Goal: Task Accomplishment & Management: Complete application form

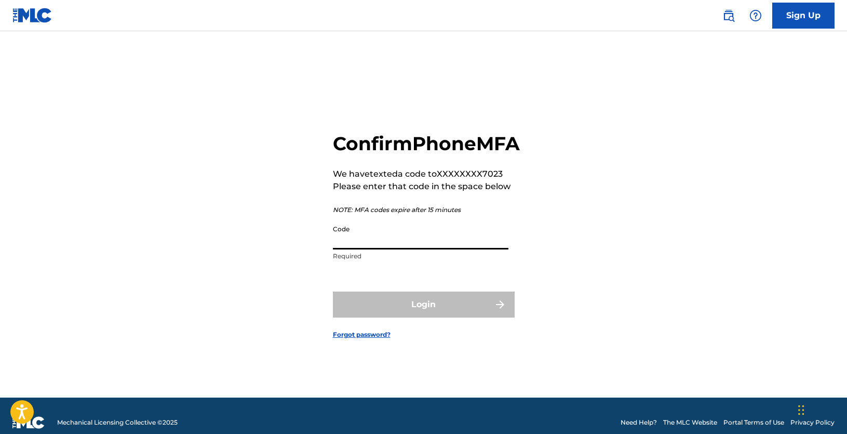
click at [397, 245] on input "Code" at bounding box center [420, 235] width 175 height 30
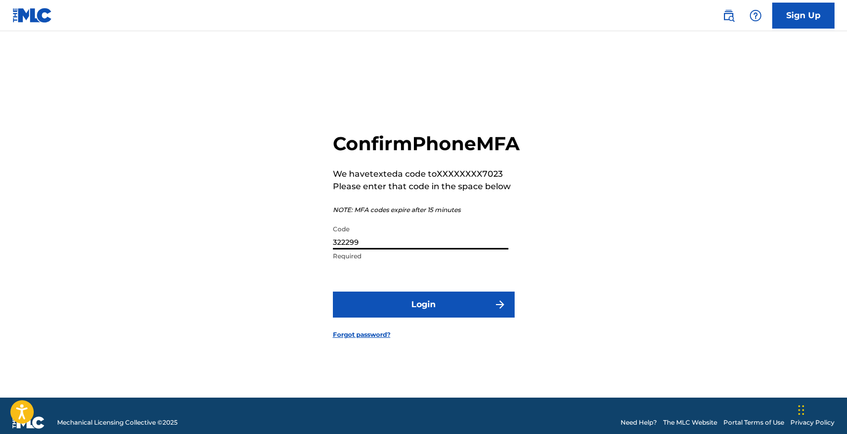
type input "322299"
click at [419, 317] on button "Login" at bounding box center [424, 304] width 182 height 26
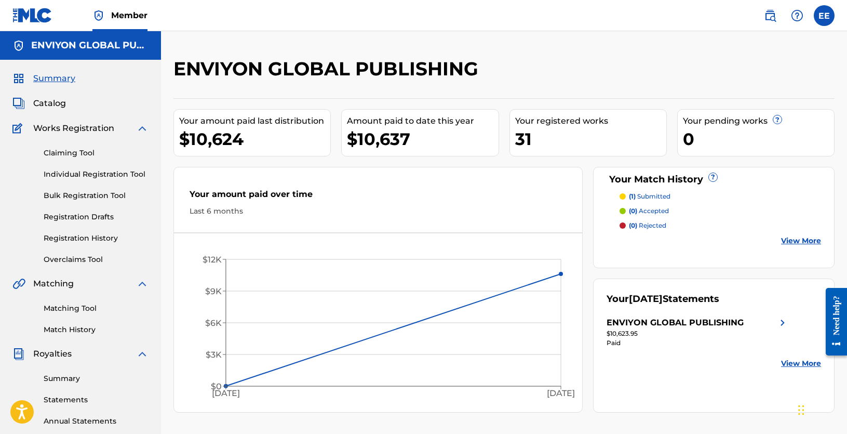
click at [76, 153] on link "Claiming Tool" at bounding box center [96, 152] width 105 height 11
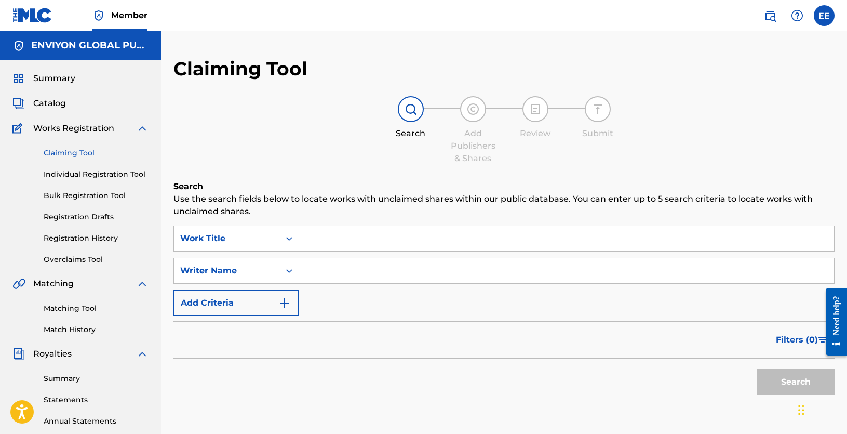
click at [332, 241] on input "Search Form" at bounding box center [566, 238] width 535 height 25
drag, startPoint x: 332, startPoint y: 241, endPoint x: 454, endPoint y: 235, distance: 122.7
click at [454, 235] on input "Search Form" at bounding box center [566, 238] width 535 height 25
click at [344, 245] on input "Search Form" at bounding box center [566, 238] width 535 height 25
paste input "R.N. (Retired Nigga)"
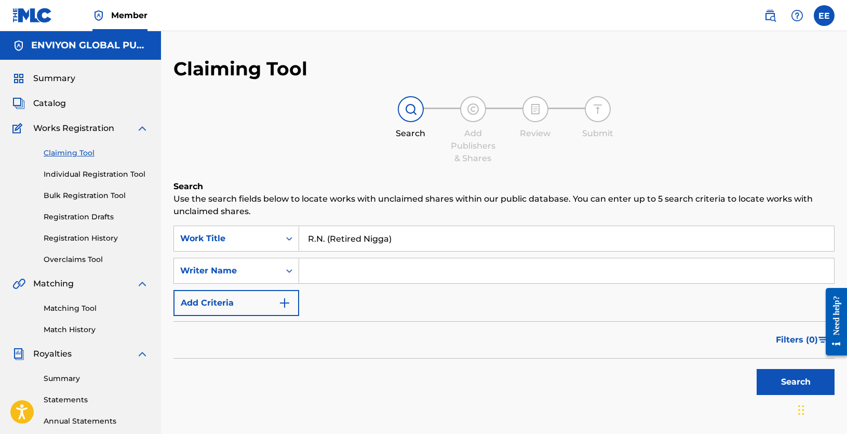
type input "R.N. (Retired Nigga)"
click at [340, 272] on input "Search Form" at bounding box center [566, 270] width 535 height 25
type input "[PERSON_NAME]"
click at [789, 382] on button "Search" at bounding box center [795, 382] width 78 height 26
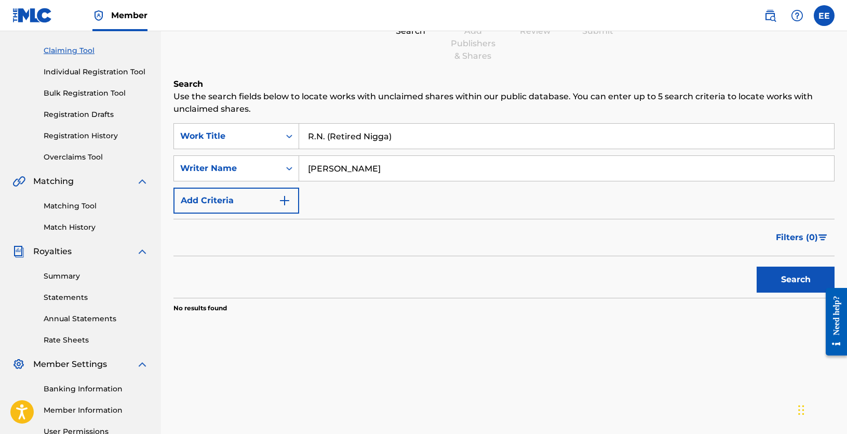
scroll to position [104, 0]
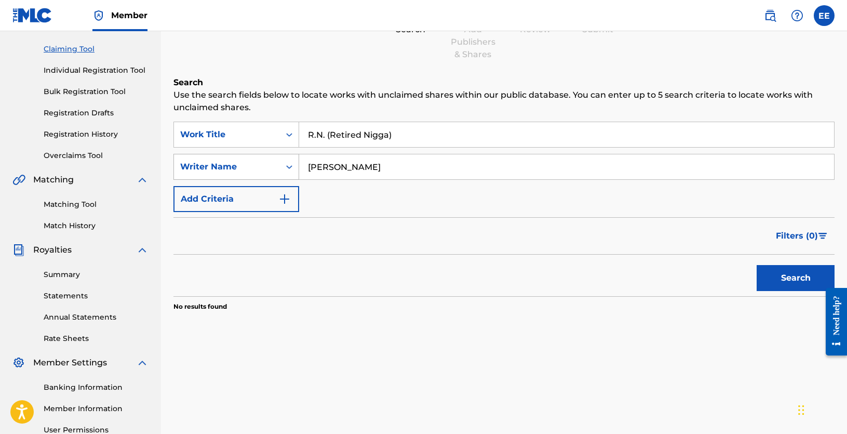
click at [289, 163] on icon "Search Form" at bounding box center [289, 166] width 10 height 10
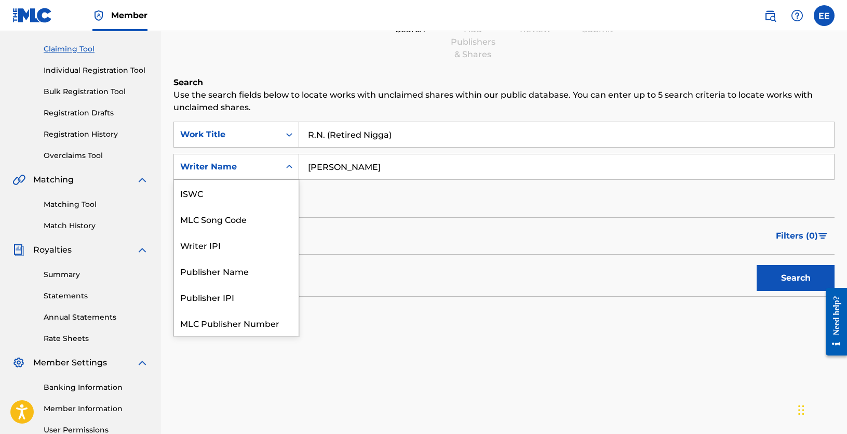
scroll to position [26, 0]
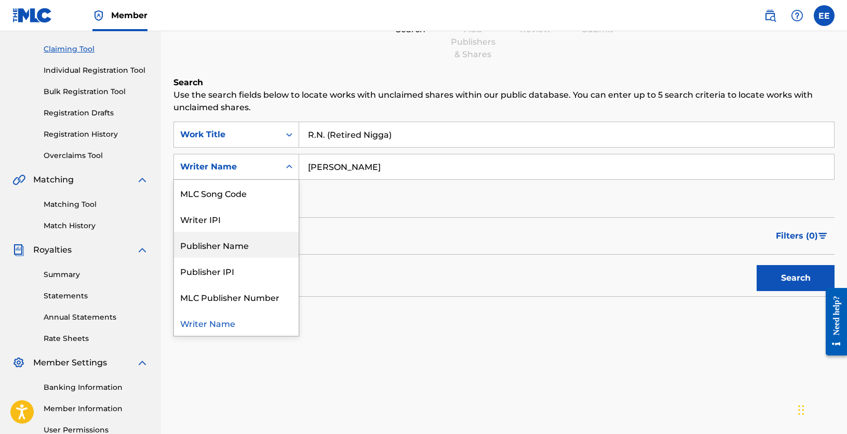
click at [248, 248] on div "Publisher Name" at bounding box center [236, 245] width 125 height 26
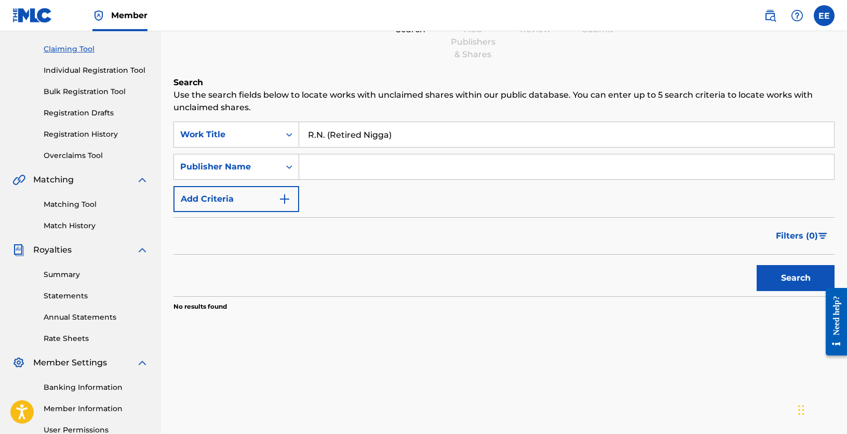
click at [349, 170] on input "Search Form" at bounding box center [566, 166] width 535 height 25
type input "ENVIYON GLOBAL PUBLISING"
click at [756, 265] on button "Search" at bounding box center [795, 278] width 78 height 26
click at [806, 281] on button "Search" at bounding box center [795, 278] width 78 height 26
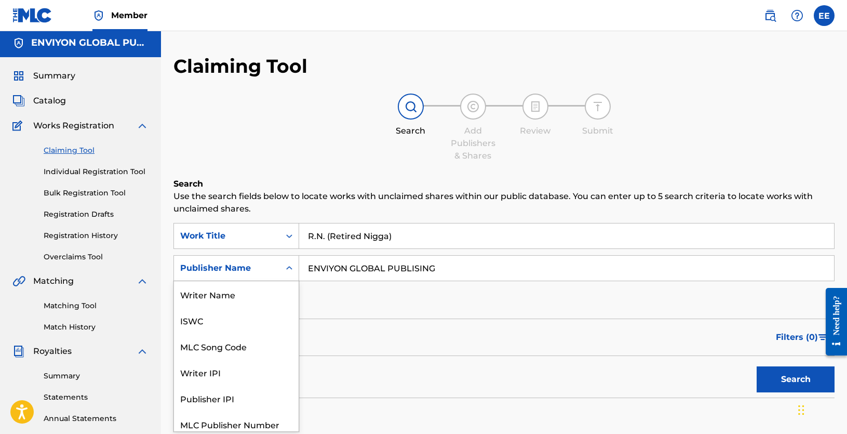
scroll to position [6, 0]
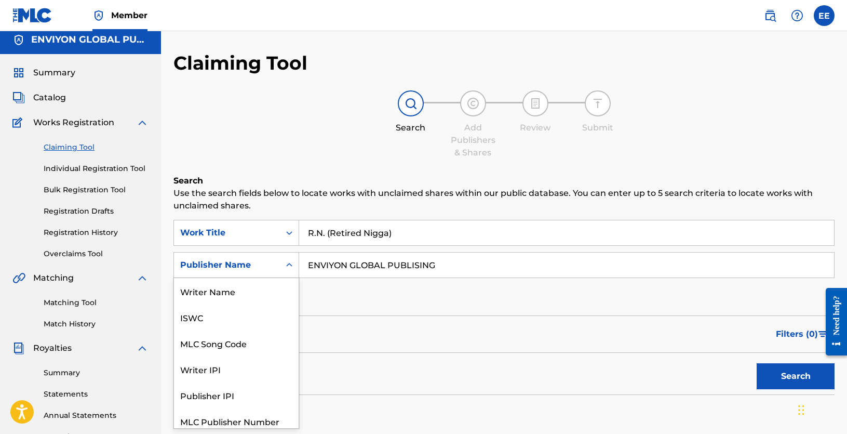
click at [289, 267] on icon "Search Form" at bounding box center [289, 265] width 10 height 10
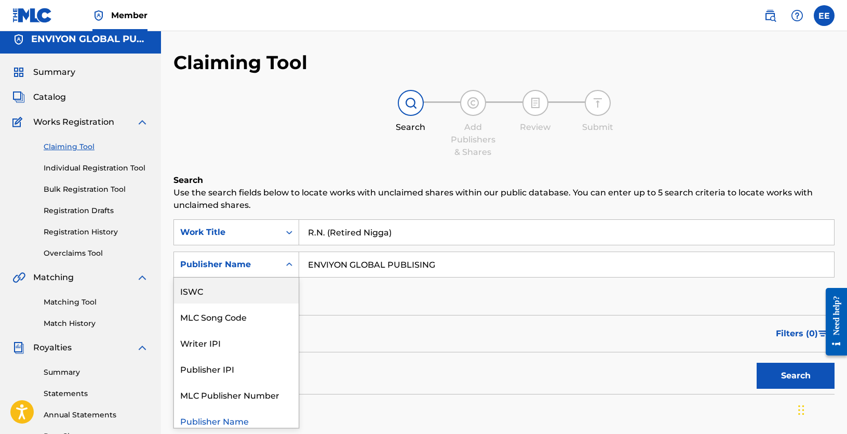
click at [246, 293] on div "ISWC" at bounding box center [236, 290] width 125 height 26
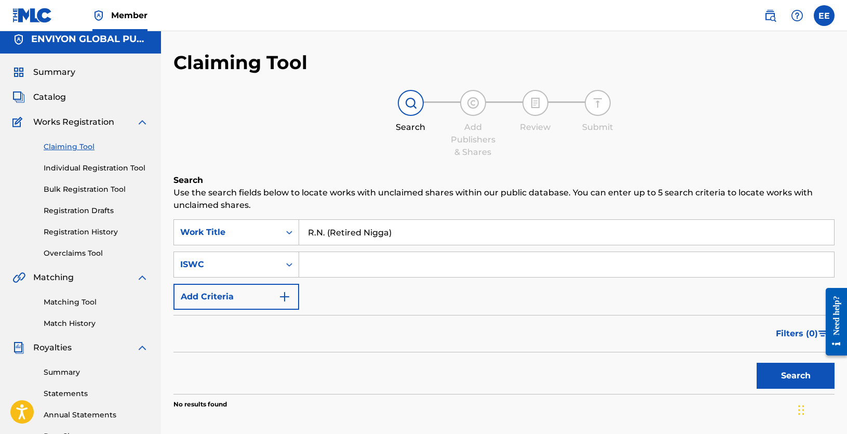
click at [430, 263] on input "Search Form" at bounding box center [566, 264] width 535 height 25
click at [286, 265] on icon "Search Form" at bounding box center [289, 264] width 10 height 10
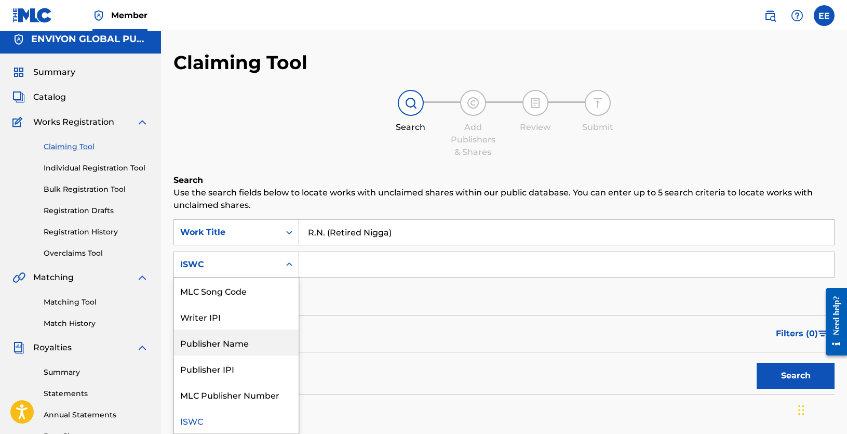
click at [343, 302] on div "SearchWithCriteria1bfa715a-9d37-47e8-b916-f968ce2162a6 Work Title R.N. (Retired…" at bounding box center [503, 264] width 661 height 90
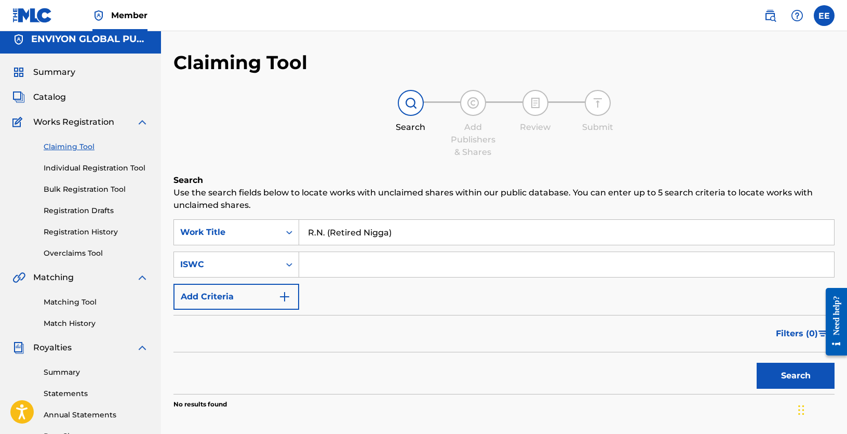
click at [106, 166] on link "Individual Registration Tool" at bounding box center [96, 168] width 105 height 11
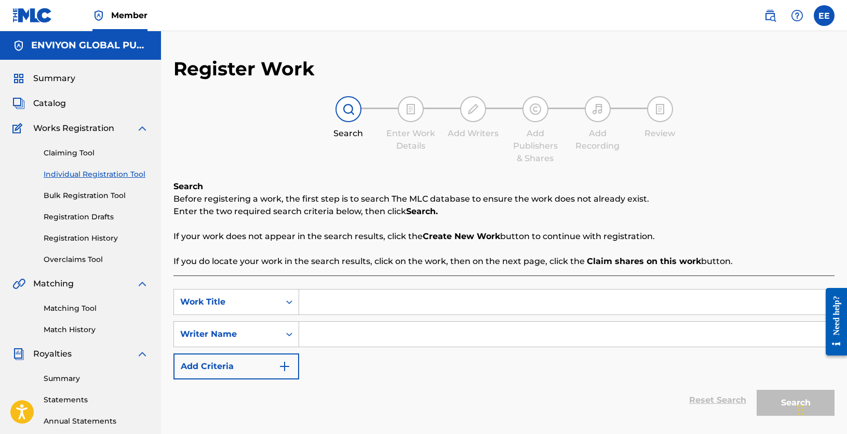
click at [337, 298] on input "Search Form" at bounding box center [566, 301] width 535 height 25
paste input "R.N. (Retired Nigga)"
type input "R.N. (Retired Nigga)"
click at [327, 335] on input "Search Form" at bounding box center [566, 333] width 535 height 25
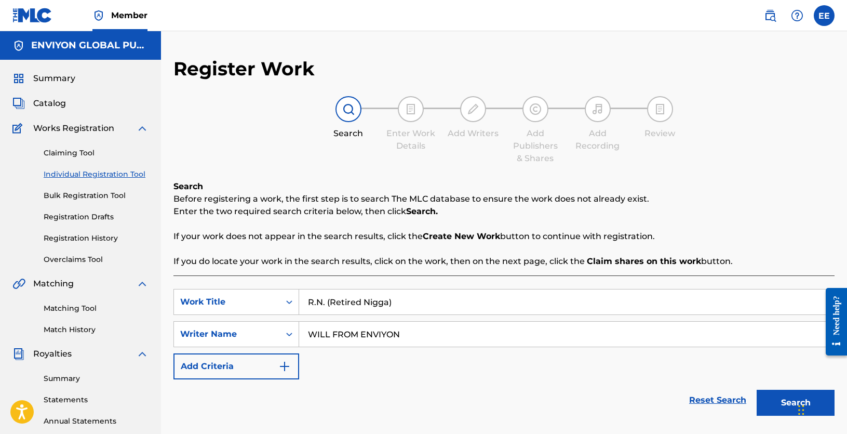
type input "WILL FROM ENVIYON"
click at [756, 389] on button "Search" at bounding box center [795, 402] width 78 height 26
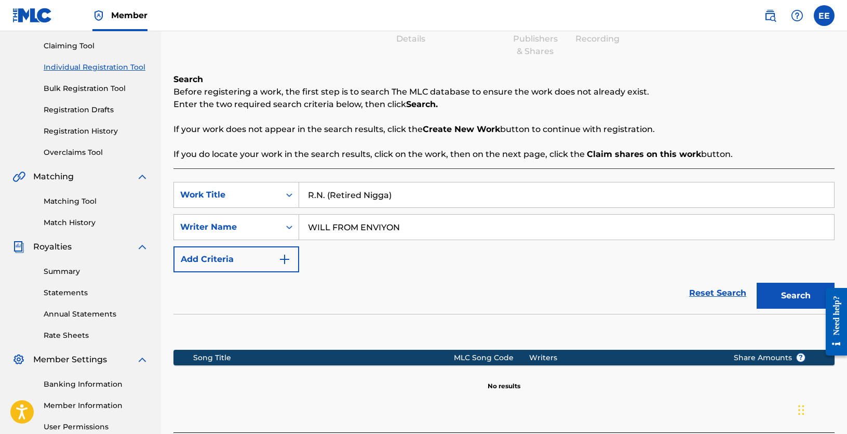
scroll to position [156, 0]
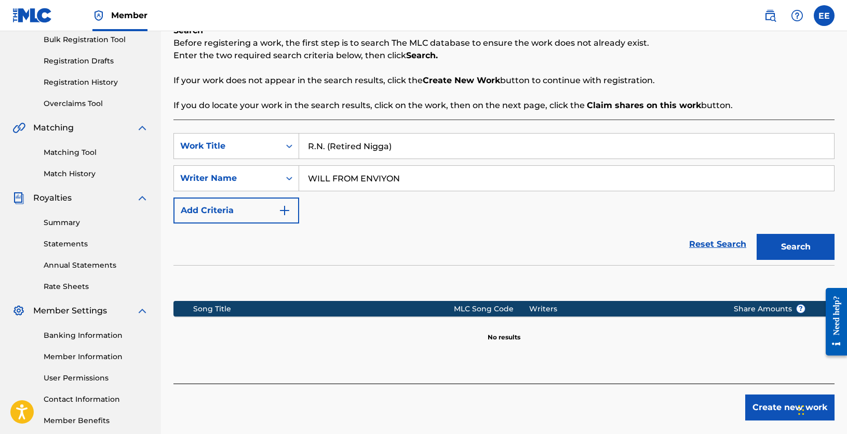
click at [777, 410] on button "Create new work" at bounding box center [789, 407] width 89 height 26
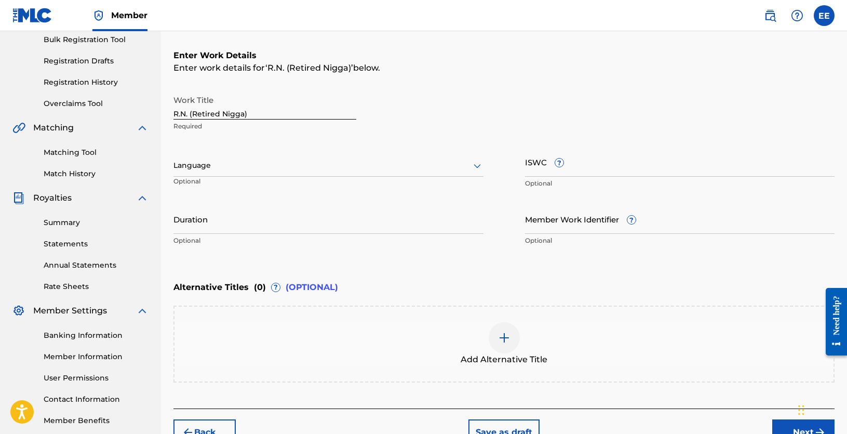
click at [268, 114] on input "R.N. (Retired Nigga)" at bounding box center [264, 105] width 183 height 30
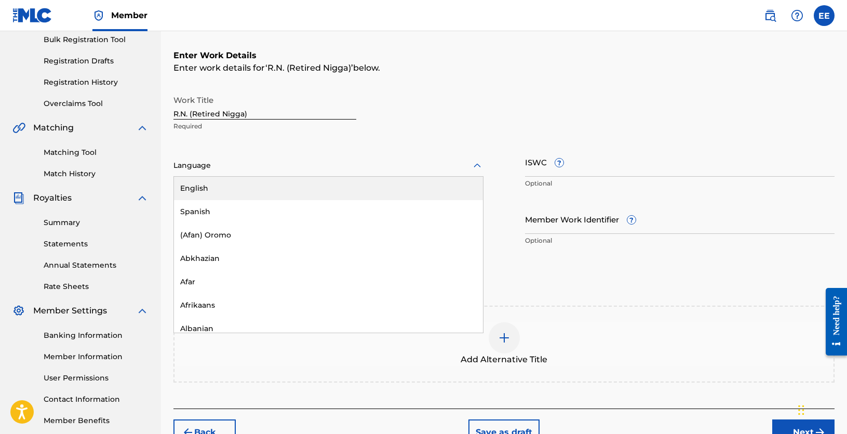
click at [254, 163] on div at bounding box center [328, 165] width 310 height 13
click at [247, 181] on div "English" at bounding box center [328, 188] width 309 height 23
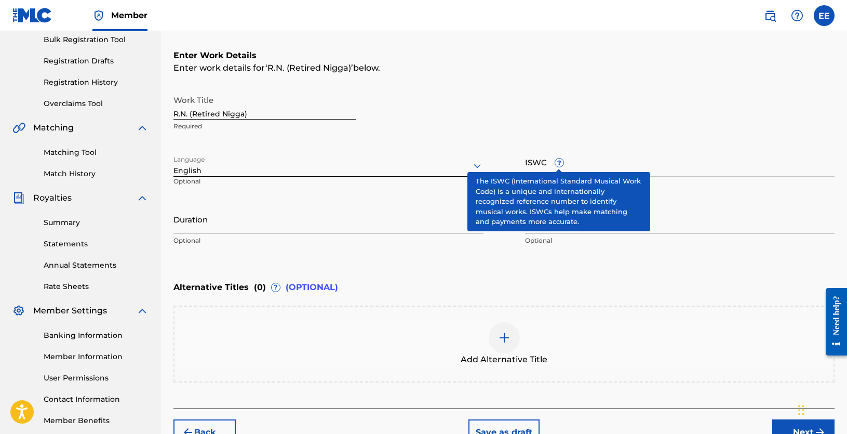
click at [579, 167] on input "ISWC ?" at bounding box center [680, 162] width 310 height 30
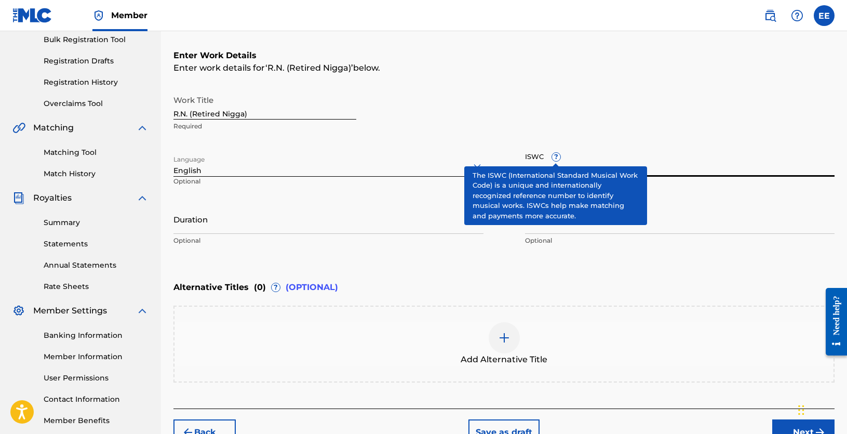
click at [573, 160] on input "ISWC ?" at bounding box center [680, 162] width 310 height 30
click at [705, 227] on input "Member Work Identifier ?" at bounding box center [680, 219] width 310 height 30
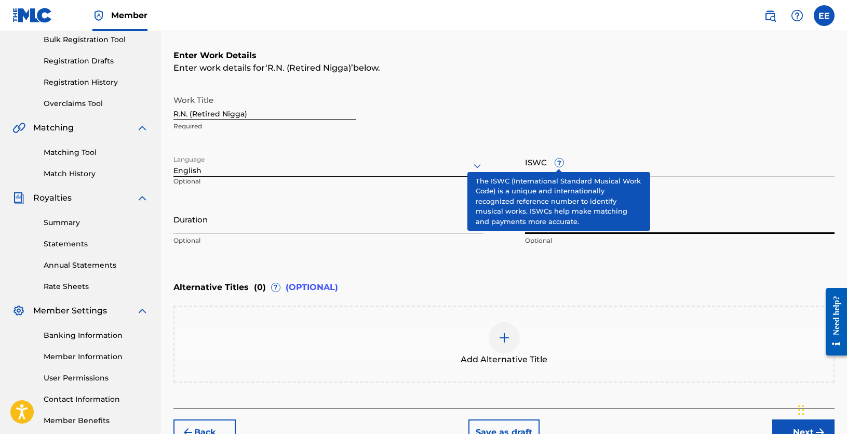
click at [323, 156] on div "English" at bounding box center [328, 166] width 310 height 22
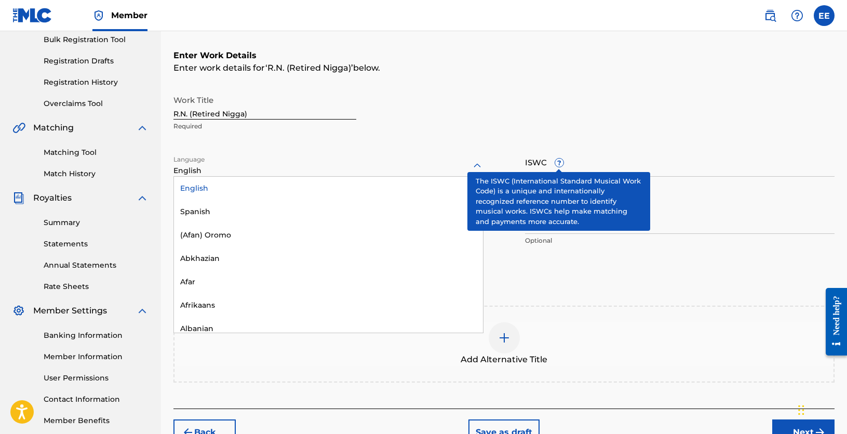
click at [562, 161] on span "?" at bounding box center [559, 162] width 8 height 8
click at [562, 161] on input "ISWC ?" at bounding box center [680, 162] width 310 height 30
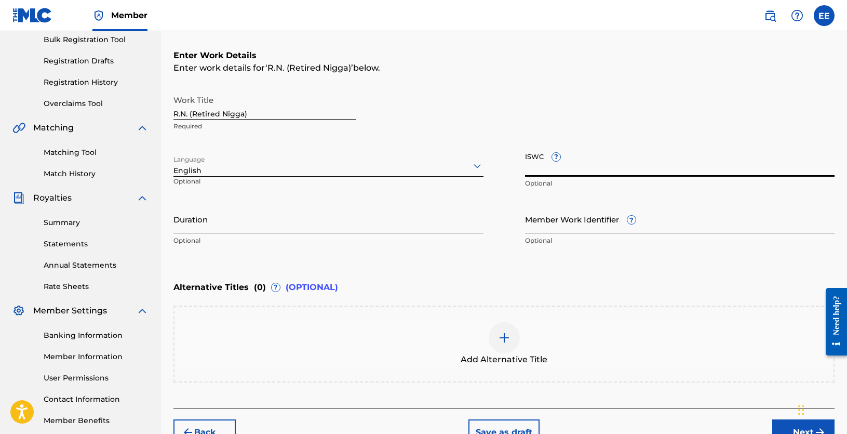
click at [558, 173] on input "ISWC ?" at bounding box center [680, 162] width 310 height 30
paste input "T-330.654.976-4"
type input "T-330.654.976-4"
click at [583, 225] on input "Member Work Identifier ?" at bounding box center [680, 219] width 310 height 30
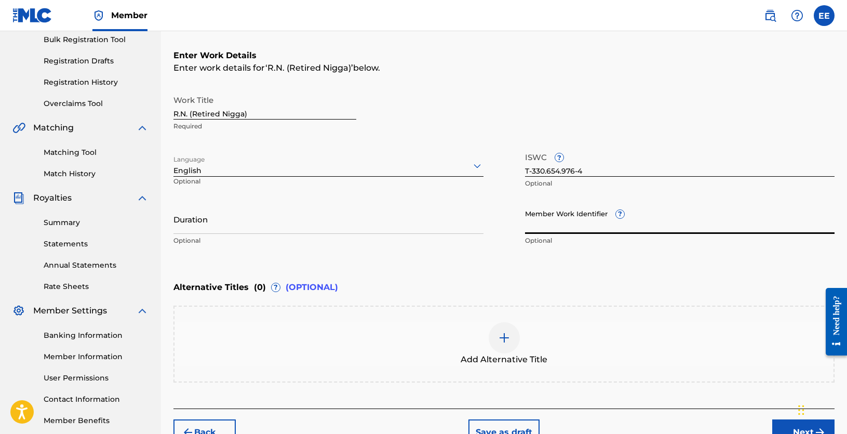
click at [291, 231] on input "Duration" at bounding box center [328, 219] width 310 height 30
click at [290, 228] on input "Duration" at bounding box center [328, 219] width 310 height 30
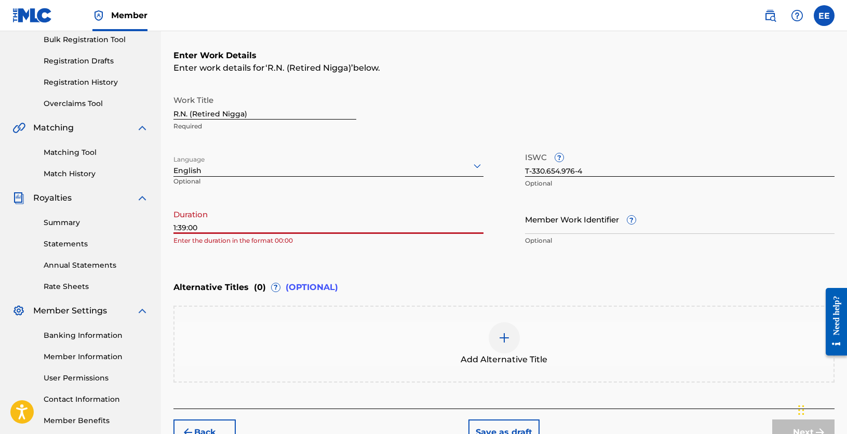
click at [173, 224] on div "Register Work Search Enter Work Details Add Writers Add Publishers & Shares Add…" at bounding box center [504, 173] width 686 height 544
click at [174, 231] on input "1:39:00" at bounding box center [328, 219] width 310 height 30
click at [215, 230] on input "01:39:00" at bounding box center [328, 219] width 310 height 30
type input "01:39"
click at [549, 266] on div "Enter Work Details Enter work details for ‘ R.N. (Retired Nigga) ’ below. Work …" at bounding box center [503, 149] width 661 height 251
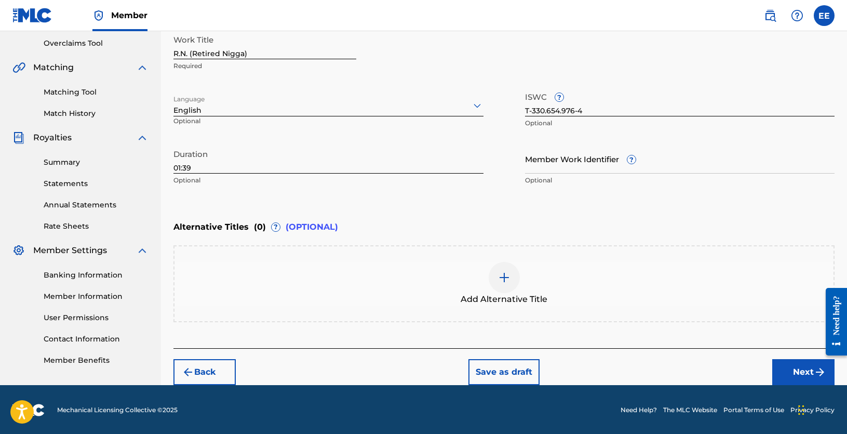
scroll to position [217, 0]
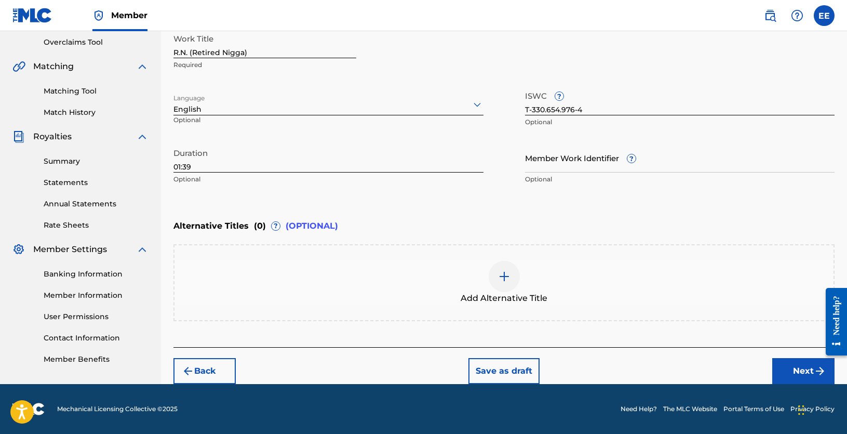
click at [797, 373] on button "Next" at bounding box center [803, 371] width 62 height 26
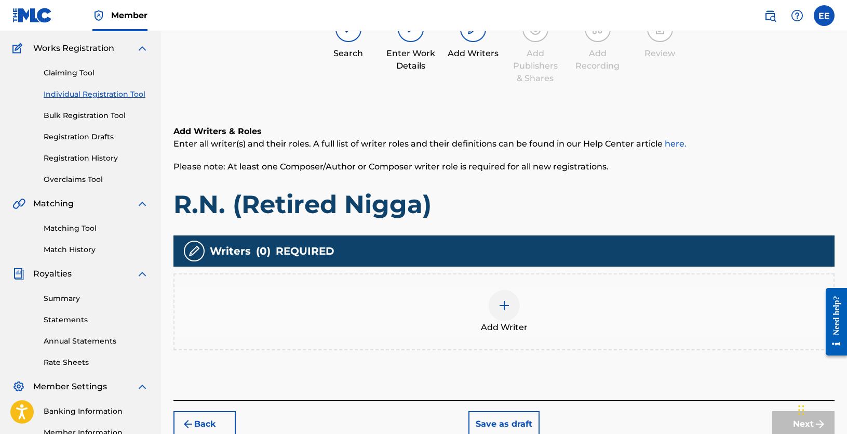
scroll to position [210, 0]
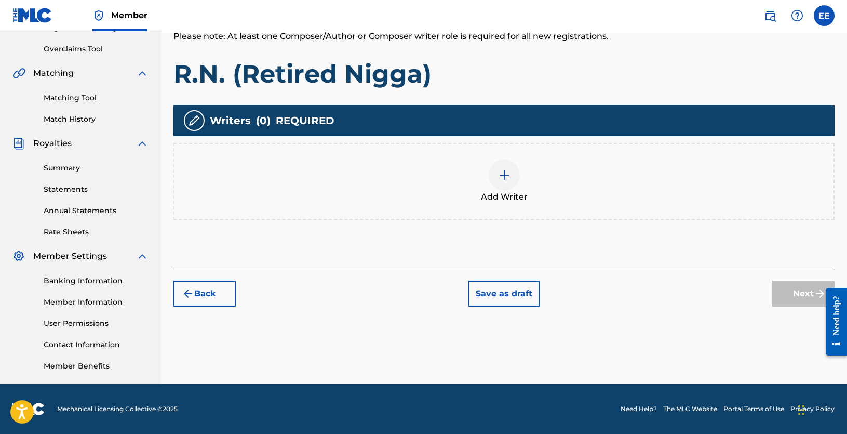
click at [508, 181] on div at bounding box center [504, 174] width 31 height 31
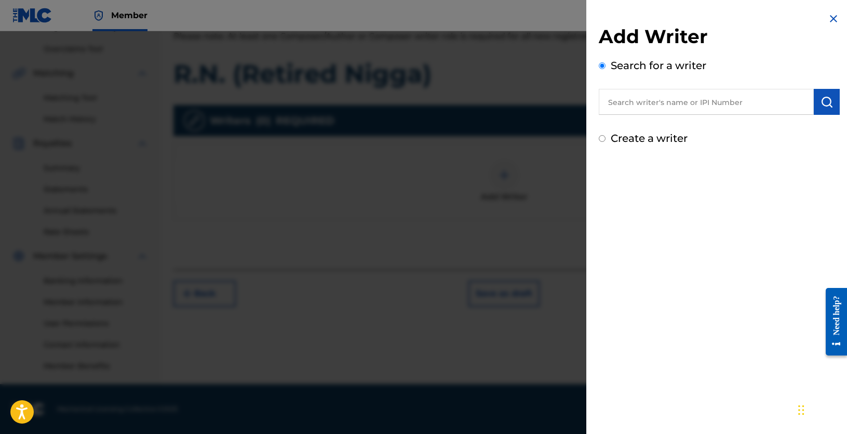
click at [698, 98] on input "text" at bounding box center [706, 102] width 215 height 26
click at [649, 102] on input "text" at bounding box center [706, 102] width 215 height 26
paste input "00862278414"
click at [633, 110] on input "00862278414" at bounding box center [706, 102] width 215 height 26
click at [627, 102] on input "00862278414" at bounding box center [706, 102] width 215 height 26
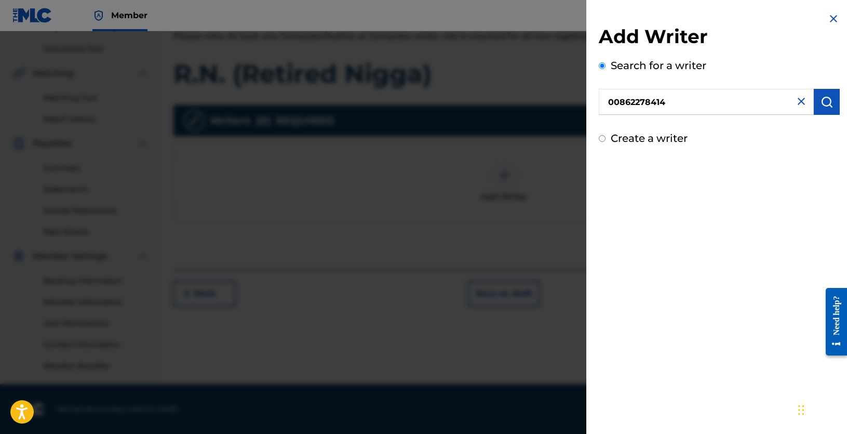
type input "00862278414"
click at [820, 103] on img "submit" at bounding box center [826, 102] width 12 height 12
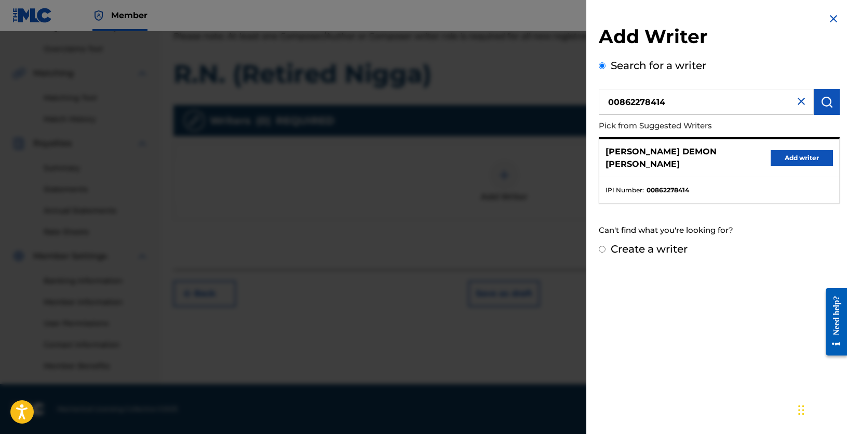
click at [795, 152] on button "Add writer" at bounding box center [802, 158] width 62 height 16
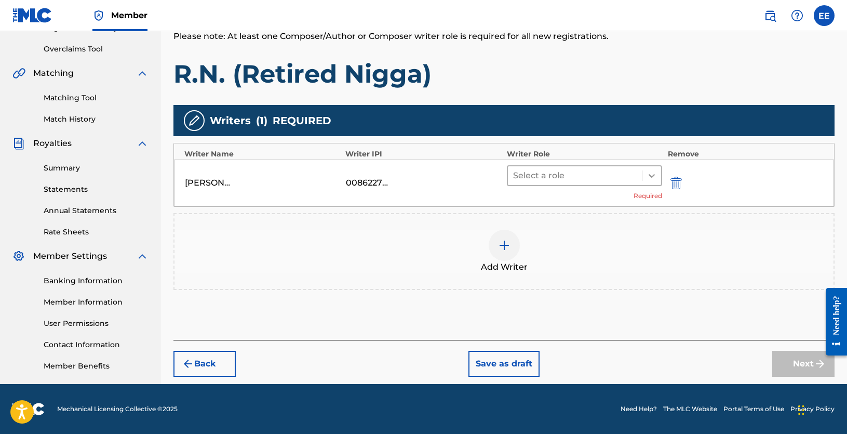
click at [651, 174] on icon at bounding box center [651, 175] width 10 height 10
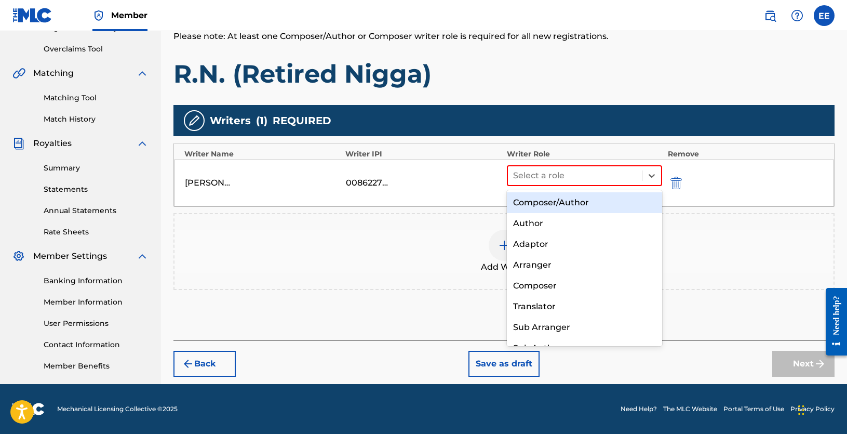
click at [588, 199] on div "Composer/Author" at bounding box center [585, 202] width 156 height 21
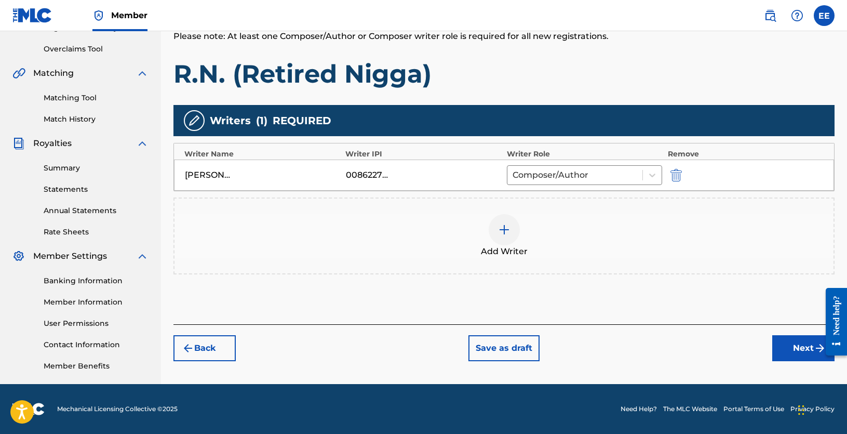
click at [795, 352] on button "Next" at bounding box center [803, 348] width 62 height 26
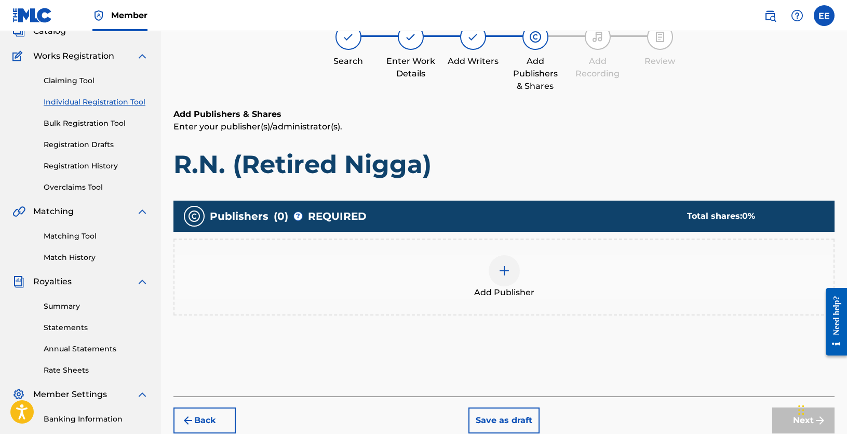
scroll to position [99, 0]
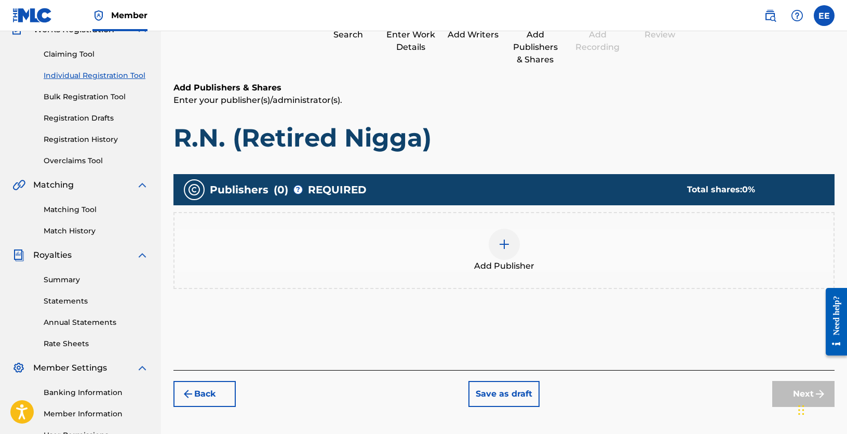
click at [501, 238] on img at bounding box center [504, 244] width 12 height 12
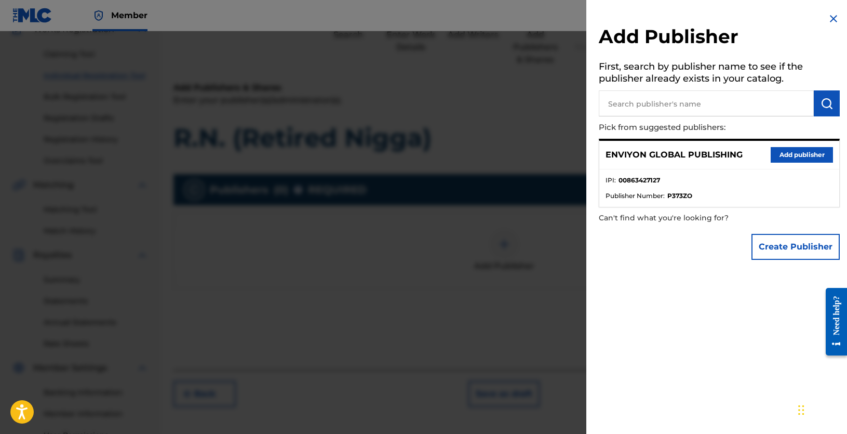
click at [799, 154] on button "Add publisher" at bounding box center [802, 155] width 62 height 16
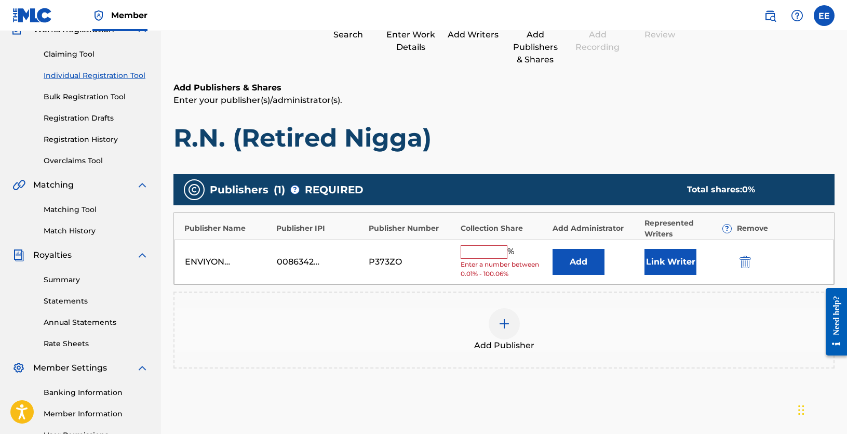
click at [479, 249] on input "text" at bounding box center [484, 251] width 47 height 13
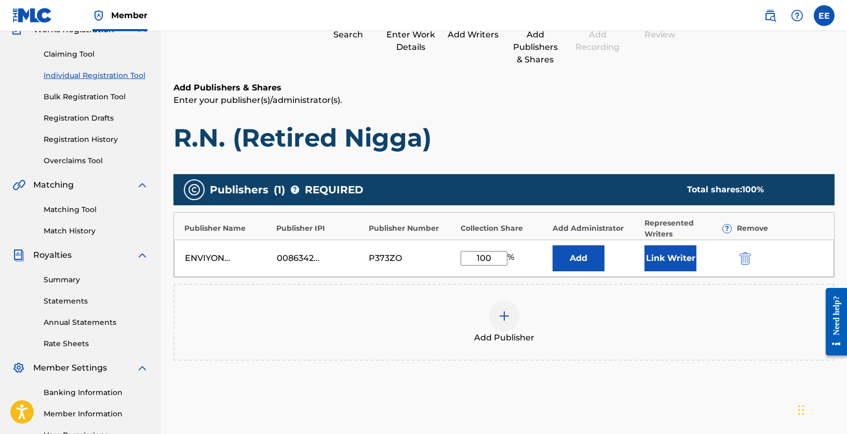
type input "100"
click at [670, 255] on button "Link Writer" at bounding box center [670, 258] width 52 height 26
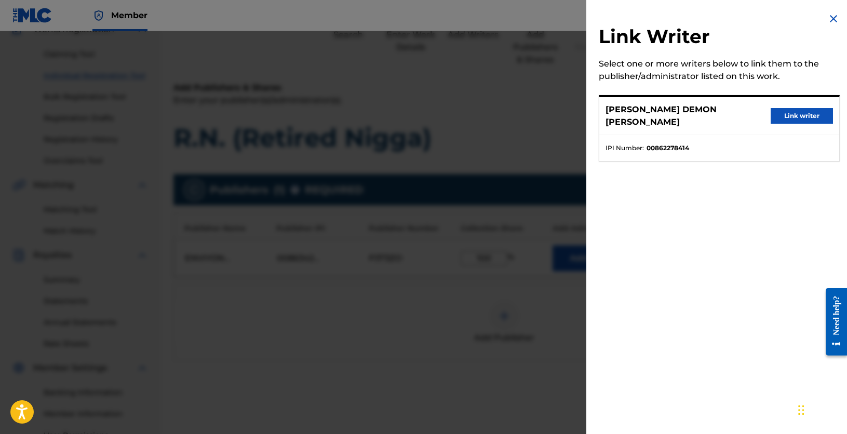
click at [792, 112] on button "Link writer" at bounding box center [802, 116] width 62 height 16
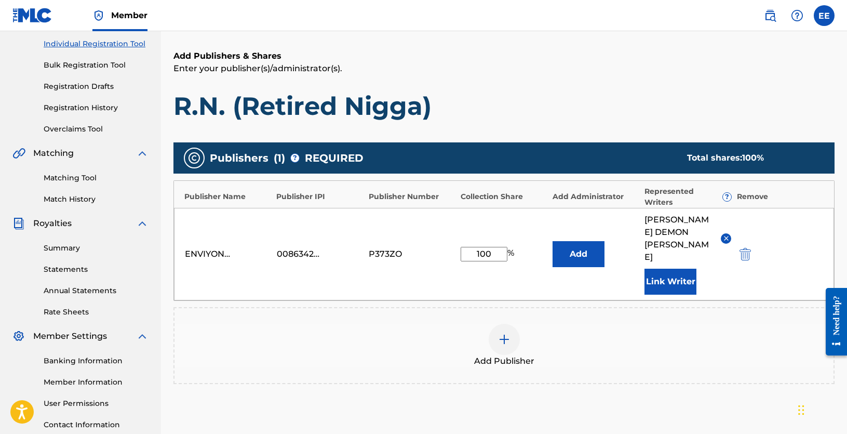
scroll to position [202, 0]
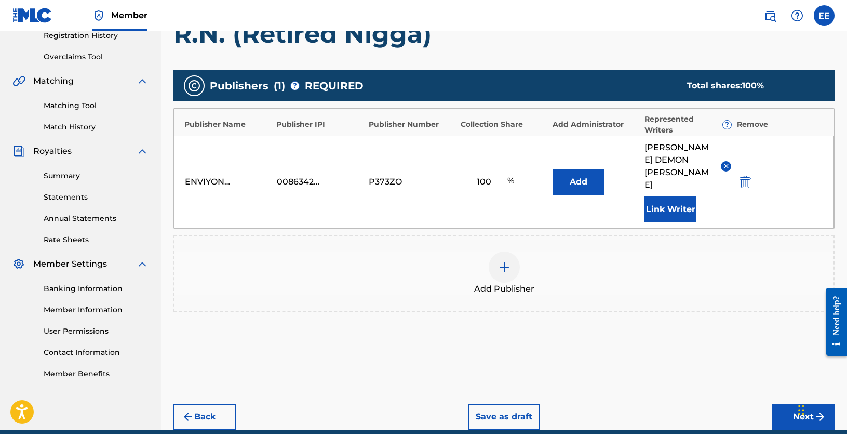
click at [788, 403] on button "Next" at bounding box center [803, 416] width 62 height 26
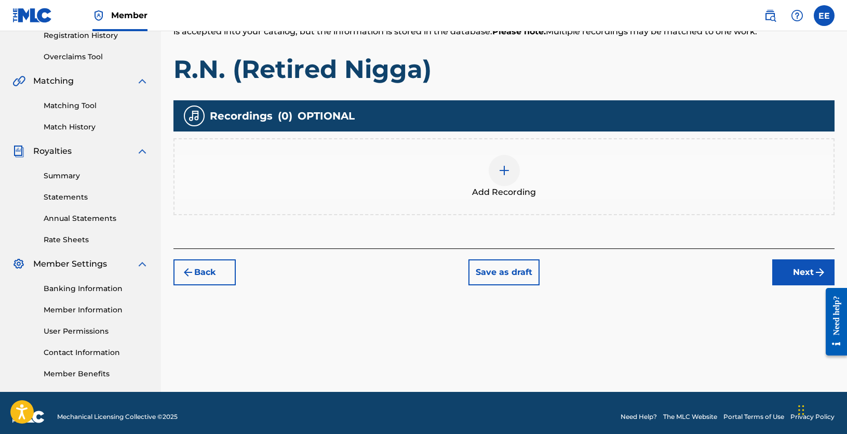
click at [505, 164] on img at bounding box center [504, 170] width 12 height 12
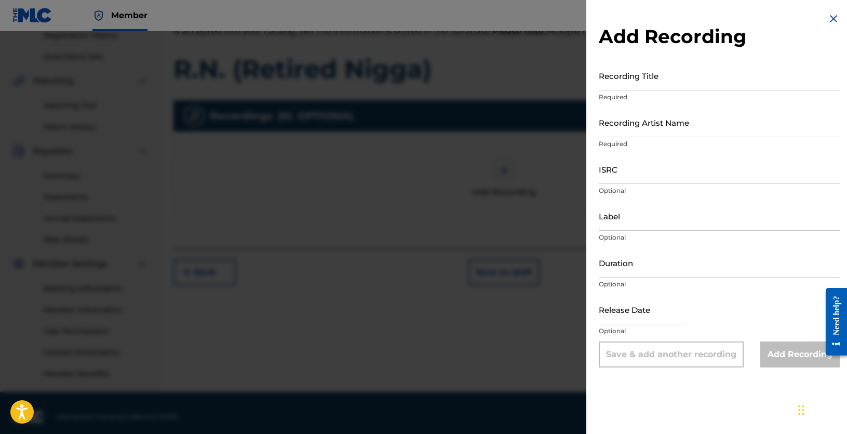
click at [662, 81] on input "Recording Title" at bounding box center [719, 76] width 241 height 30
click at [621, 72] on input "Recording Title" at bounding box center [719, 76] width 241 height 30
paste input "R.N. (Retired Nigga)"
type input "R.N. (Retired Nigga)"
click at [662, 128] on input "Recording Artist Name" at bounding box center [719, 122] width 241 height 30
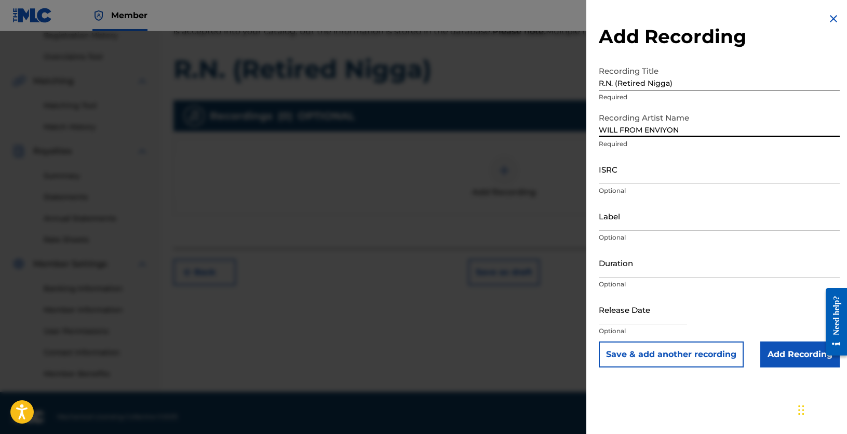
type input "WILL FROM ENVIYON"
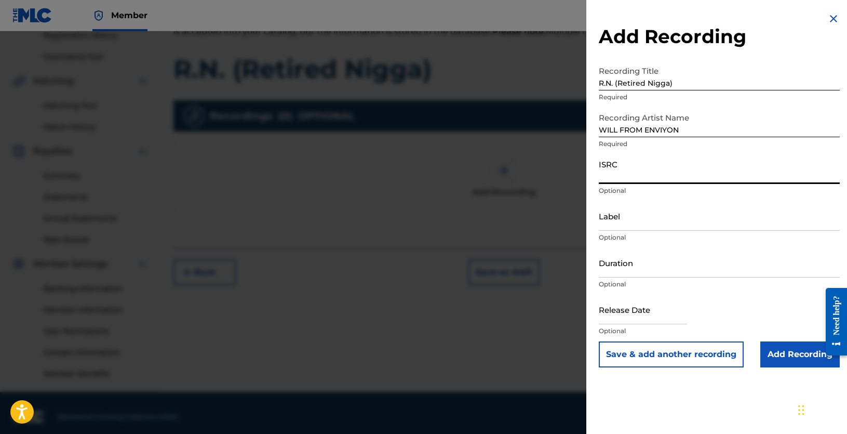
click at [655, 172] on input "ISRC" at bounding box center [719, 169] width 241 height 30
click at [619, 165] on input "ISRC" at bounding box center [719, 169] width 241 height 30
paste input "RC QZZ7V2434469"
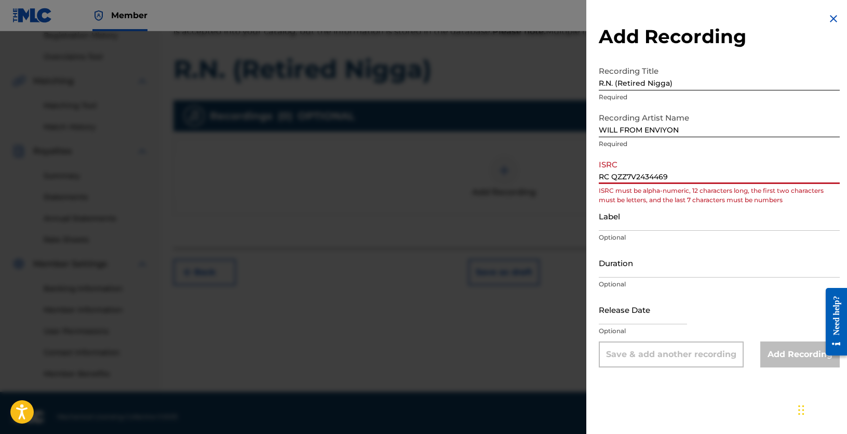
drag, startPoint x: 611, startPoint y: 179, endPoint x: 587, endPoint y: 179, distance: 23.4
click at [587, 179] on div "Add Recording Recording Title R.N. (Retired Nigga) Required Recording Artist Na…" at bounding box center [719, 190] width 266 height 380
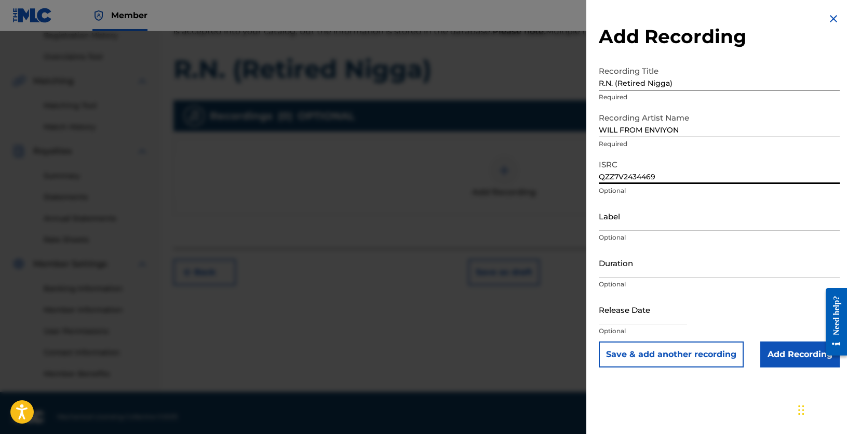
type input "QZZ7V2434469"
click at [621, 222] on input "Label" at bounding box center [719, 216] width 241 height 30
click at [607, 218] on input "Label" at bounding box center [719, 216] width 241 height 30
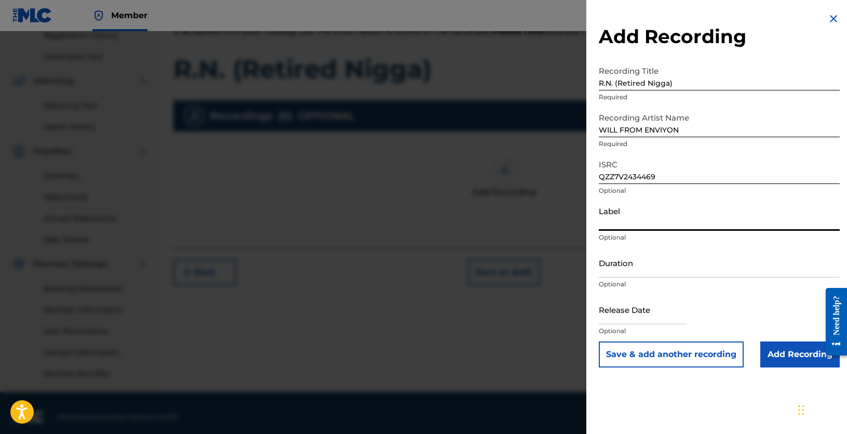
paste input "Middle Aged Entertainment"
type input "Middle Aged Entertainment"
click at [630, 275] on input "Duration" at bounding box center [719, 263] width 241 height 30
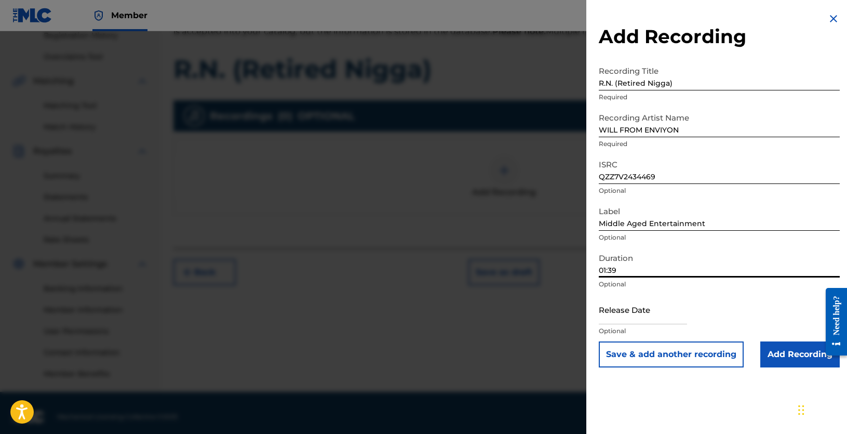
type input "01:39"
select select "7"
select select "2025"
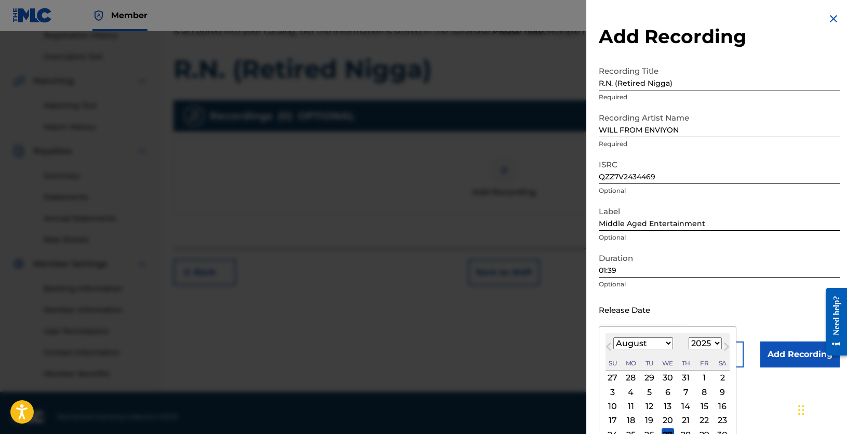
click at [672, 314] on input "text" at bounding box center [643, 309] width 88 height 30
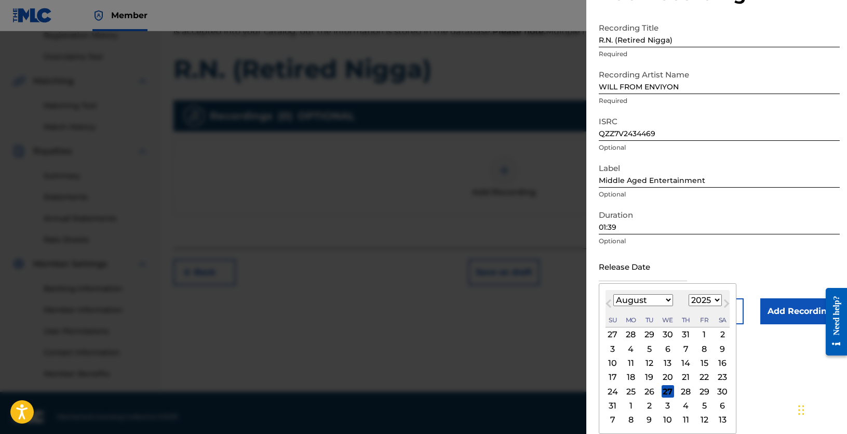
click at [663, 301] on select "January February March April May June July August September October November De…" at bounding box center [643, 300] width 60 height 12
select select "11"
click at [613, 306] on select "January February March April May June July August September October November De…" at bounding box center [643, 300] width 60 height 12
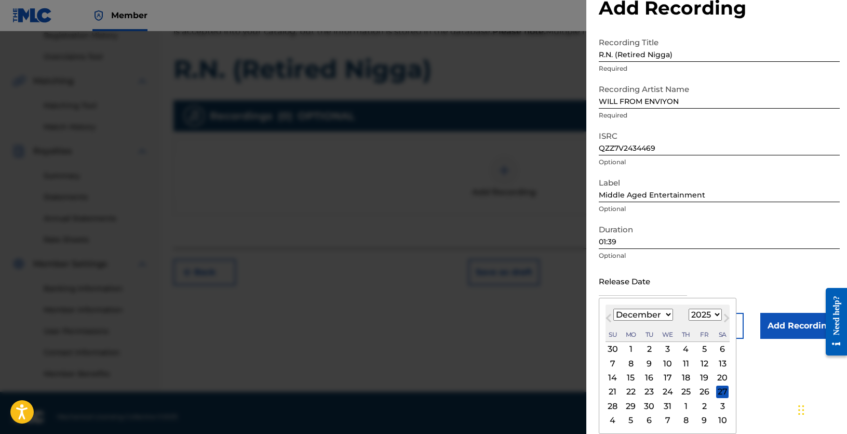
click at [668, 361] on div "10" at bounding box center [667, 363] width 12 height 12
type input "December 10 2025"
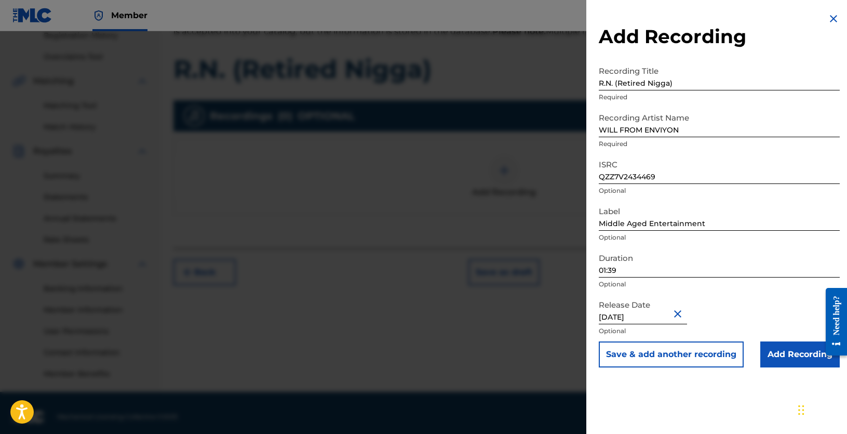
scroll to position [0, 0]
click at [787, 354] on input "Add Recording" at bounding box center [799, 354] width 79 height 26
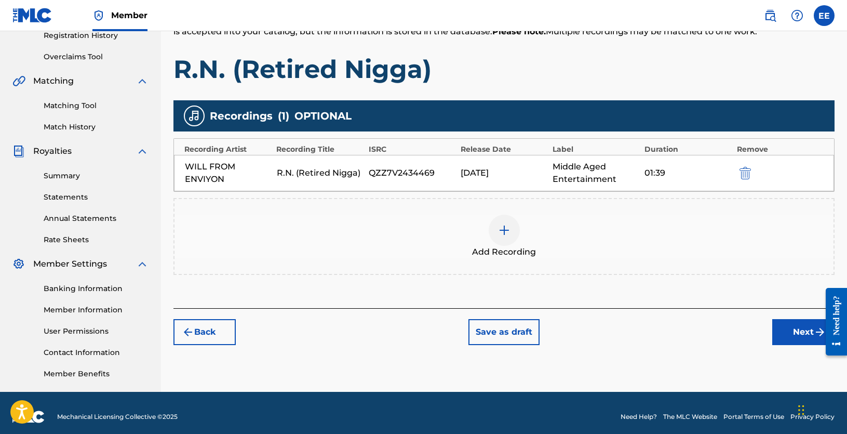
click at [796, 333] on button "Next" at bounding box center [803, 332] width 62 height 26
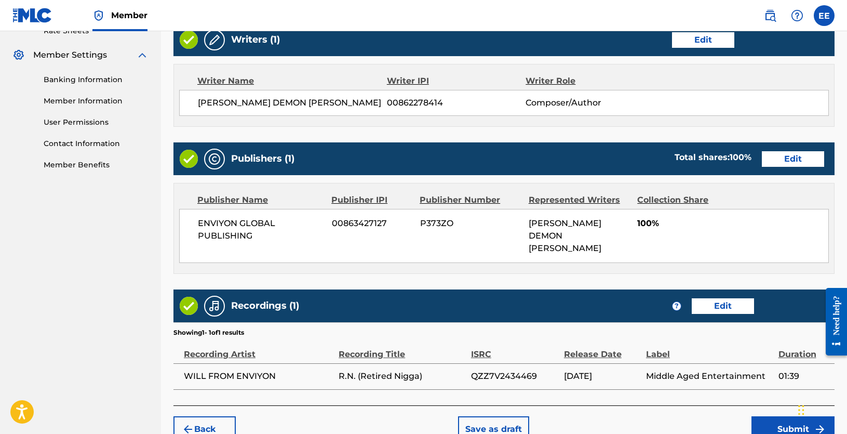
scroll to position [457, 0]
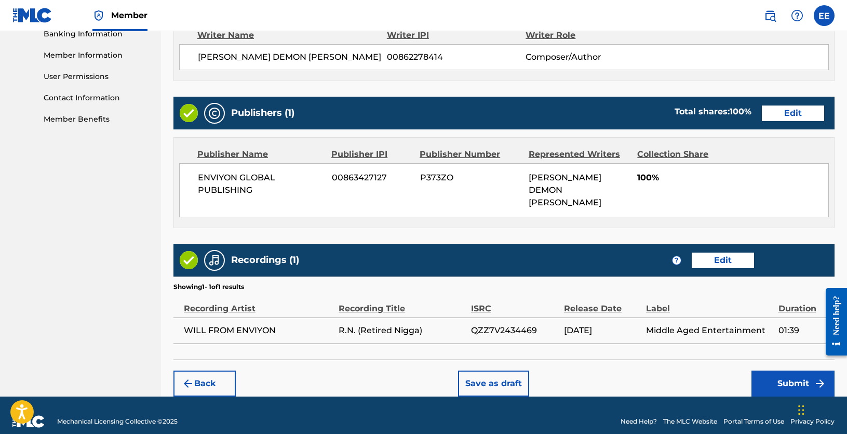
click at [794, 372] on button "Submit" at bounding box center [792, 383] width 83 height 26
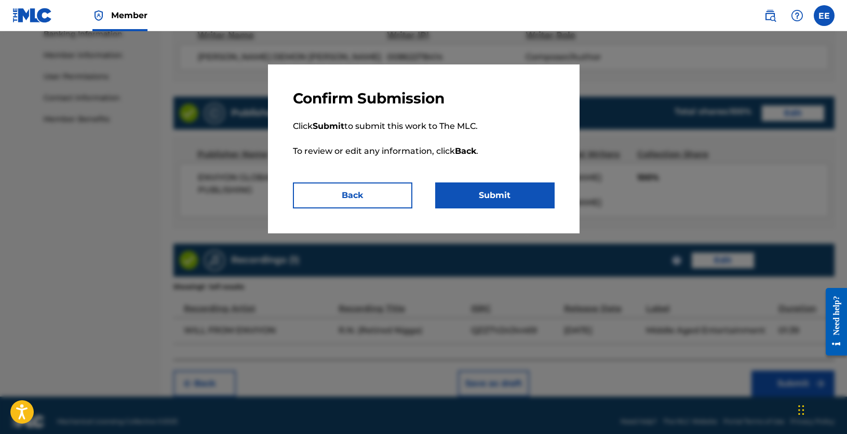
click at [502, 197] on button "Submit" at bounding box center [494, 195] width 119 height 26
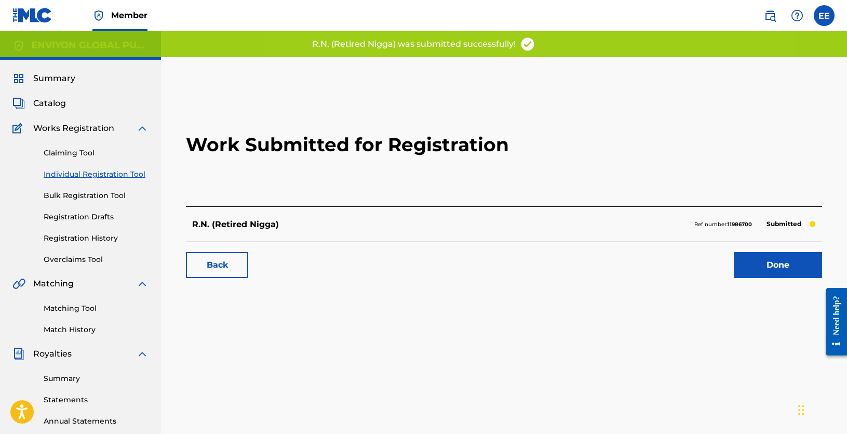
click at [788, 264] on link "Done" at bounding box center [778, 265] width 88 height 26
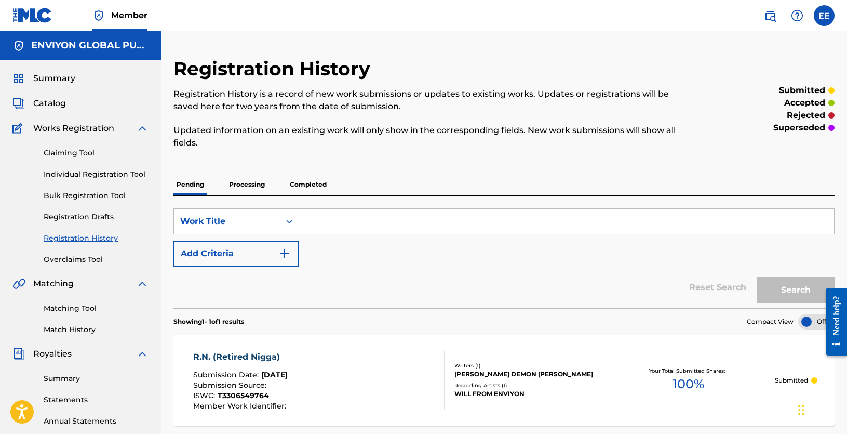
click at [45, 99] on span "Catalog" at bounding box center [49, 103] width 33 height 12
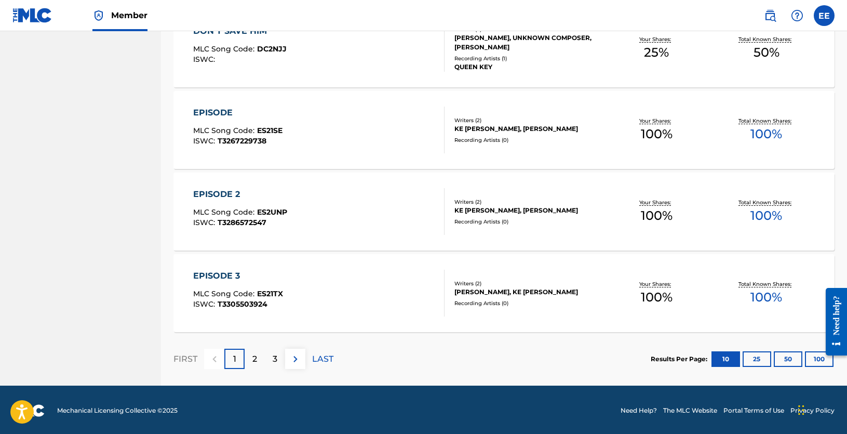
scroll to position [755, 0]
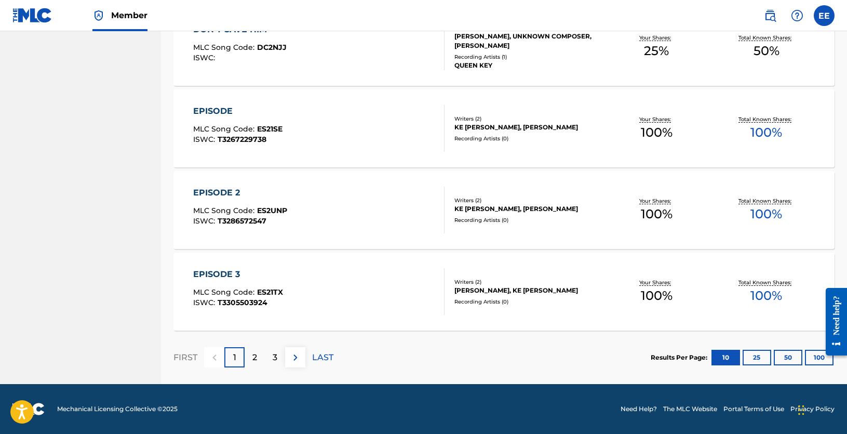
click at [258, 358] on div "2" at bounding box center [255, 357] width 20 height 20
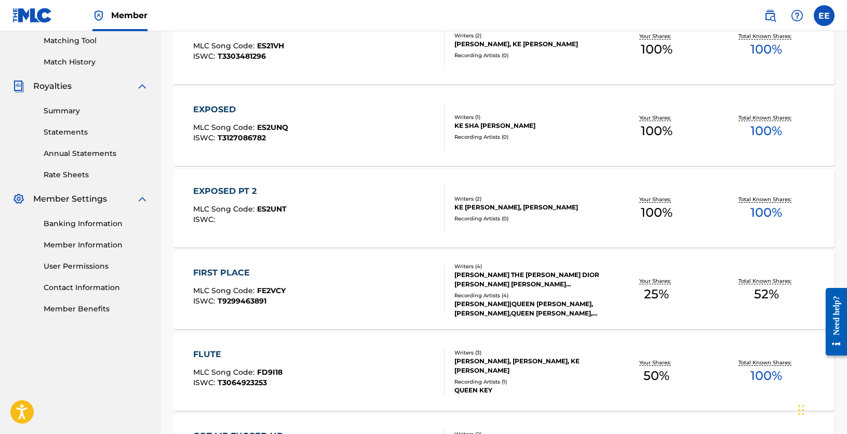
scroll to position [236, 0]
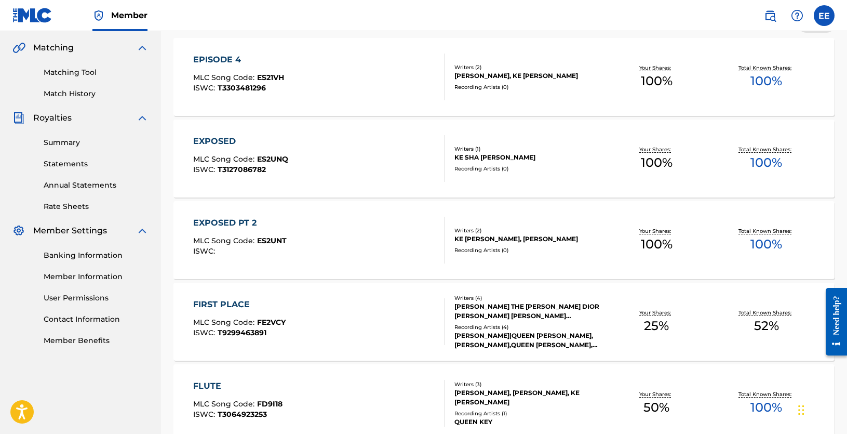
click at [507, 240] on div "KE SHA MCCLURE, LARRY ROBINSON" at bounding box center [527, 238] width 147 height 9
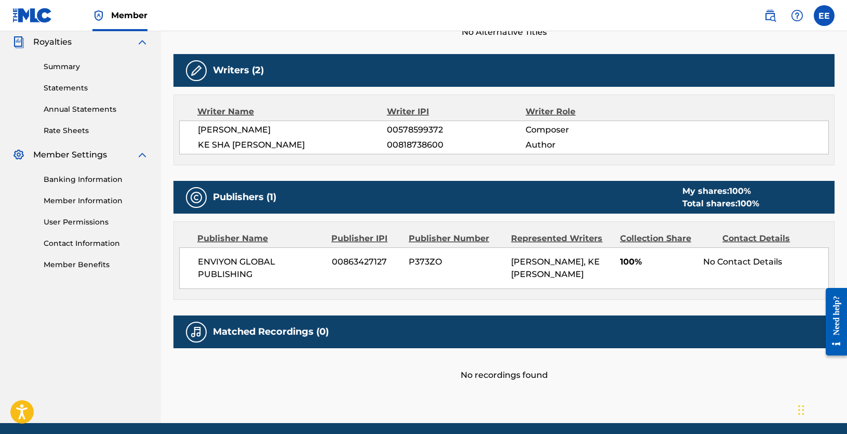
scroll to position [350, 0]
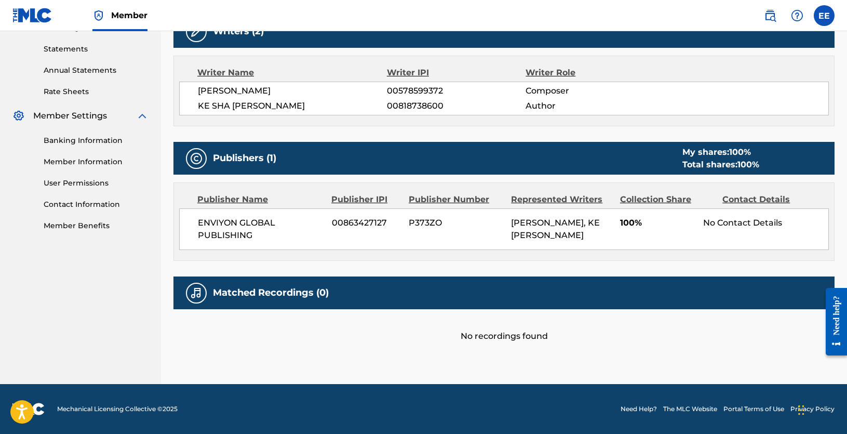
click at [741, 199] on div "Contact Details" at bounding box center [769, 199] width 94 height 12
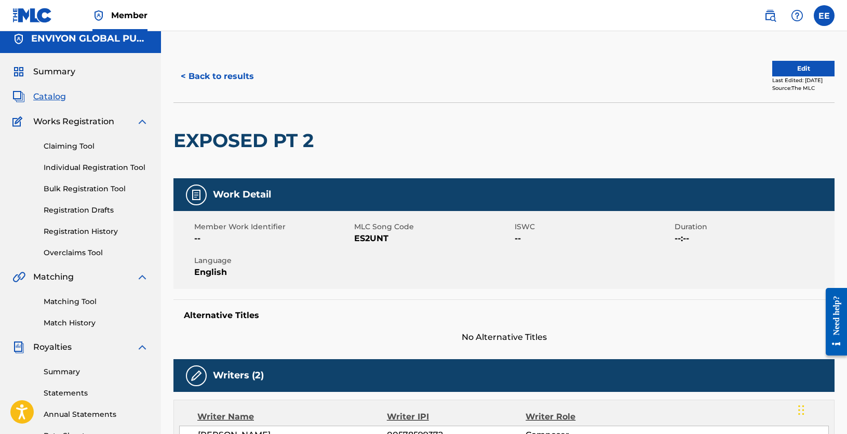
scroll to position [0, 0]
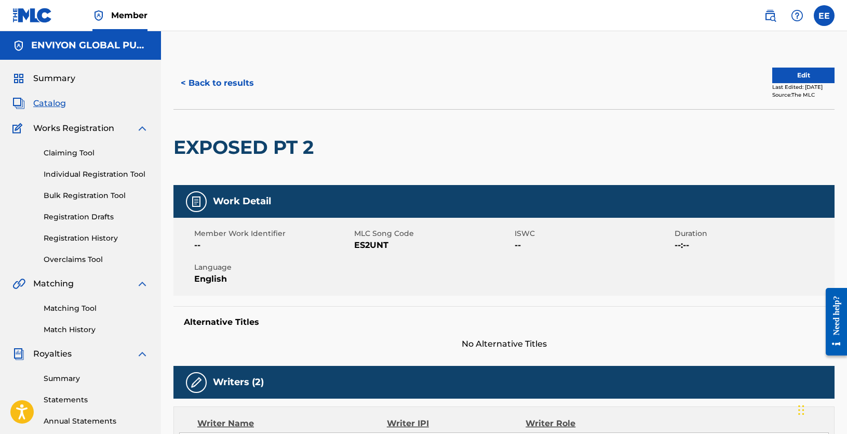
click at [785, 75] on button "Edit" at bounding box center [803, 75] width 62 height 16
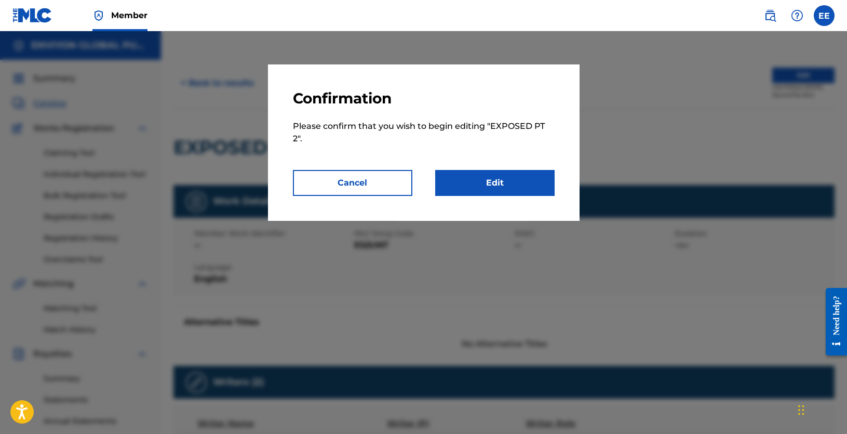
click at [369, 180] on button "Cancel" at bounding box center [352, 183] width 119 height 26
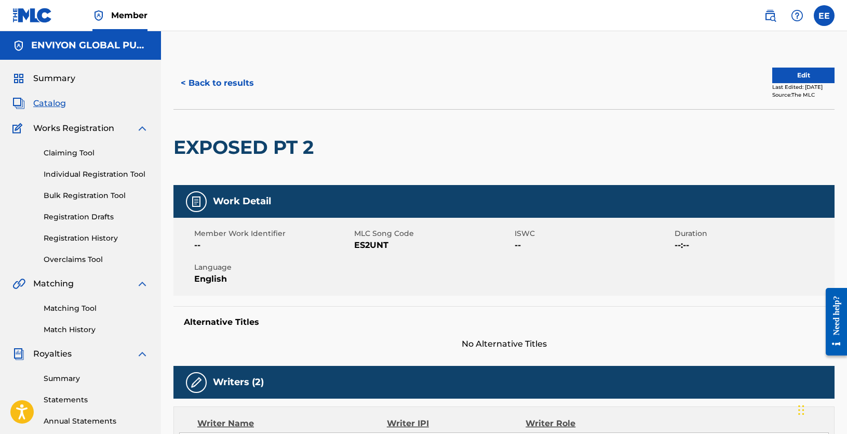
click at [53, 103] on span "Catalog" at bounding box center [49, 103] width 33 height 12
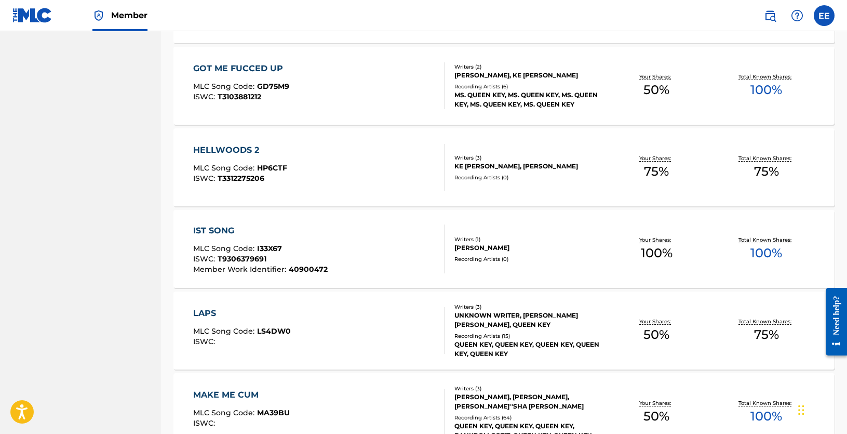
scroll to position [623, 0]
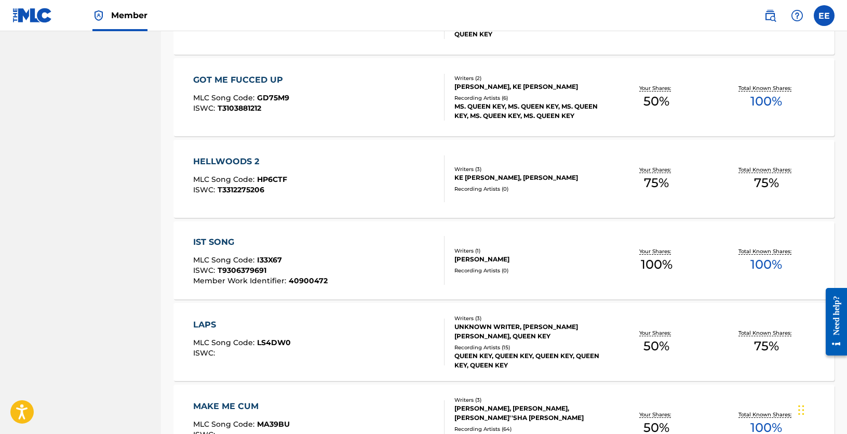
click at [510, 177] on div "KE [PERSON_NAME], [PERSON_NAME]" at bounding box center [527, 177] width 147 height 9
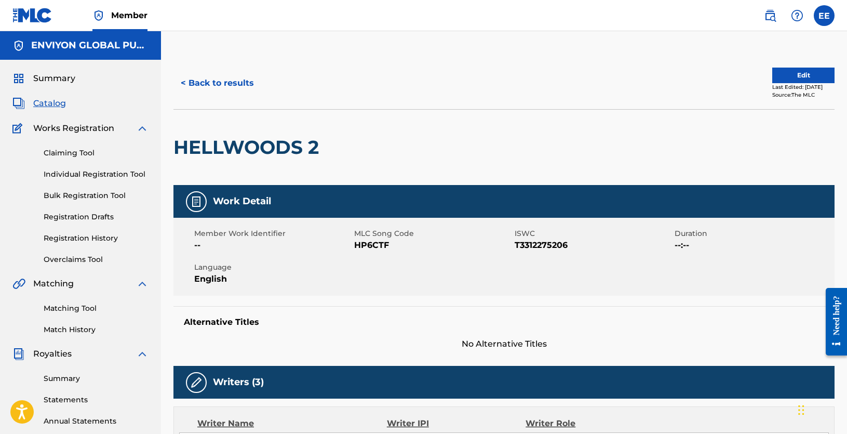
click at [791, 74] on button "Edit" at bounding box center [803, 75] width 62 height 16
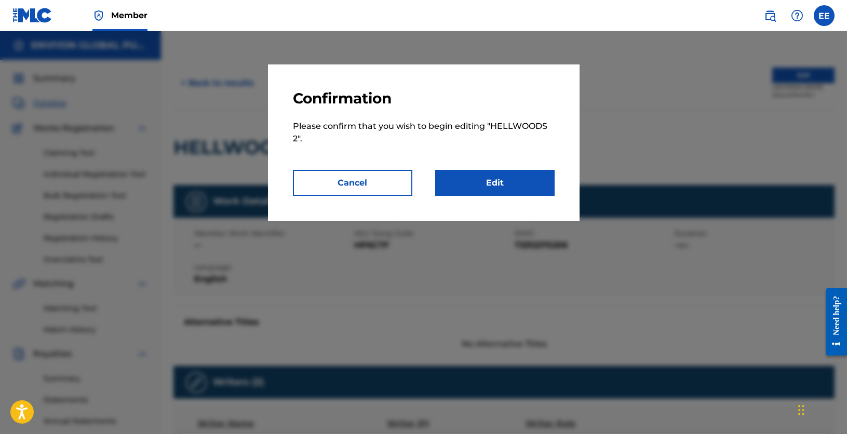
click at [488, 183] on link "Edit" at bounding box center [494, 183] width 119 height 26
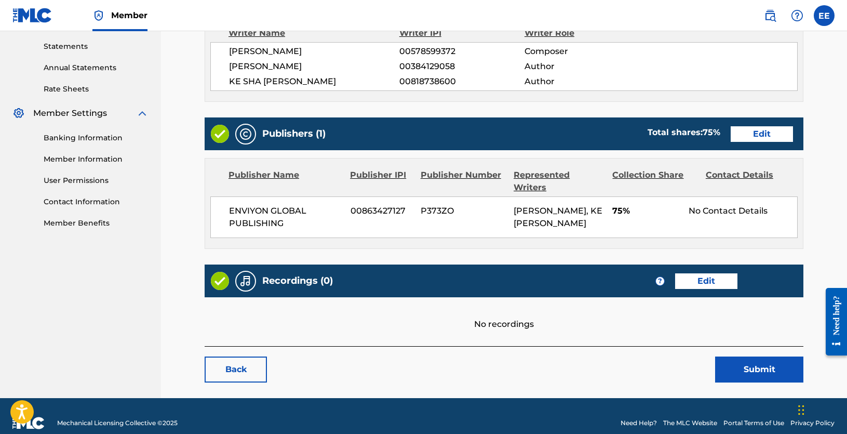
scroll to position [355, 0]
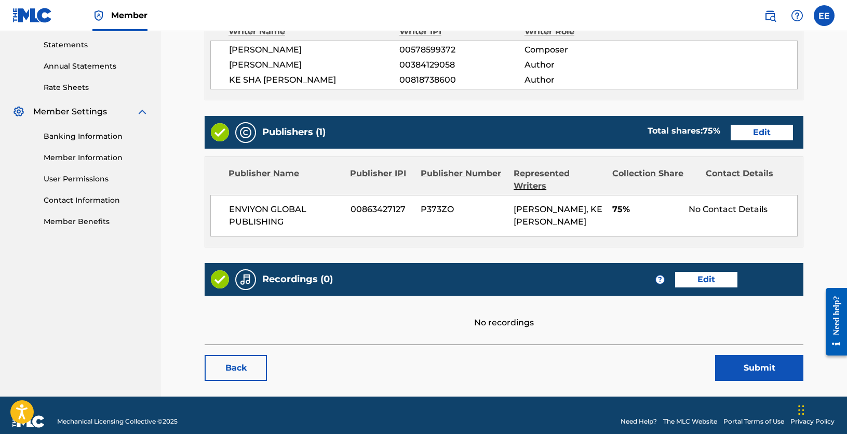
click at [711, 272] on link "Edit" at bounding box center [706, 280] width 62 height 16
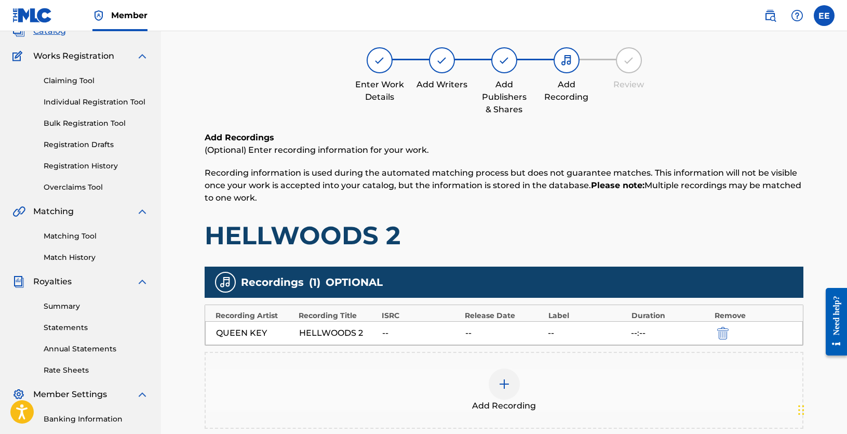
scroll to position [208, 0]
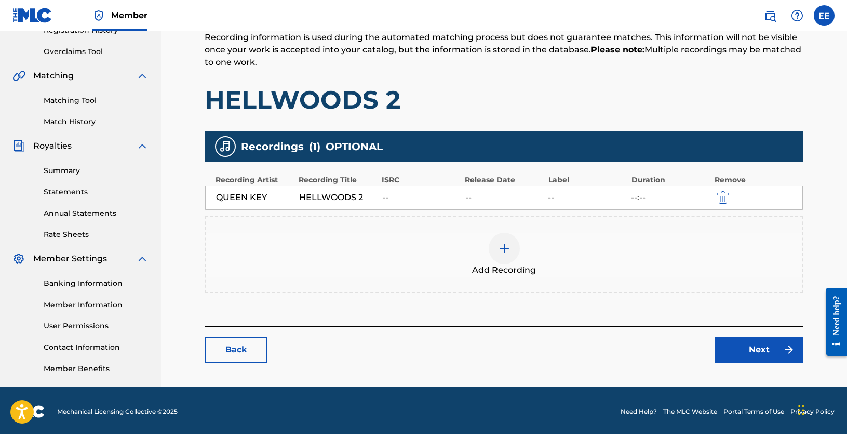
click at [505, 251] on img at bounding box center [504, 248] width 12 height 12
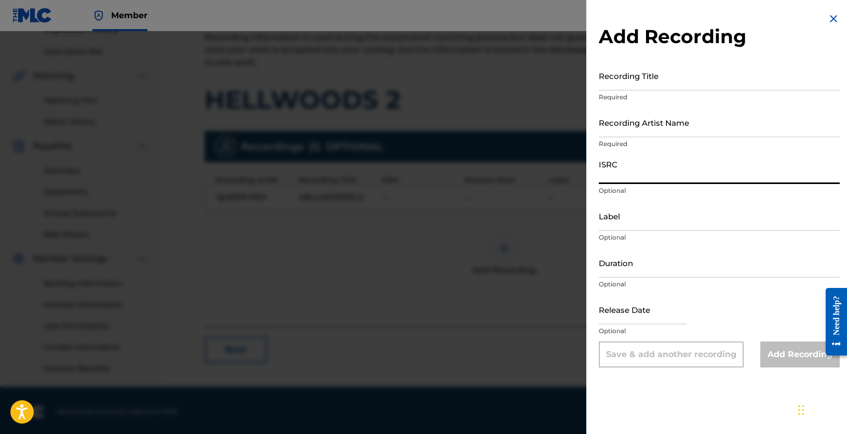
click at [636, 175] on input "ISRC" at bounding box center [719, 169] width 241 height 30
paste input "QZQAY2511157"
type input "QZQAY2511157"
click at [666, 87] on input "Recording Title" at bounding box center [719, 76] width 241 height 30
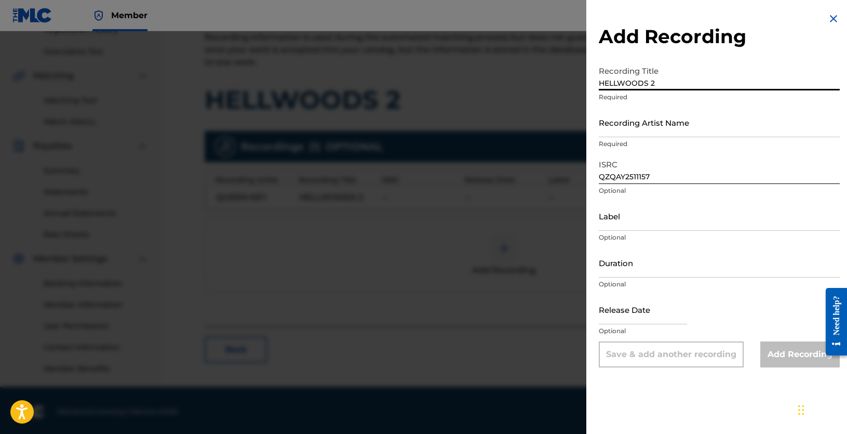
type input "HELLWOODS 2"
click at [653, 130] on input "Recording Artist Name" at bounding box center [719, 122] width 241 height 30
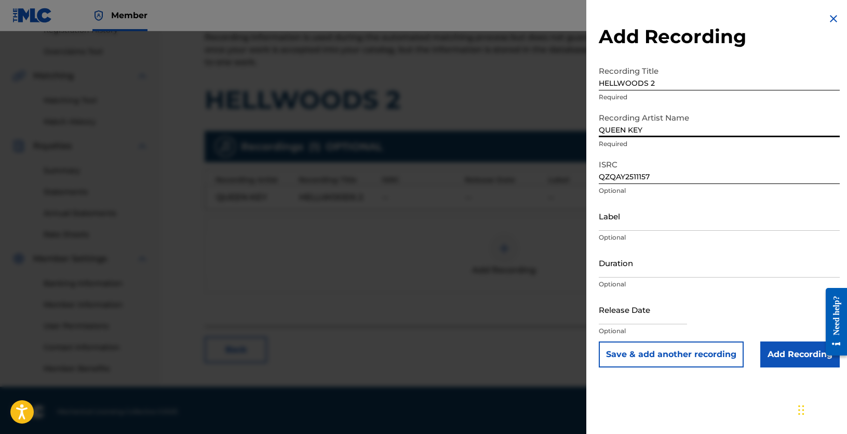
type input "QUEEN KEY"
click at [789, 354] on input "Add Recording" at bounding box center [799, 354] width 79 height 26
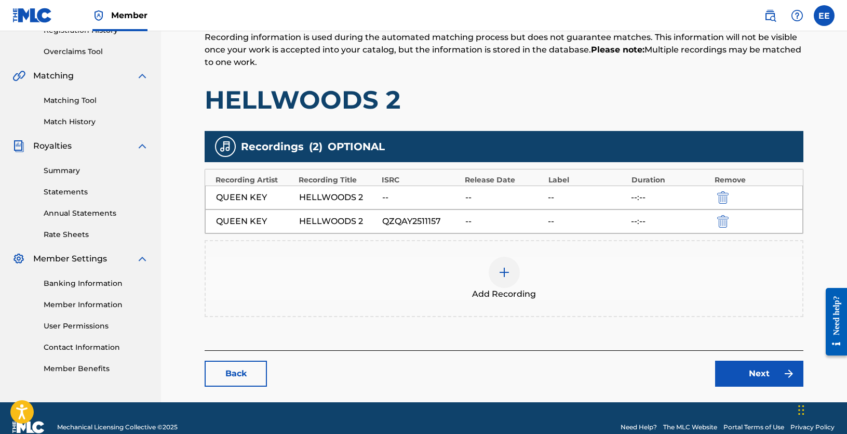
click at [761, 381] on link "Next" at bounding box center [759, 373] width 88 height 26
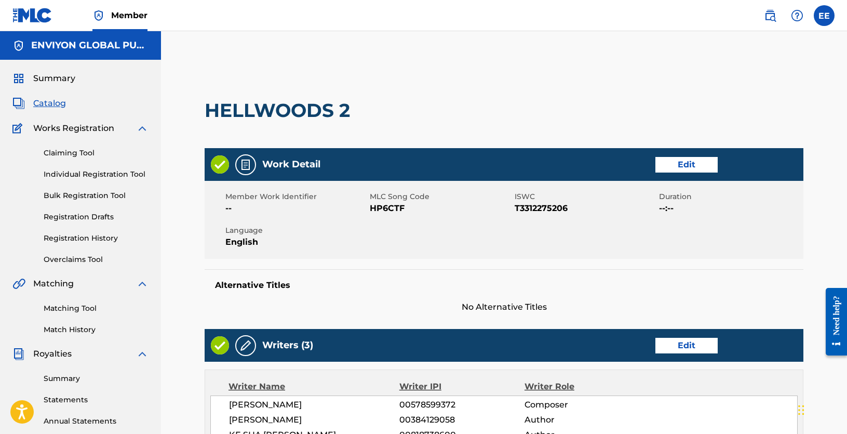
click at [685, 160] on link "Edit" at bounding box center [686, 165] width 62 height 16
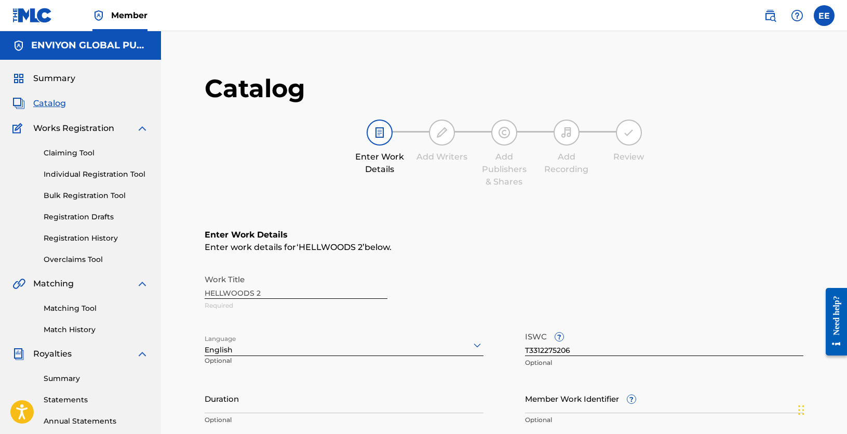
click at [227, 291] on div "Work Title HELLWOODS 2 Required" at bounding box center [504, 292] width 599 height 47
click at [225, 292] on div "Work Title HELLWOODS 2 Required" at bounding box center [504, 292] width 599 height 47
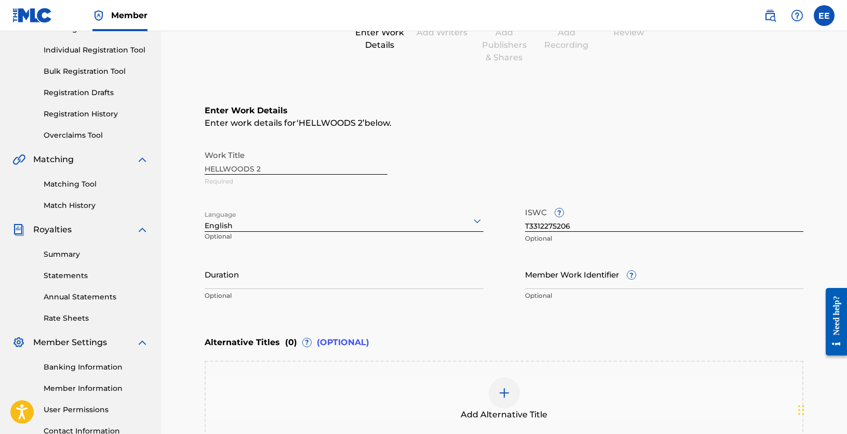
scroll to position [156, 0]
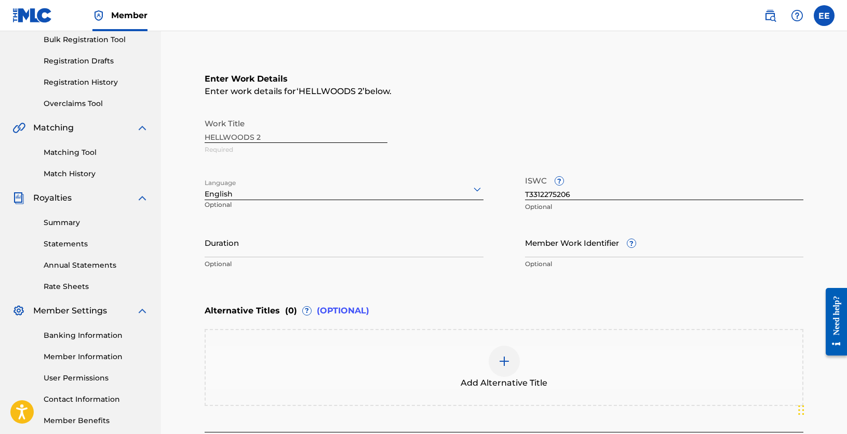
click at [270, 145] on div "Work Title HELLWOODS 2 Required" at bounding box center [504, 136] width 599 height 47
click at [273, 138] on div "Work Title HELLWOODS 2 Required" at bounding box center [504, 136] width 599 height 47
click at [266, 135] on div "Work Title HELLWOODS 2 Required" at bounding box center [504, 136] width 599 height 47
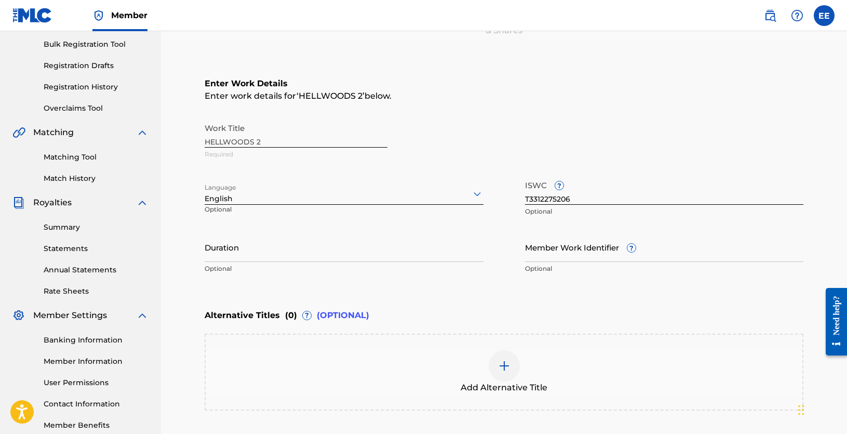
scroll to position [255, 0]
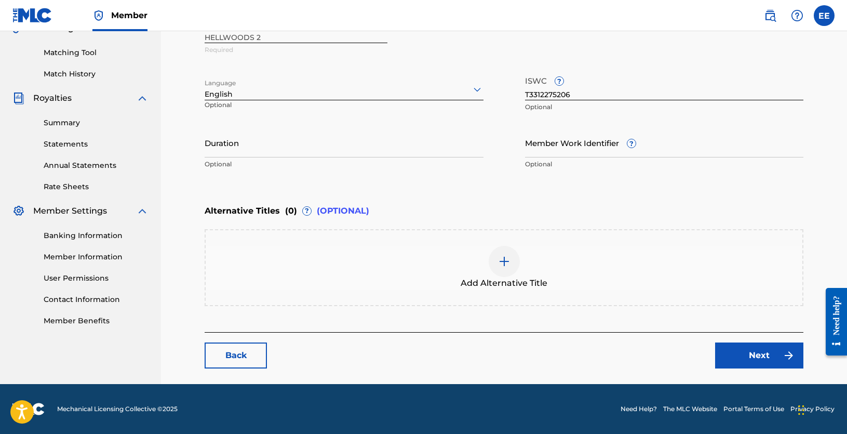
click at [501, 260] on img at bounding box center [504, 261] width 12 height 12
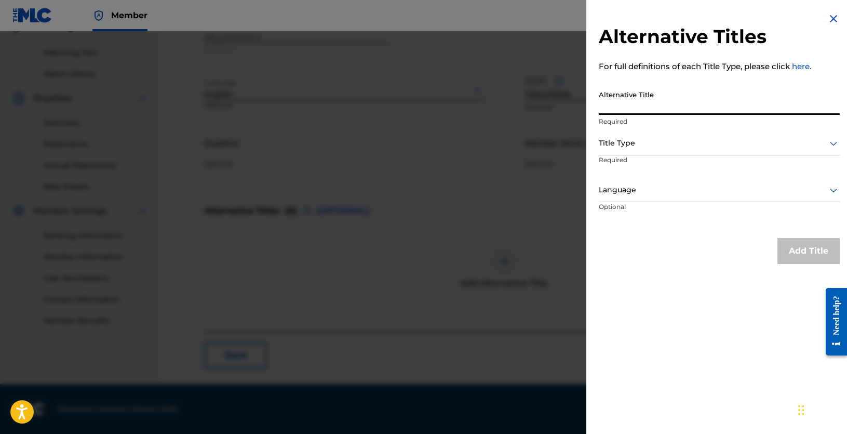
click at [663, 100] on input "Alternative Title" at bounding box center [719, 100] width 241 height 30
type input "HELL WOODS 2"
click at [631, 147] on div at bounding box center [719, 143] width 241 height 13
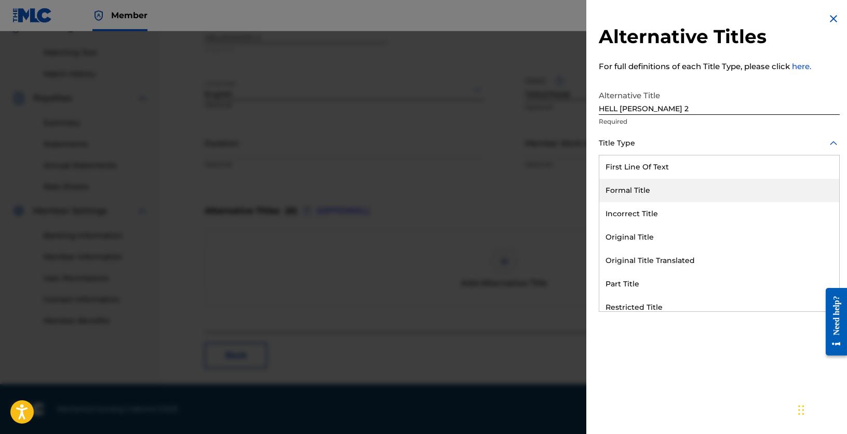
click at [660, 193] on div "Formal Title" at bounding box center [719, 190] width 240 height 23
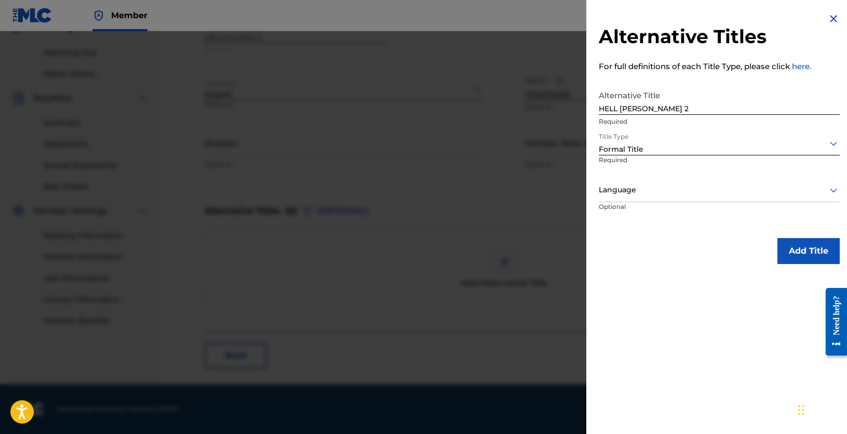
click at [670, 194] on div at bounding box center [719, 189] width 241 height 13
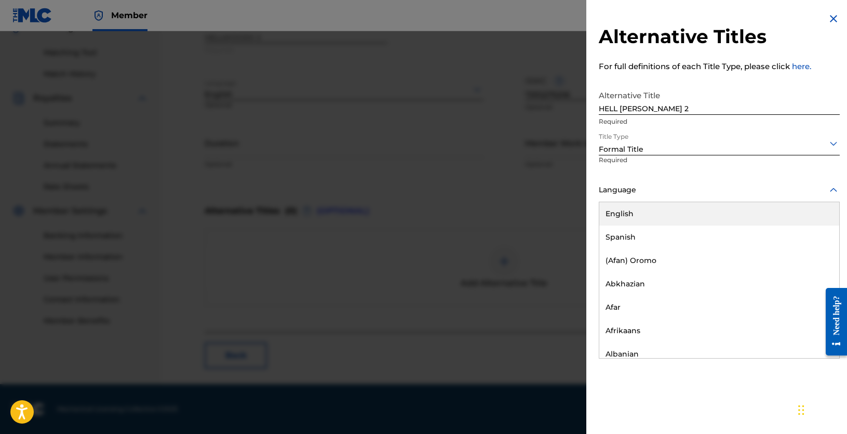
click at [651, 212] on div "English" at bounding box center [719, 213] width 240 height 23
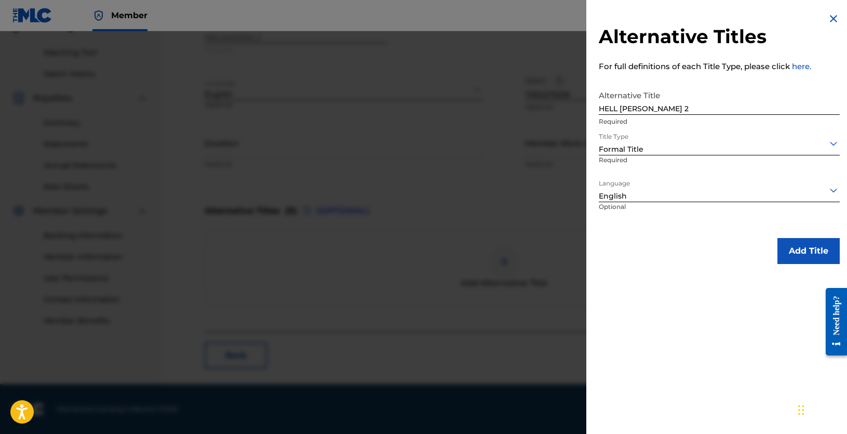
click at [812, 252] on button "Add Title" at bounding box center [808, 251] width 62 height 26
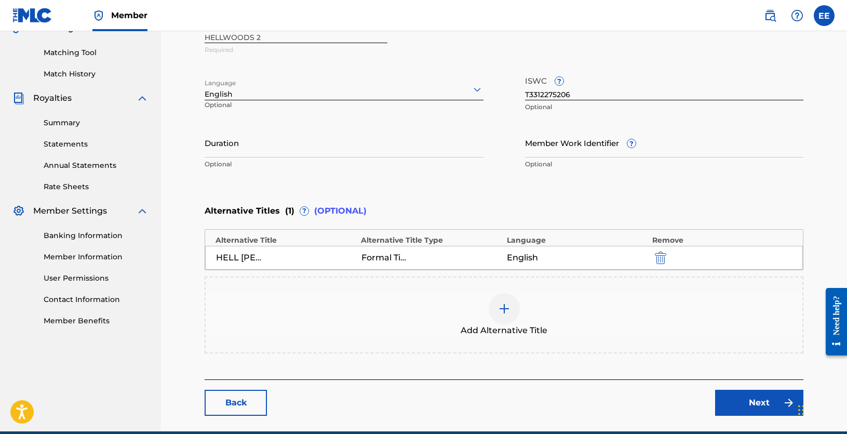
click at [747, 402] on link "Next" at bounding box center [759, 402] width 88 height 26
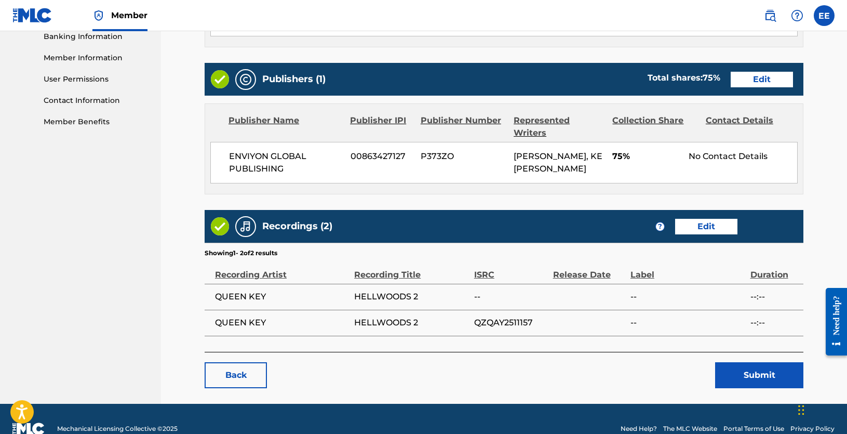
scroll to position [462, 0]
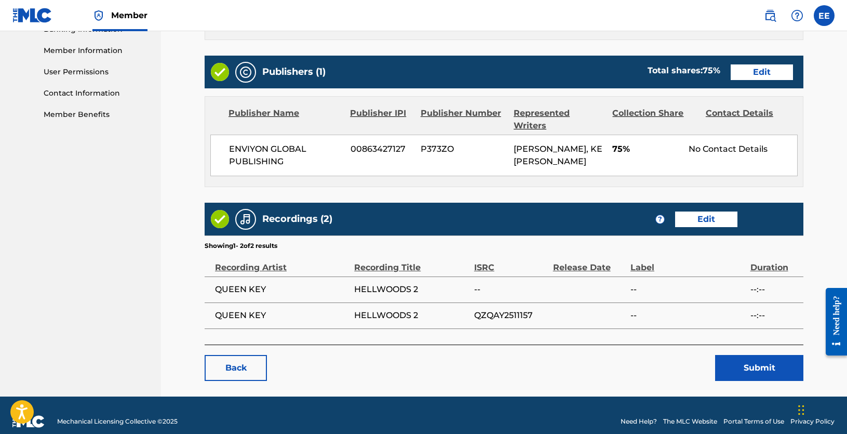
click at [742, 355] on button "Submit" at bounding box center [759, 368] width 88 height 26
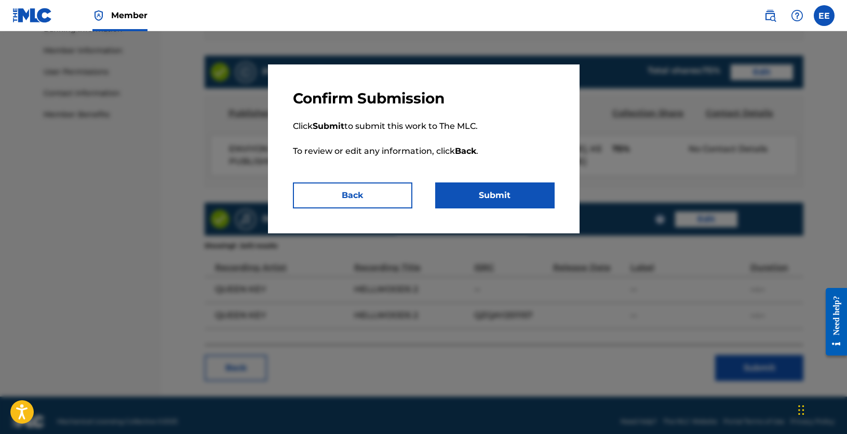
click at [504, 197] on button "Submit" at bounding box center [494, 195] width 119 height 26
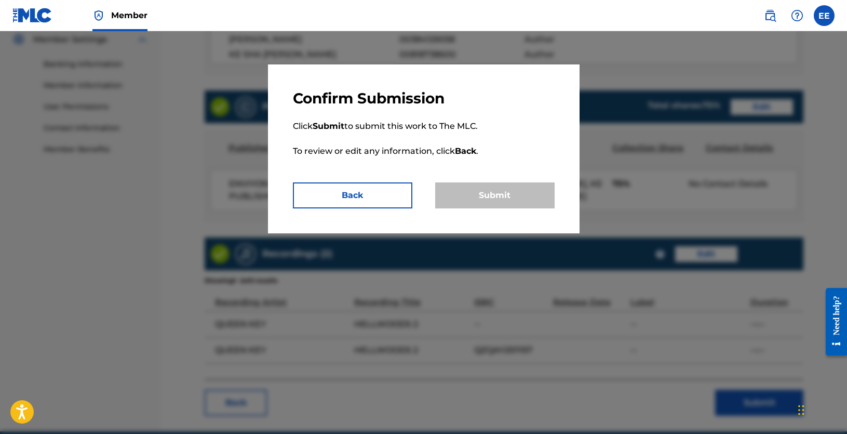
scroll to position [410, 0]
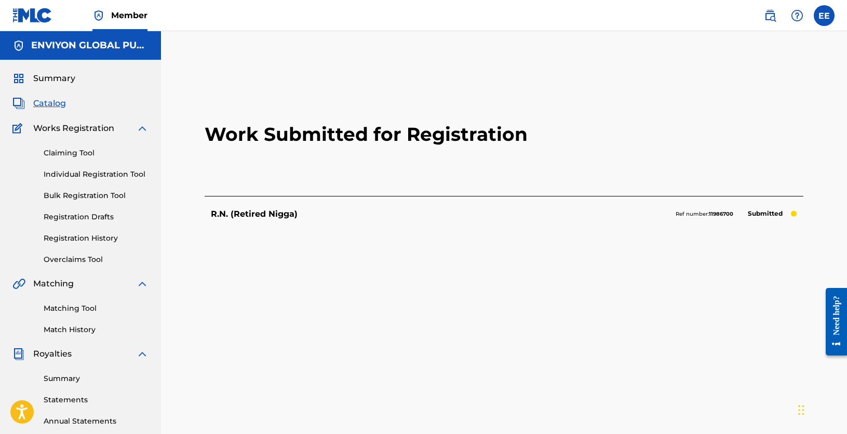
click at [55, 105] on span "Catalog" at bounding box center [49, 103] width 33 height 12
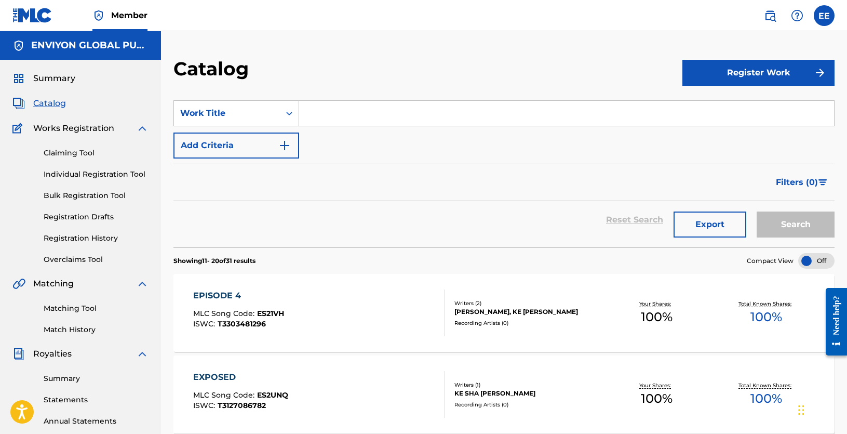
click at [88, 217] on link "Registration Drafts" at bounding box center [96, 216] width 105 height 11
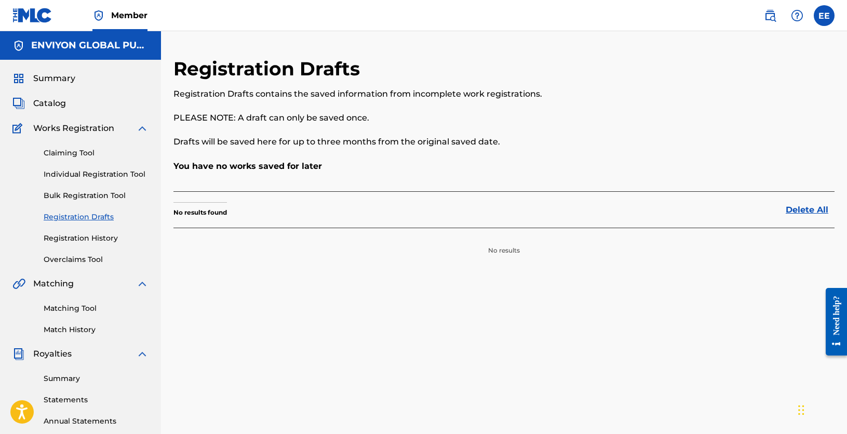
click at [85, 235] on link "Registration History" at bounding box center [96, 238] width 105 height 11
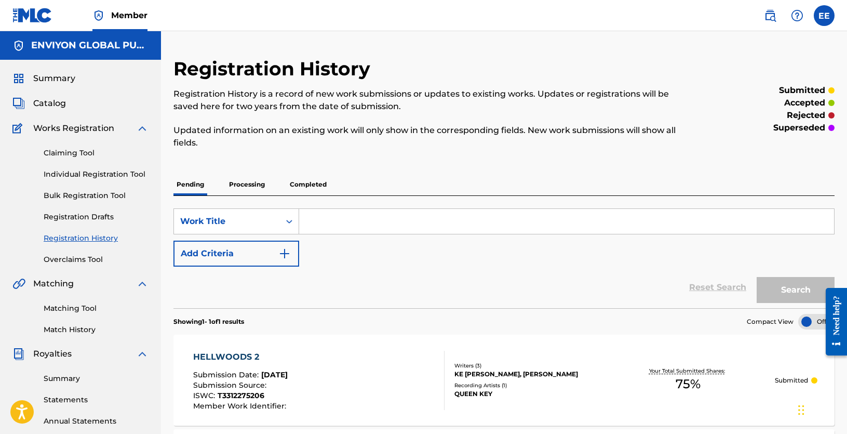
click at [55, 76] on span "Summary" at bounding box center [54, 78] width 42 height 12
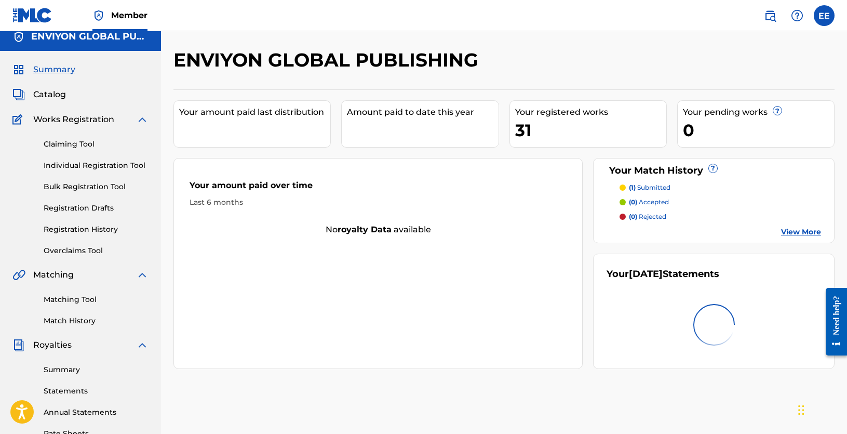
scroll to position [156, 0]
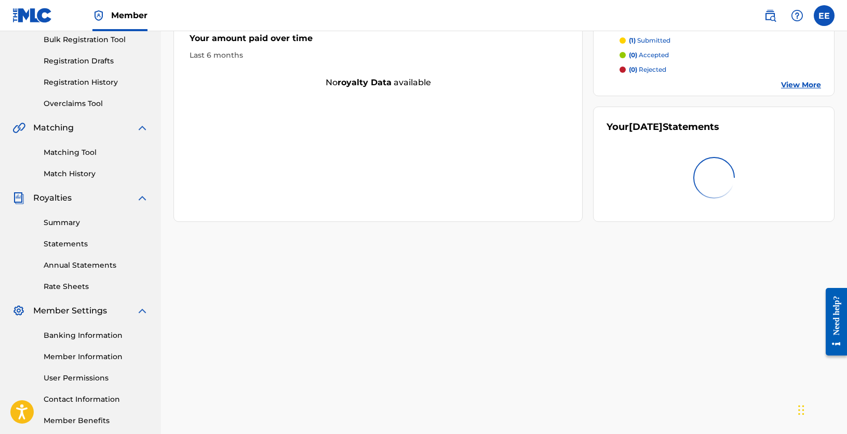
click at [62, 242] on link "Statements" at bounding box center [96, 243] width 105 height 11
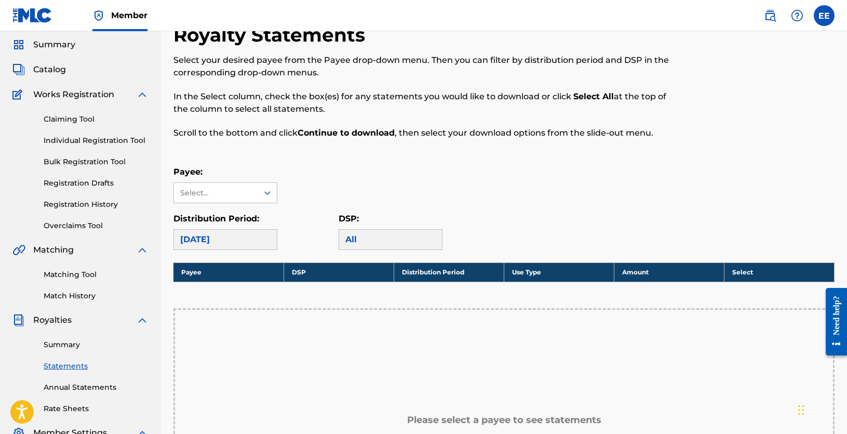
scroll to position [156, 0]
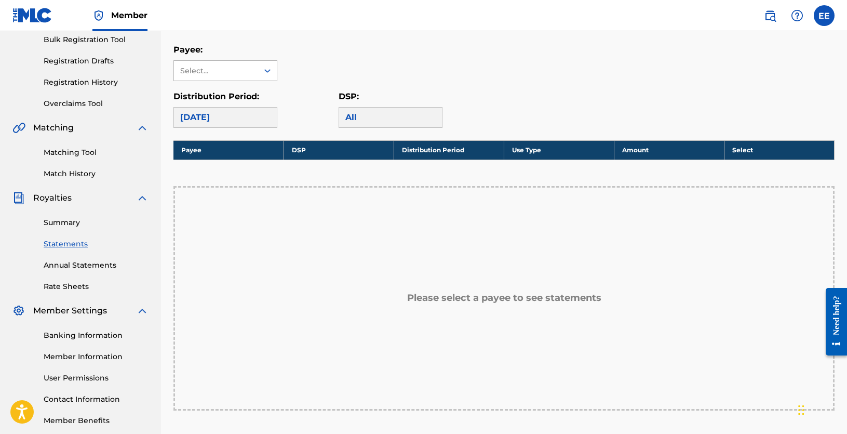
click at [258, 72] on div at bounding box center [267, 70] width 19 height 19
click at [230, 103] on div "ENVIYON GLOBAL PUBLISHING" at bounding box center [225, 100] width 103 height 38
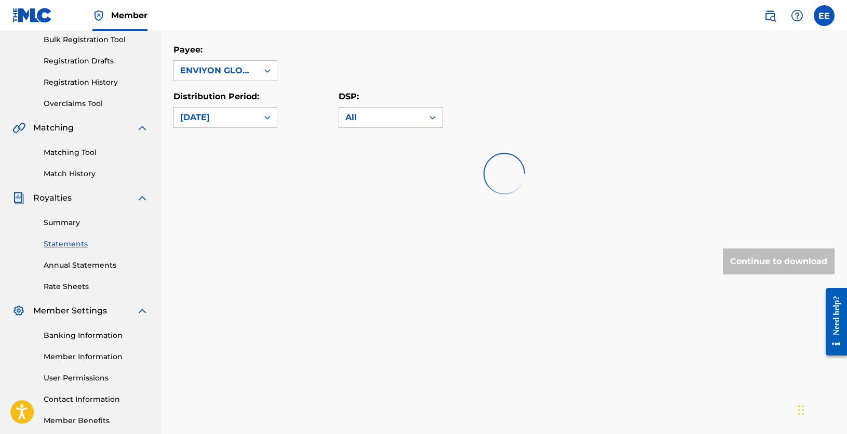
scroll to position [0, 0]
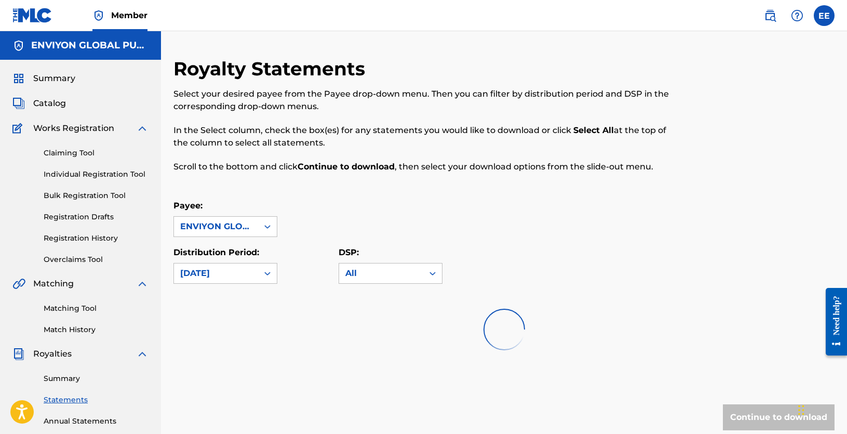
click at [392, 217] on div "Payee: option ENVIYON GLOBAL PUBLISHING, selected. ENVIYON GLOBAL PUBLISHING" at bounding box center [503, 217] width 661 height 37
click at [255, 272] on div "[DATE]" at bounding box center [216, 273] width 84 height 20
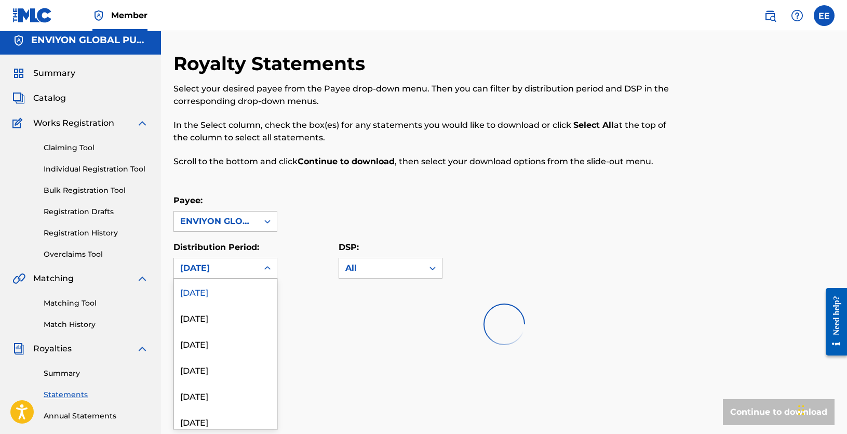
scroll to position [6, 0]
click at [210, 318] on div at bounding box center [503, 323] width 661 height 66
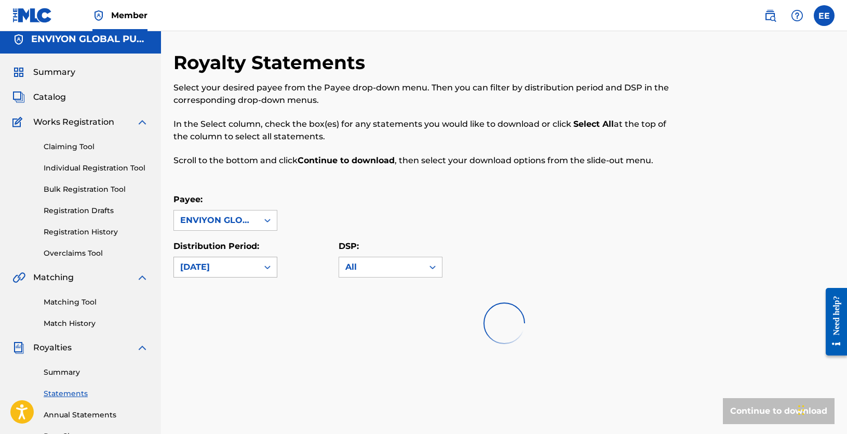
click at [252, 272] on div "[DATE]" at bounding box center [216, 267] width 84 height 20
click at [223, 291] on div at bounding box center [503, 323] width 661 height 66
click at [293, 301] on div at bounding box center [503, 323] width 661 height 66
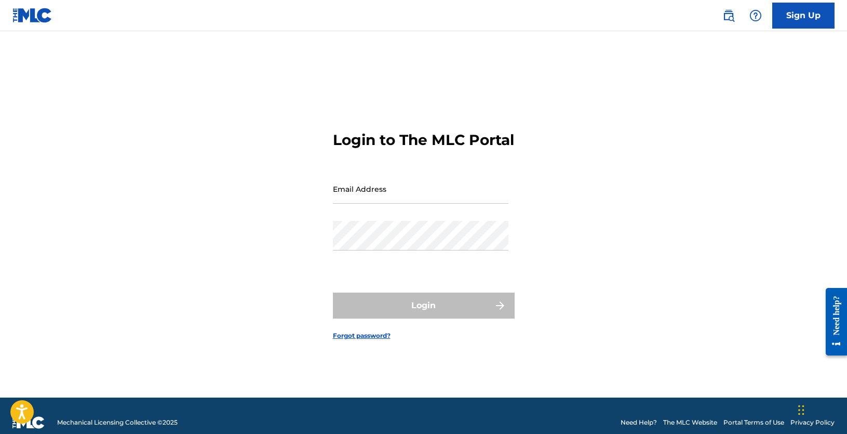
click at [372, 200] on input "Email Address" at bounding box center [420, 189] width 175 height 30
click at [386, 200] on input "Email Address" at bounding box center [420, 189] width 175 height 30
type input "[EMAIL_ADDRESS][DOMAIN_NAME]"
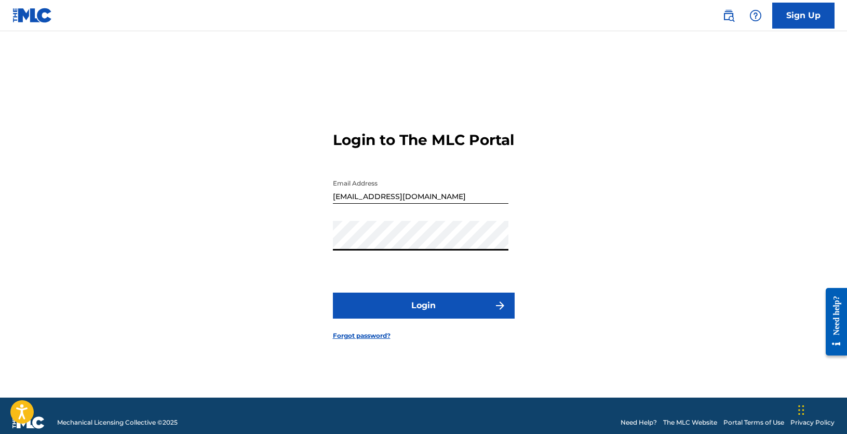
click at [407, 314] on button "Login" at bounding box center [424, 305] width 182 height 26
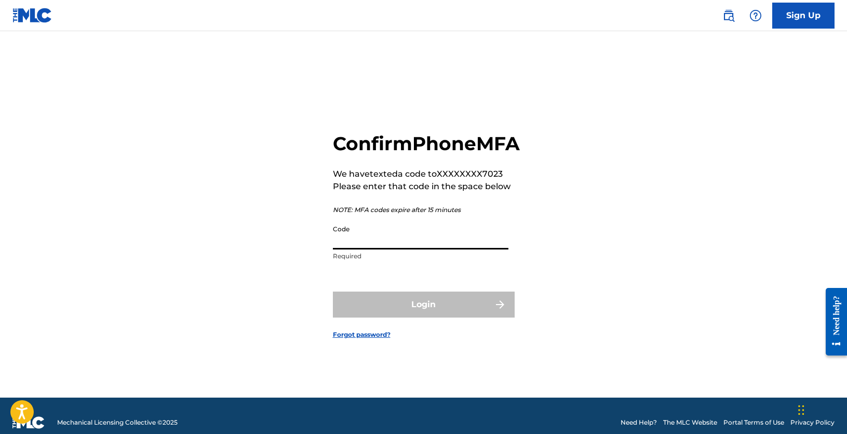
click at [374, 249] on input "Code" at bounding box center [420, 235] width 175 height 30
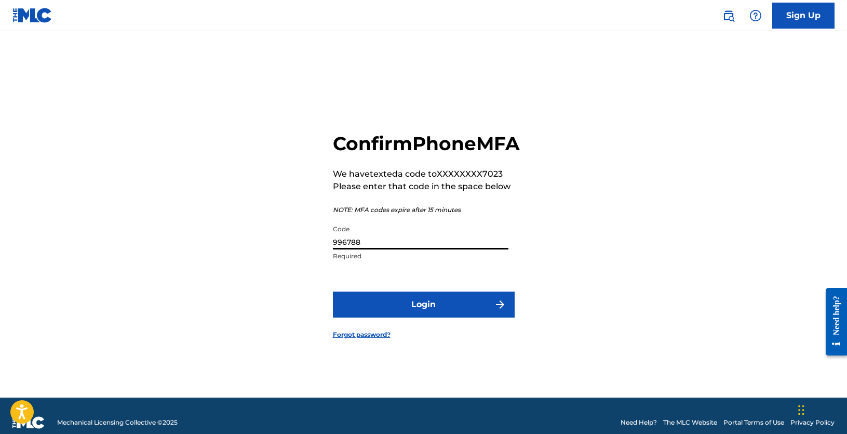
type input "996788"
click at [333, 291] on button "Login" at bounding box center [424, 304] width 182 height 26
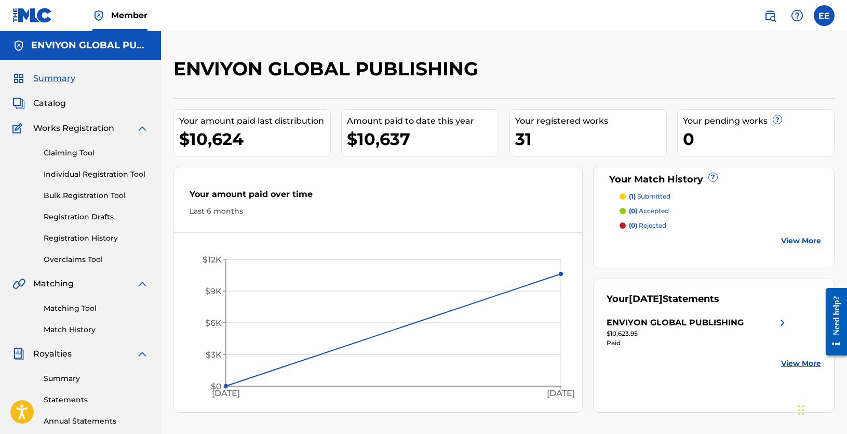
click at [71, 154] on link "Claiming Tool" at bounding box center [96, 152] width 105 height 11
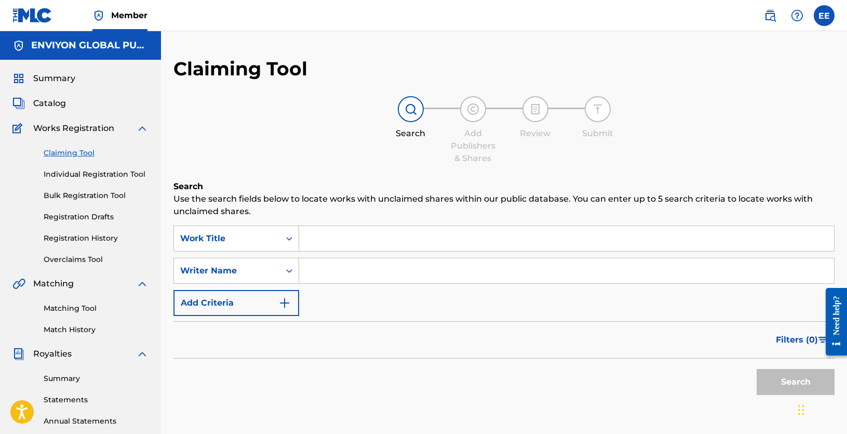
click at [343, 240] on input "Search Form" at bounding box center [566, 238] width 535 height 25
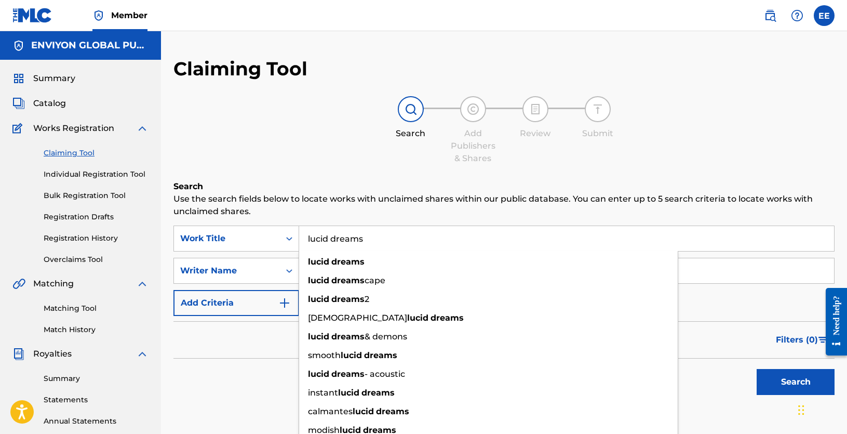
type input "lucid dreams"
click at [756, 369] on button "Search" at bounding box center [795, 382] width 78 height 26
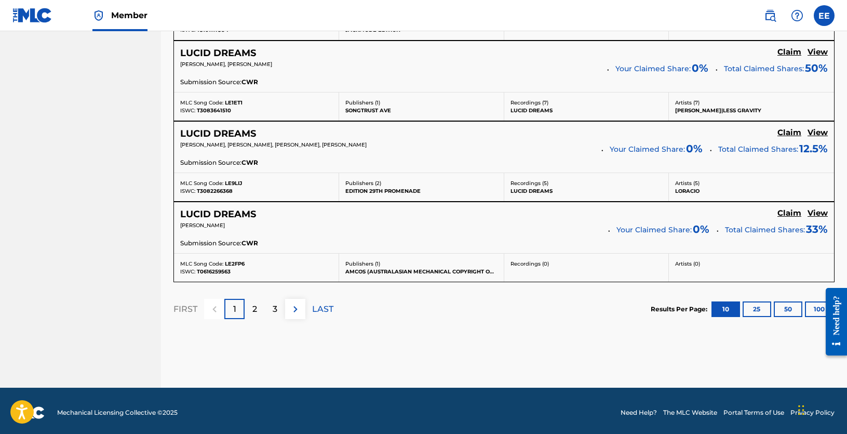
scroll to position [941, 0]
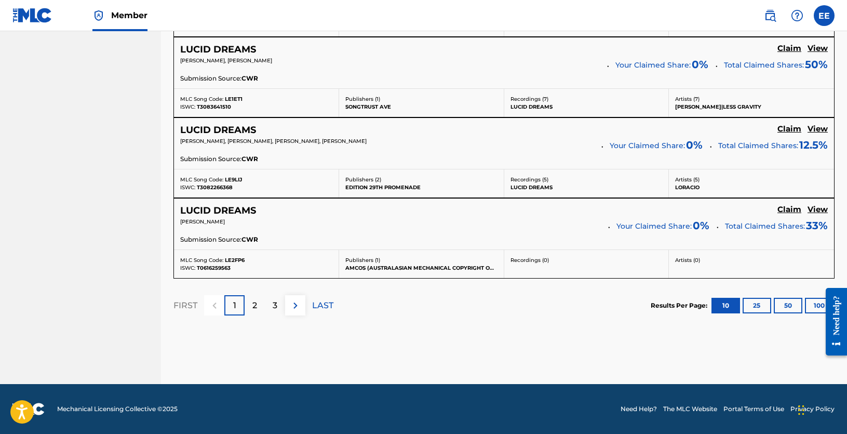
click at [254, 309] on p "2" at bounding box center [254, 305] width 5 height 12
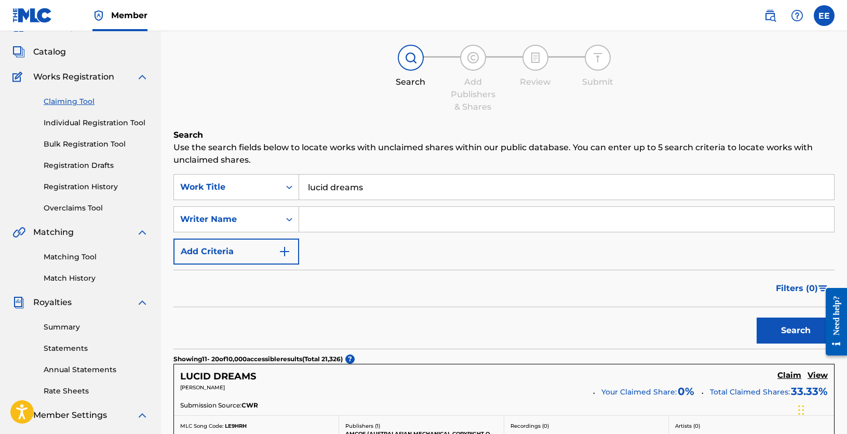
scroll to position [47, 0]
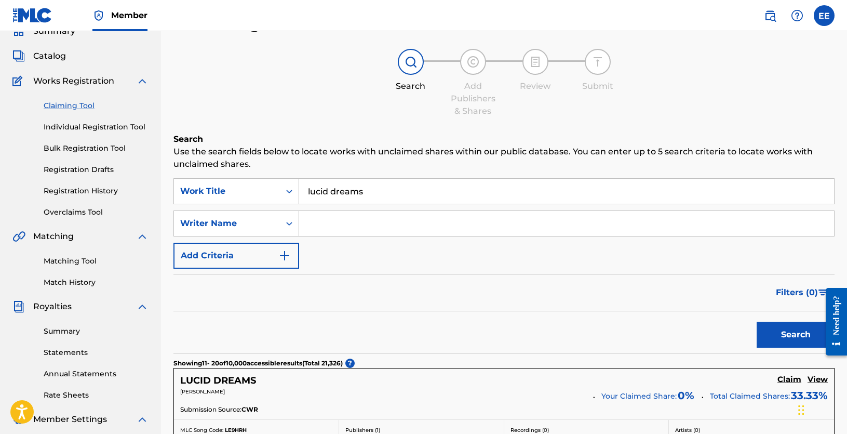
click at [322, 220] on input "Search Form" at bounding box center [566, 223] width 535 height 25
type input "[PERSON_NAME]"
click at [756, 321] on button "Search" at bounding box center [795, 334] width 78 height 26
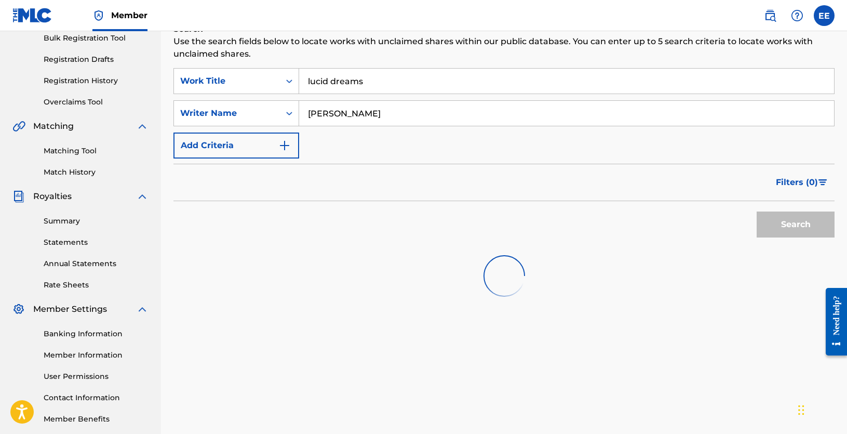
scroll to position [158, 0]
click at [284, 144] on img "Search Form" at bounding box center [284, 144] width 12 height 12
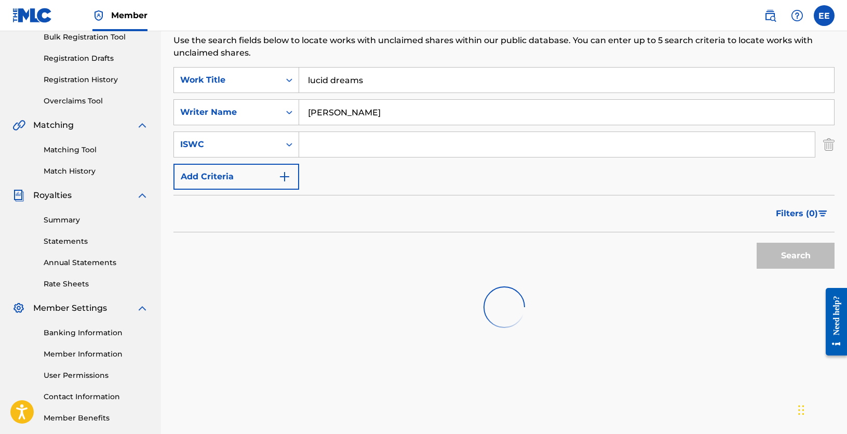
click at [285, 174] on img "Search Form" at bounding box center [284, 176] width 12 height 12
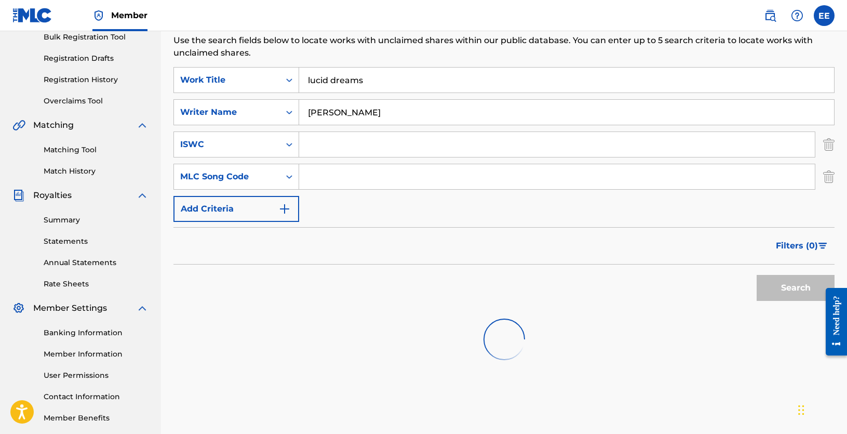
click at [285, 210] on img "Search Form" at bounding box center [284, 208] width 12 height 12
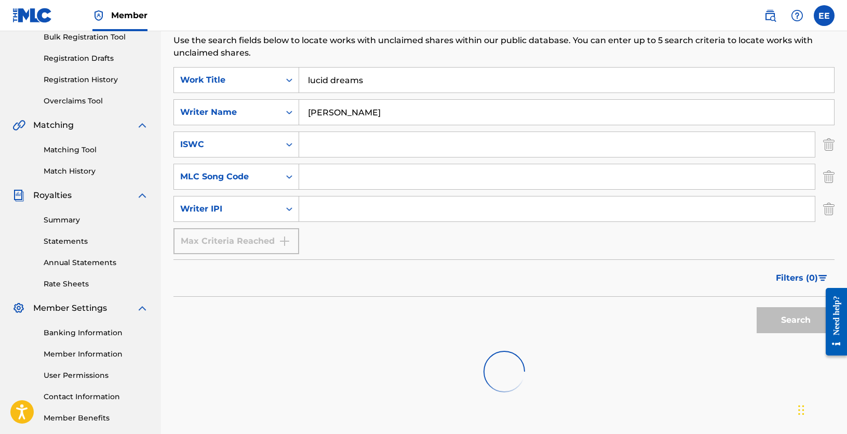
click at [286, 245] on div "Max Criteria Reached" at bounding box center [236, 241] width 126 height 26
click at [292, 114] on icon "Search Form" at bounding box center [289, 112] width 10 height 10
click at [383, 112] on input "[PERSON_NAME]" at bounding box center [566, 112] width 535 height 25
drag, startPoint x: 372, startPoint y: 77, endPoint x: 302, endPoint y: 84, distance: 70.4
click at [302, 84] on input "lucid dreams" at bounding box center [566, 79] width 535 height 25
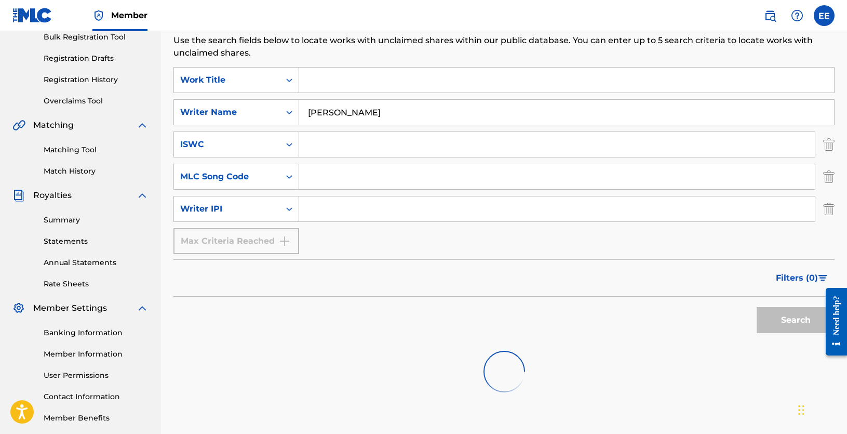
click at [387, 279] on div "Filters ( 0 )" at bounding box center [503, 277] width 661 height 37
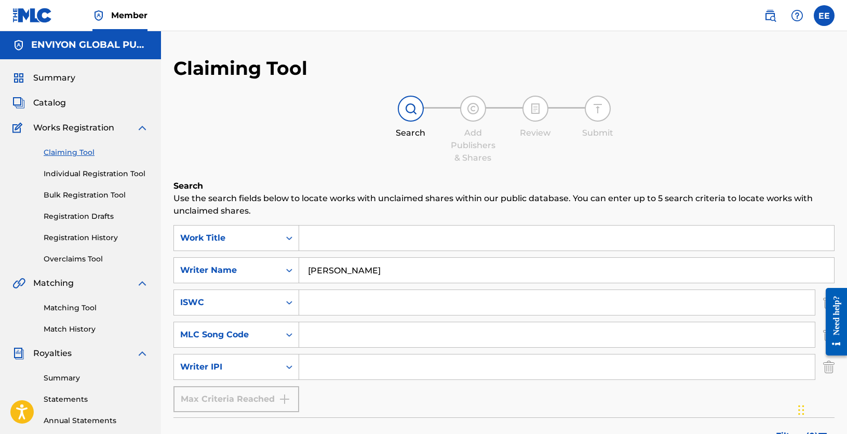
scroll to position [0, 0]
click at [414, 111] on img at bounding box center [410, 109] width 12 height 12
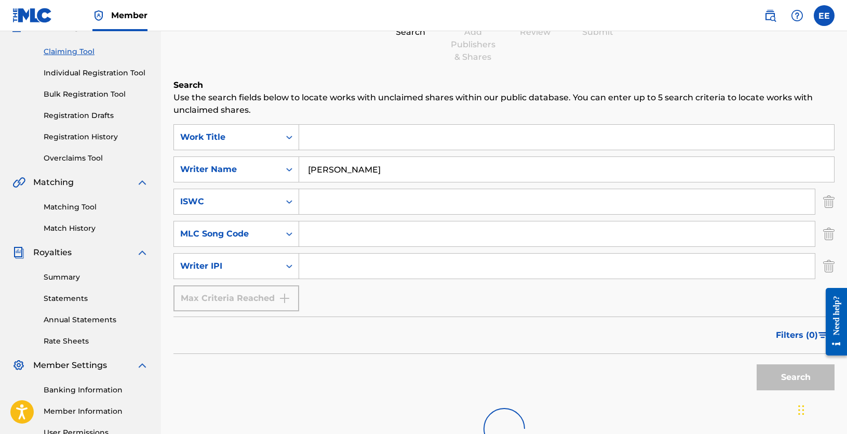
scroll to position [208, 0]
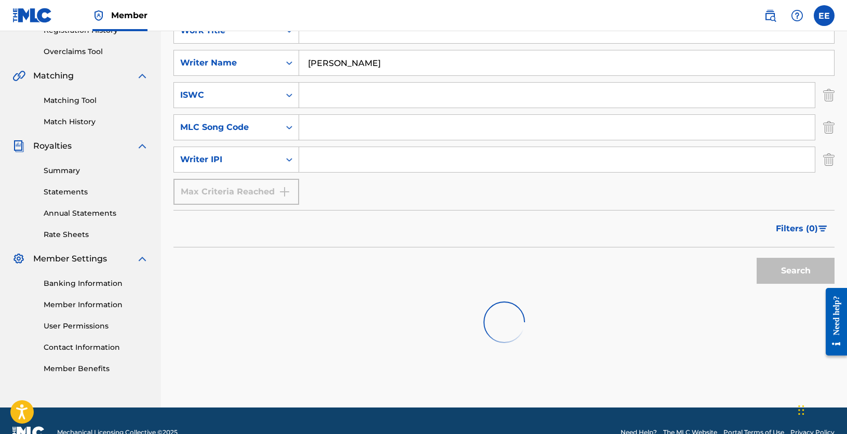
click at [801, 227] on span "Filters ( 0 )" at bounding box center [797, 228] width 42 height 12
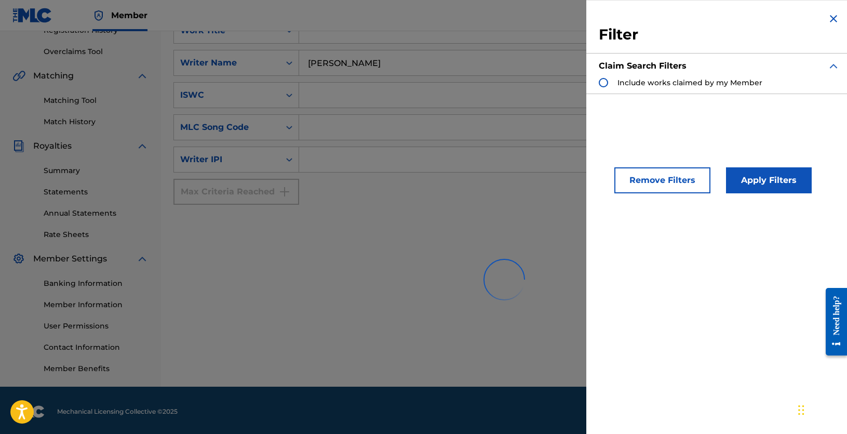
click at [661, 182] on button "Remove Filters" at bounding box center [662, 180] width 96 height 26
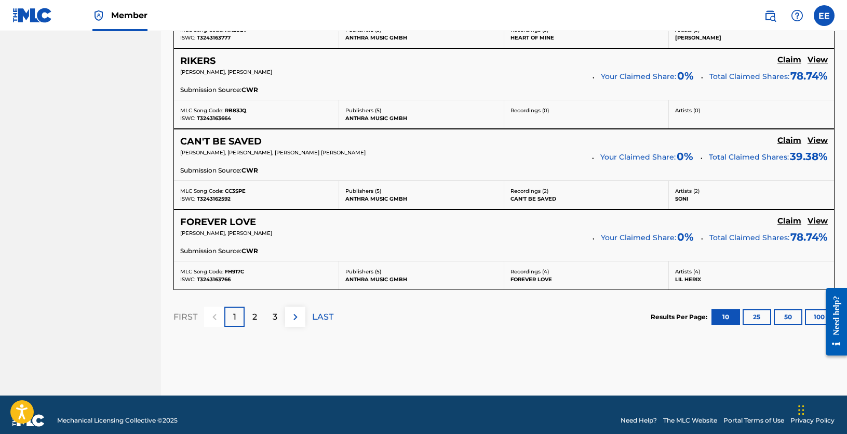
scroll to position [1038, 0]
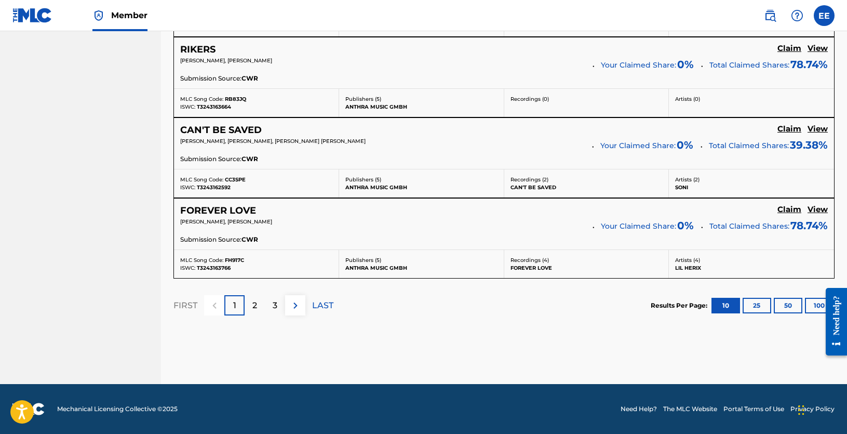
click at [254, 308] on p "2" at bounding box center [254, 305] width 5 height 12
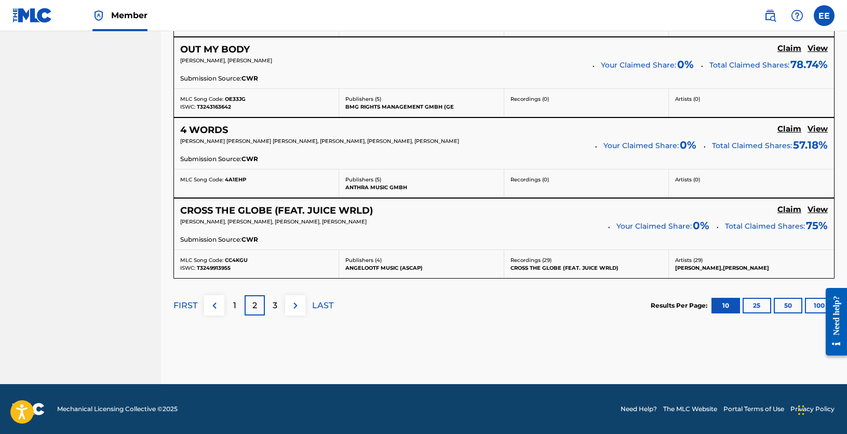
click at [278, 307] on div "3" at bounding box center [275, 305] width 20 height 20
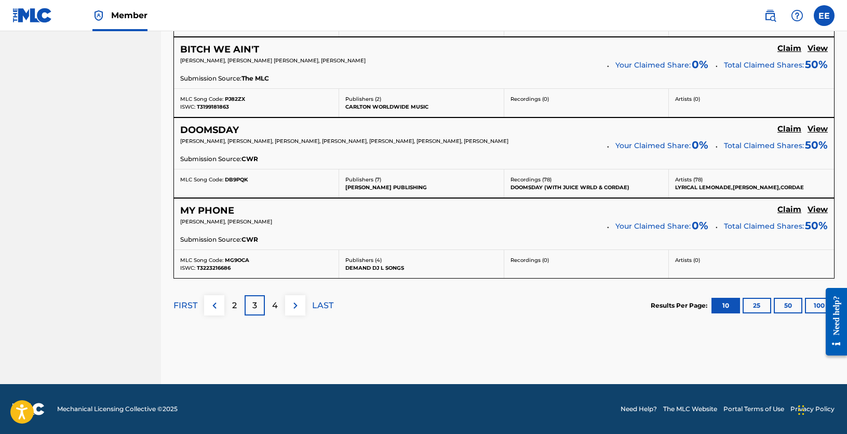
click at [270, 310] on div "4" at bounding box center [275, 305] width 20 height 20
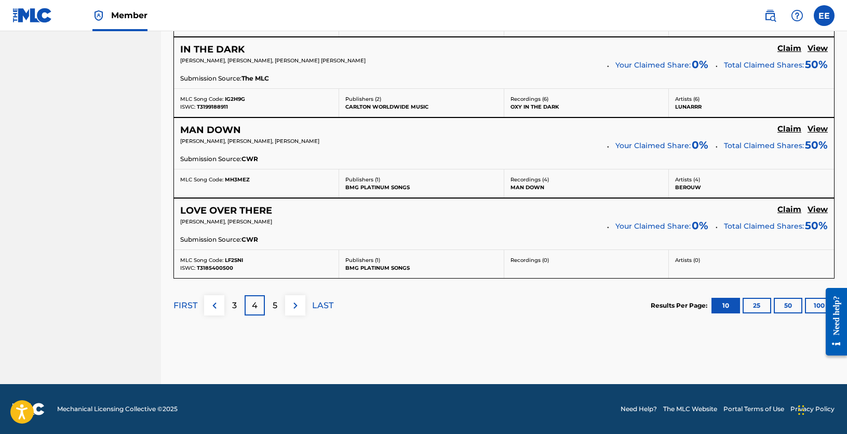
click at [274, 309] on p "5" at bounding box center [275, 305] width 5 height 12
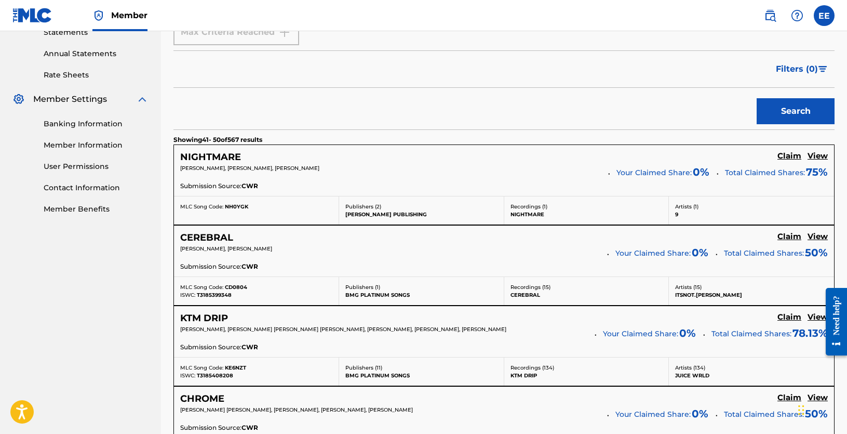
scroll to position [415, 0]
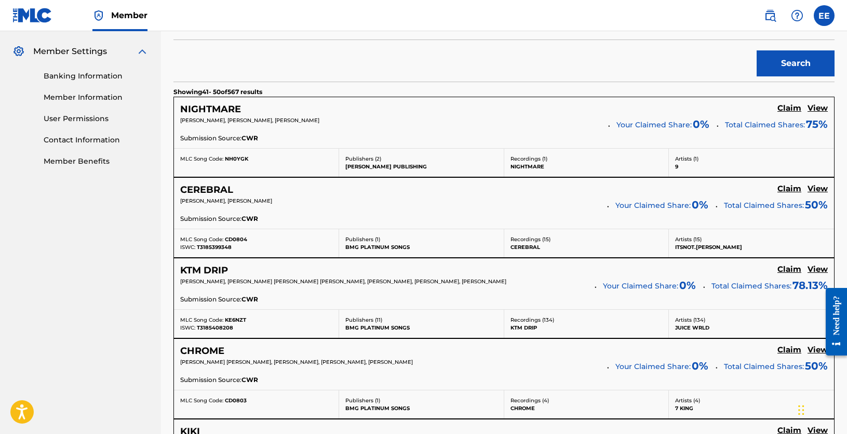
click at [818, 106] on h5 "View" at bounding box center [817, 108] width 20 height 10
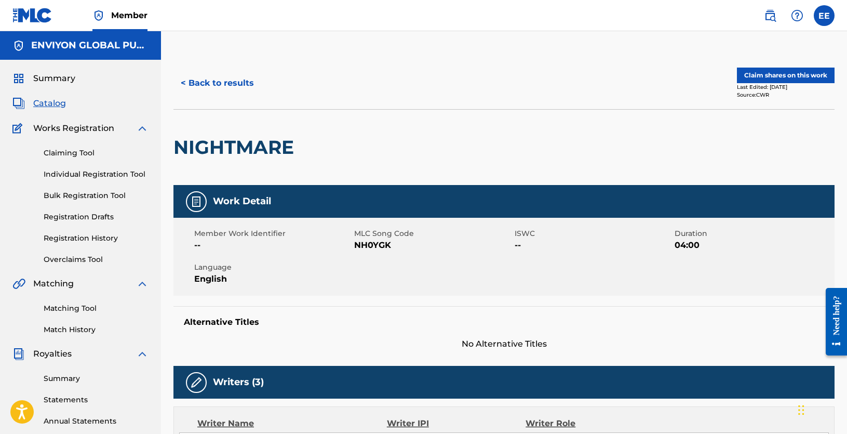
click at [222, 82] on button "< Back to results" at bounding box center [217, 83] width 88 height 26
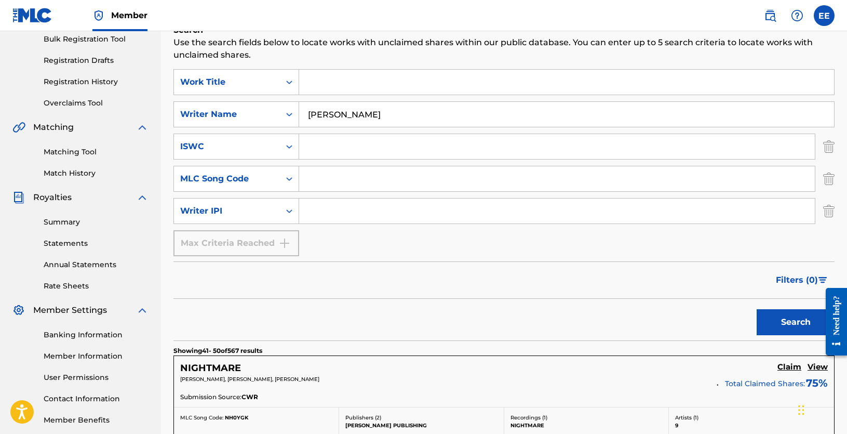
scroll to position [155, 0]
drag, startPoint x: 374, startPoint y: 118, endPoint x: 300, endPoint y: 119, distance: 73.7
click at [300, 119] on input "[PERSON_NAME]" at bounding box center [566, 115] width 535 height 25
click at [317, 88] on input "Search Form" at bounding box center [566, 83] width 535 height 25
click at [331, 80] on input "Search Form" at bounding box center [566, 83] width 535 height 25
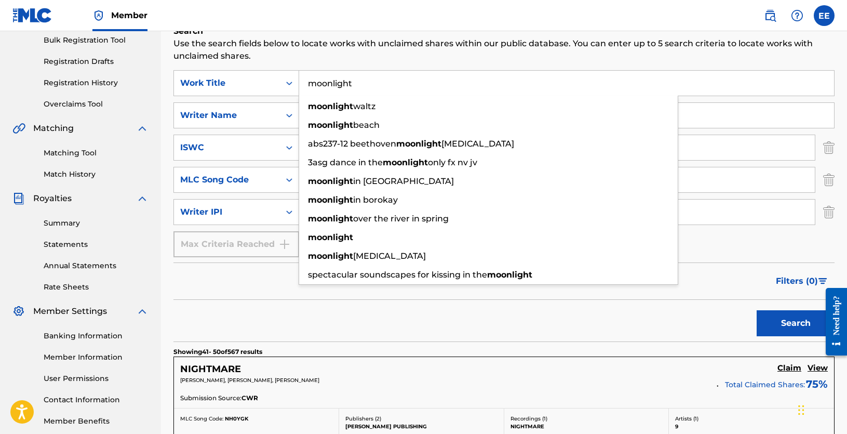
type input "moonlight"
click at [293, 60] on p "Use the search fields below to locate works with unclaimed shares within our pu…" at bounding box center [503, 49] width 661 height 25
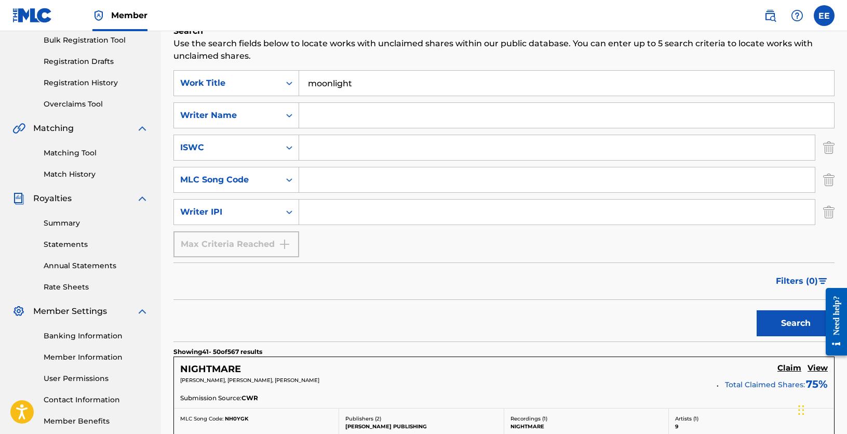
click at [321, 108] on input "Search Form" at bounding box center [566, 115] width 535 height 25
type input "juicewrld"
click at [756, 310] on button "Search" at bounding box center [795, 323] width 78 height 26
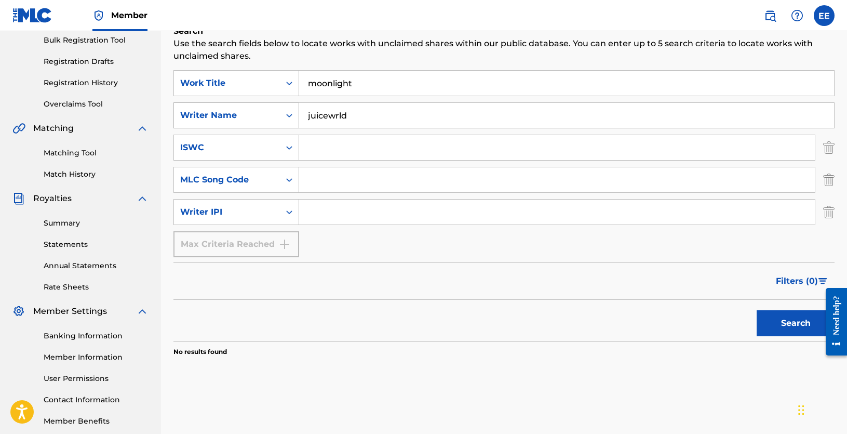
drag, startPoint x: 353, startPoint y: 118, endPoint x: 292, endPoint y: 118, distance: 60.2
click at [292, 118] on div "SearchWithCriteria16a816a0-ff3a-46a0-b4f7-db194ecabf42 Writer Name juicewrld" at bounding box center [503, 115] width 661 height 26
type input "[PERSON_NAME]"
click at [756, 310] on button "Search" at bounding box center [795, 323] width 78 height 26
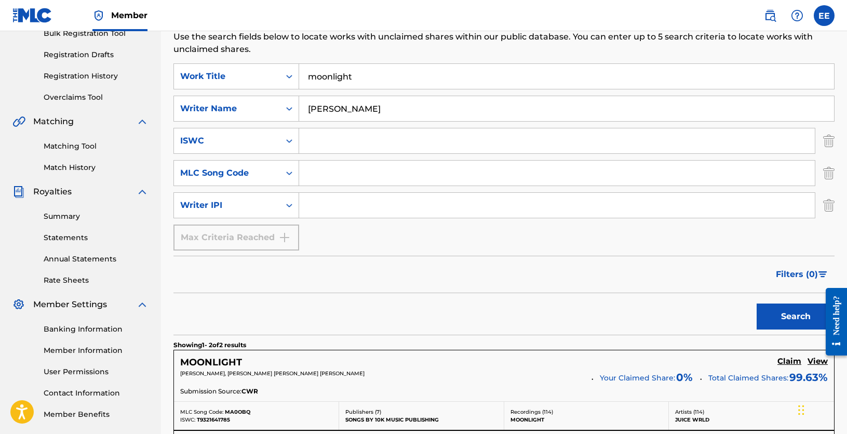
scroll to position [363, 0]
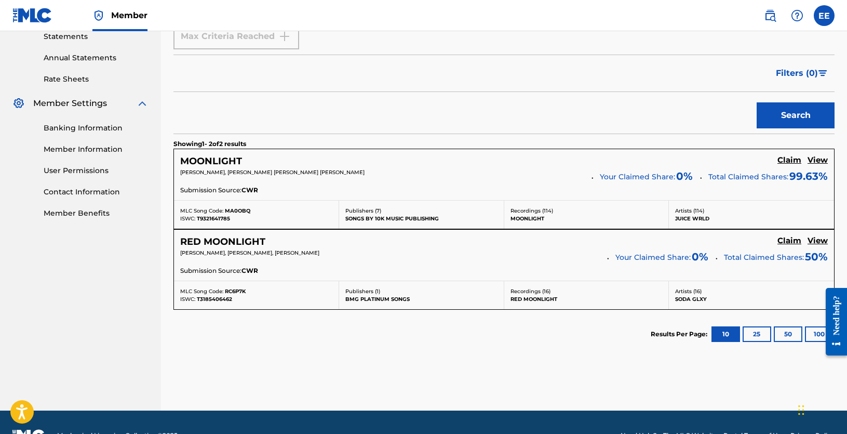
click at [820, 158] on h5 "View" at bounding box center [817, 160] width 20 height 10
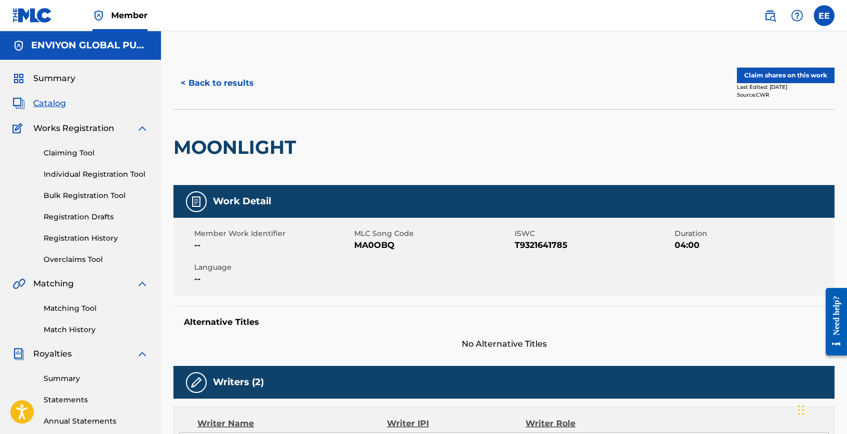
click at [206, 86] on button "< Back to results" at bounding box center [217, 83] width 88 height 26
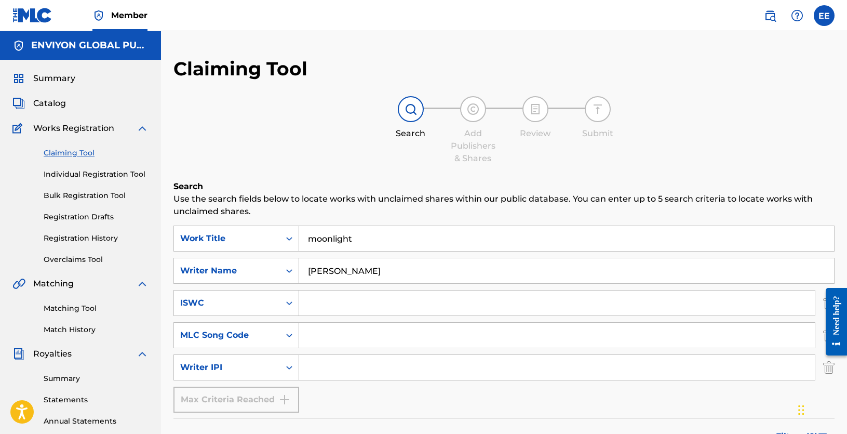
click at [71, 152] on link "Claiming Tool" at bounding box center [96, 152] width 105 height 11
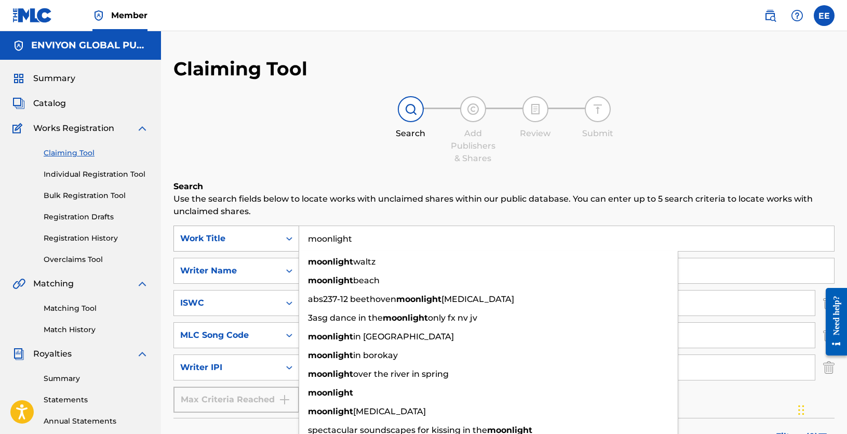
drag, startPoint x: 377, startPoint y: 238, endPoint x: 268, endPoint y: 238, distance: 108.5
click at [268, 238] on div "SearchWithCriteriade78a868-0f4c-4069-b8a5-a1878434d6e0 Work Title moonlight moo…" at bounding box center [503, 238] width 661 height 26
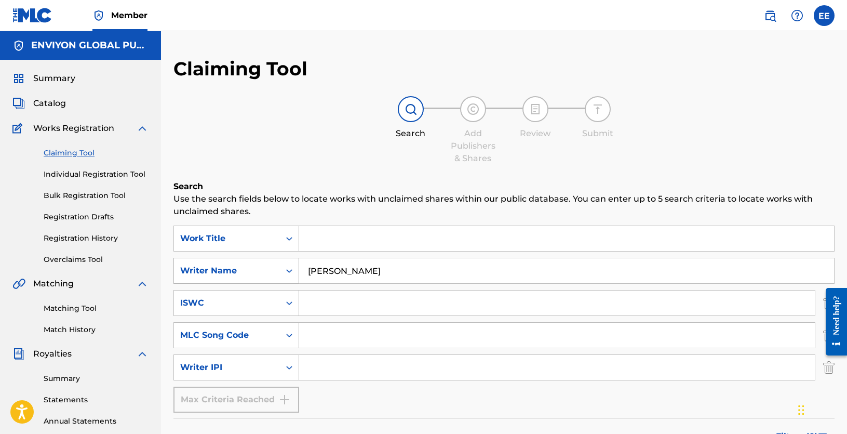
drag, startPoint x: 374, startPoint y: 265, endPoint x: 274, endPoint y: 269, distance: 100.3
click at [274, 269] on div "SearchWithCriteria16a816a0-ff3a-46a0-b4f7-db194ecabf42 Writer Name [PERSON_NAME]" at bounding box center [503, 271] width 661 height 26
click at [339, 227] on input "Search Form" at bounding box center [566, 238] width 535 height 25
click at [334, 263] on input "Search Form" at bounding box center [566, 270] width 535 height 25
type input "mr c the slideman"
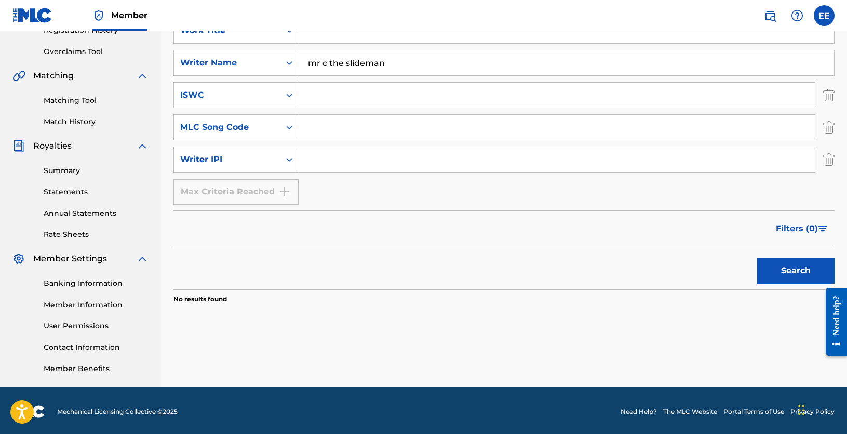
scroll to position [156, 0]
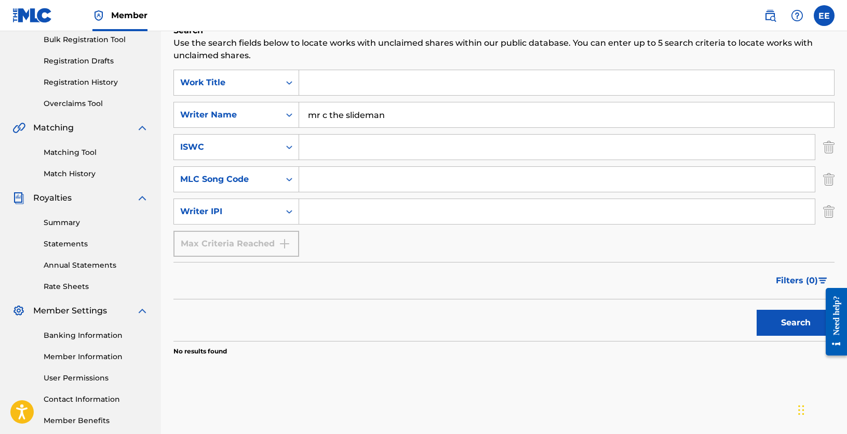
click at [318, 90] on input "Search Form" at bounding box center [566, 82] width 535 height 25
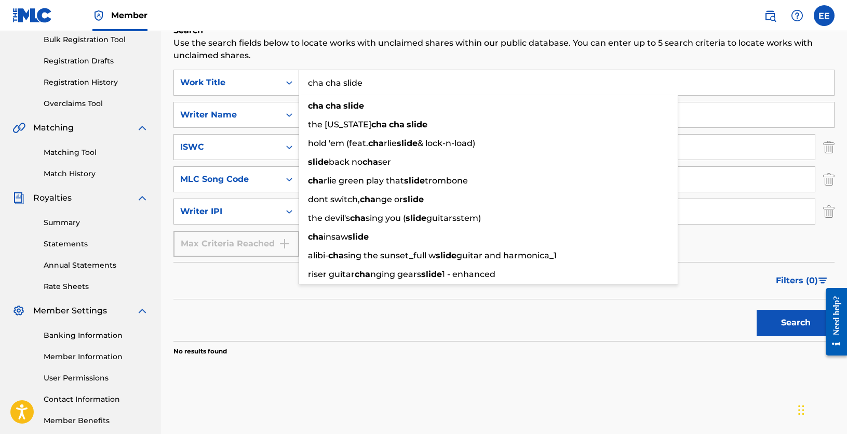
type input "cha cha slide"
click at [756, 309] on button "Search" at bounding box center [795, 322] width 78 height 26
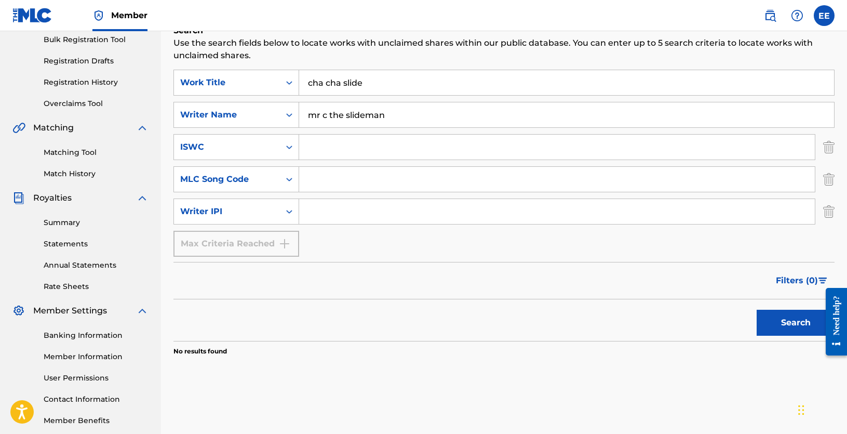
click at [771, 314] on button "Search" at bounding box center [795, 322] width 78 height 26
drag, startPoint x: 400, startPoint y: 106, endPoint x: 282, endPoint y: 109, distance: 117.9
click at [282, 109] on div "SearchWithCriteria16a816a0-ff3a-46a0-b4f7-db194ecabf42 Writer Name mr c the sli…" at bounding box center [503, 115] width 661 height 26
click at [798, 331] on button "Search" at bounding box center [795, 322] width 78 height 26
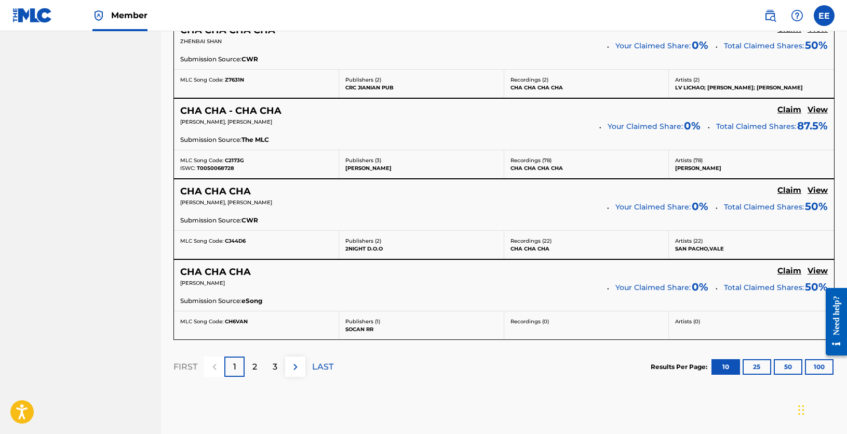
scroll to position [986, 0]
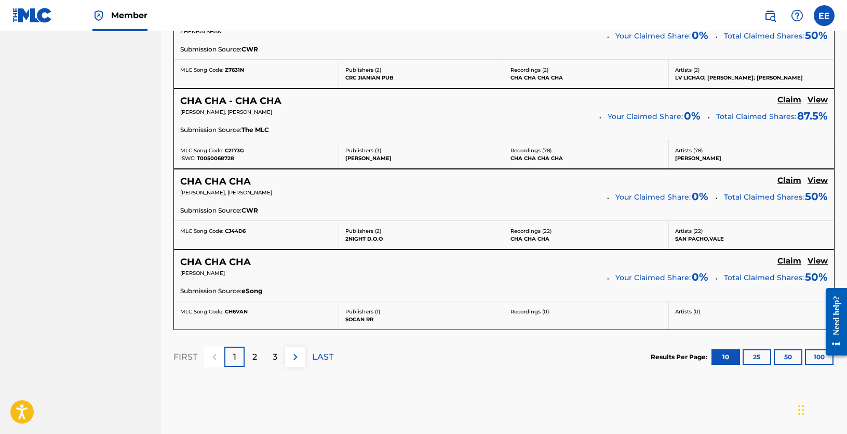
click at [254, 358] on p "2" at bounding box center [254, 356] width 5 height 12
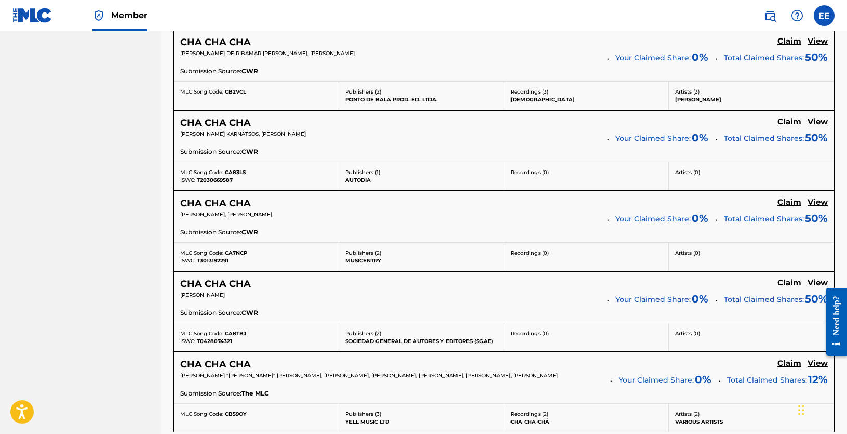
scroll to position [1038, 0]
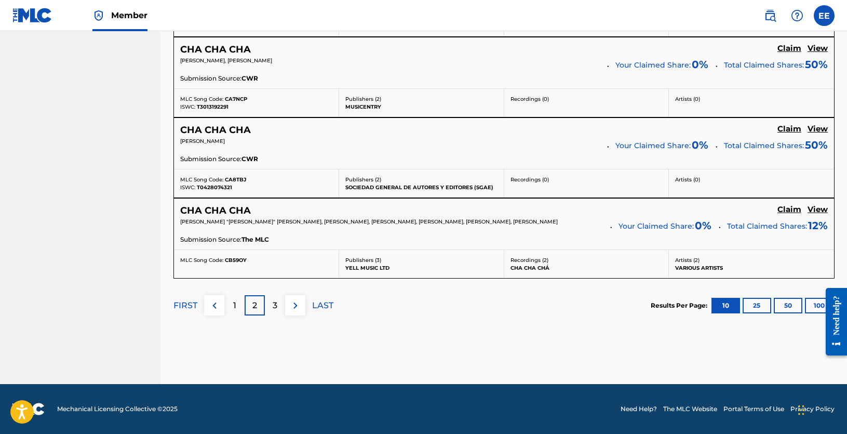
click at [275, 306] on p "3" at bounding box center [275, 305] width 5 height 12
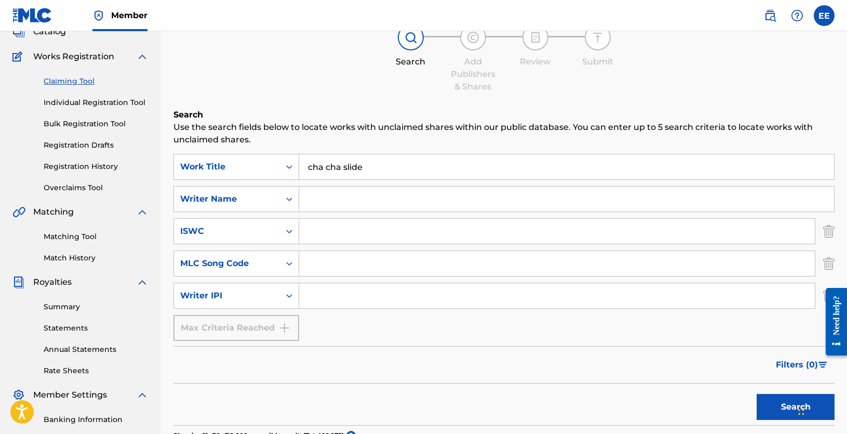
scroll to position [71, 0]
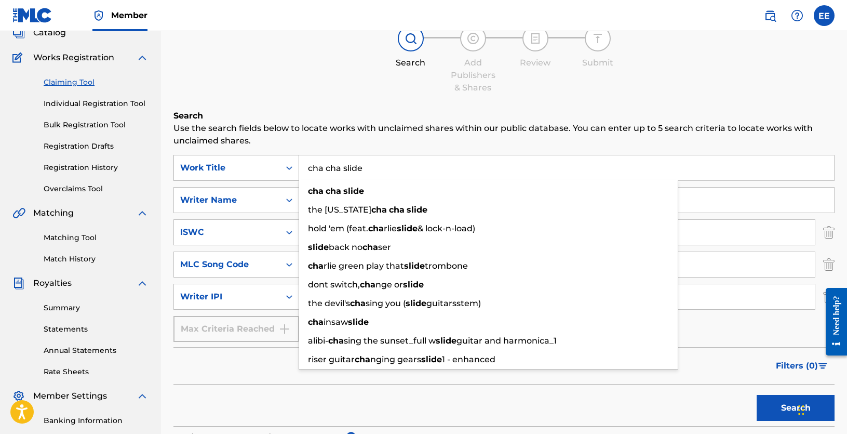
drag, startPoint x: 334, startPoint y: 173, endPoint x: 271, endPoint y: 169, distance: 63.5
click at [272, 169] on div "SearchWithCriteriade78a868-0f4c-4069-b8a5-a1878434d6e0 Work Title cha cha slide…" at bounding box center [503, 168] width 661 height 26
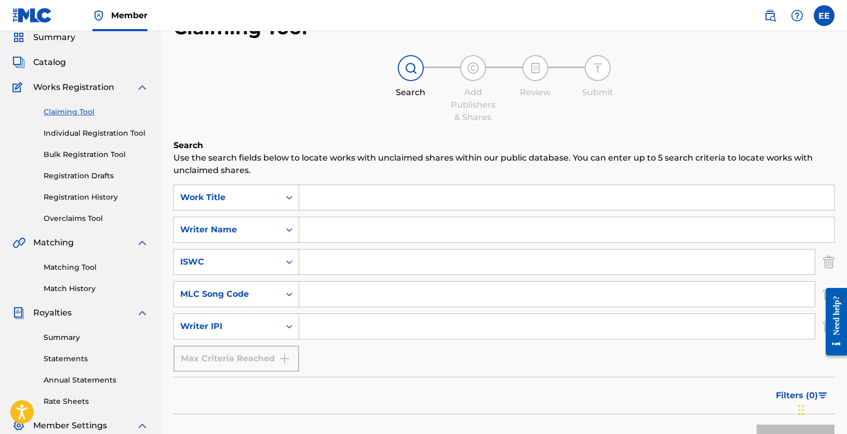
scroll to position [19, 0]
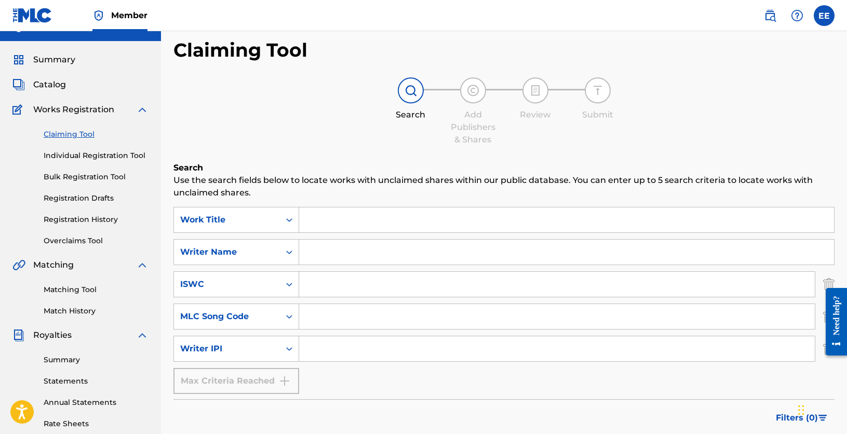
click at [68, 134] on link "Claiming Tool" at bounding box center [96, 134] width 105 height 11
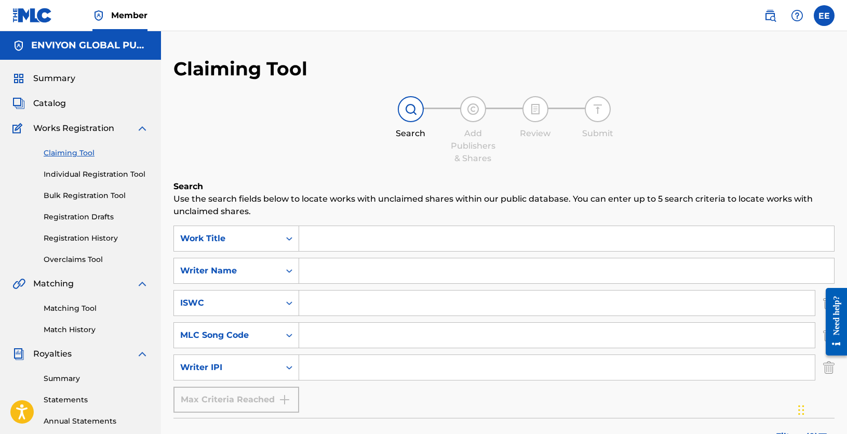
click at [349, 241] on input "Search Form" at bounding box center [566, 238] width 535 height 25
click at [324, 232] on input "Search Form" at bounding box center [566, 238] width 535 height 25
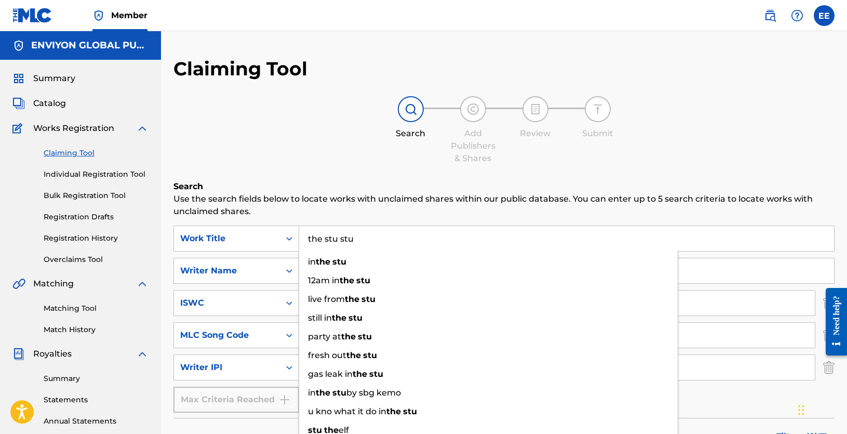
type input "the stu stu"
click at [332, 156] on div "Search Add Publishers & Shares Review Submit" at bounding box center [503, 130] width 661 height 69
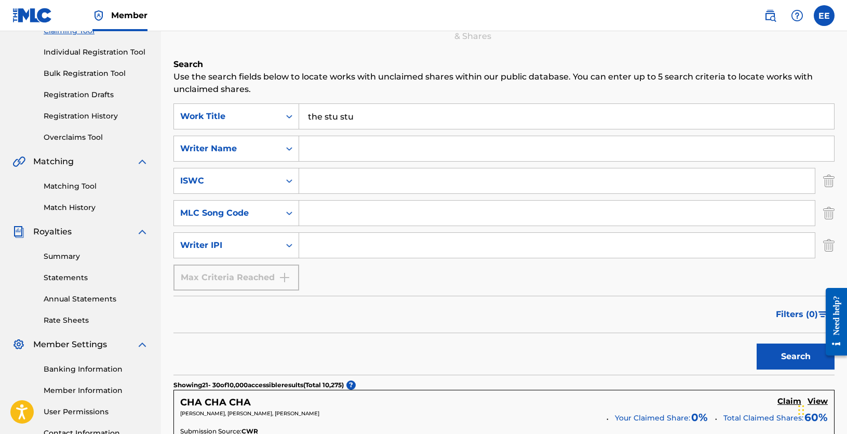
scroll to position [156, 0]
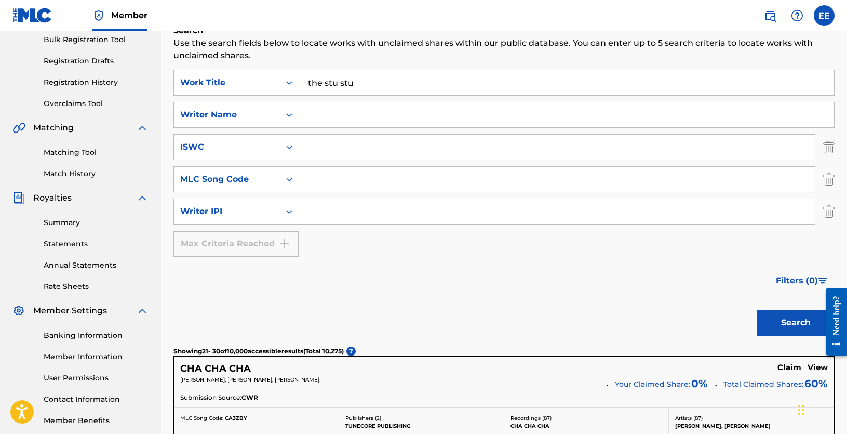
click at [347, 121] on input "Search Form" at bounding box center [566, 114] width 535 height 25
type input "[PERSON_NAME]"
click at [758, 323] on button "Search" at bounding box center [795, 322] width 78 height 26
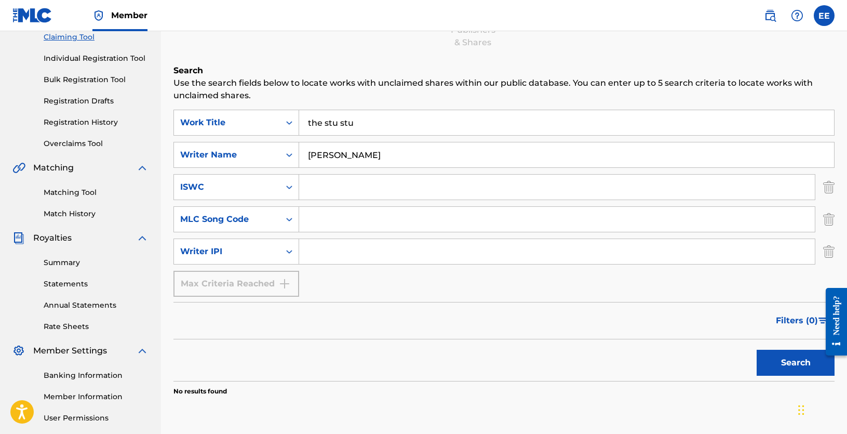
scroll to position [106, 0]
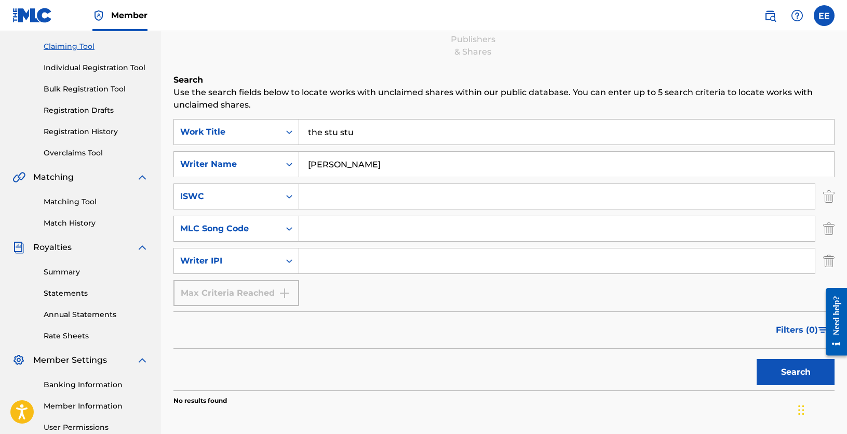
click at [785, 372] on button "Search" at bounding box center [795, 372] width 78 height 26
drag, startPoint x: 402, startPoint y: 160, endPoint x: 275, endPoint y: 159, distance: 126.7
click at [275, 159] on div "SearchWithCriteria16a816a0-ff3a-46a0-b4f7-db194ecabf42 Writer Name [PERSON_NAME]" at bounding box center [503, 164] width 661 height 26
click at [807, 381] on button "Search" at bounding box center [795, 372] width 78 height 26
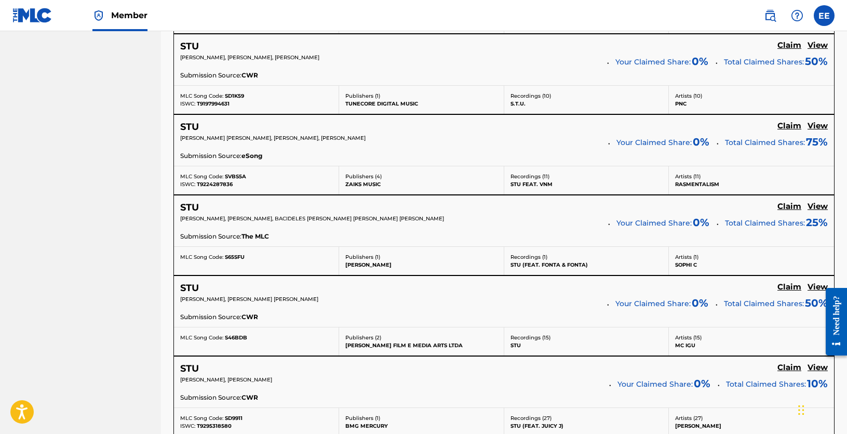
scroll to position [1038, 0]
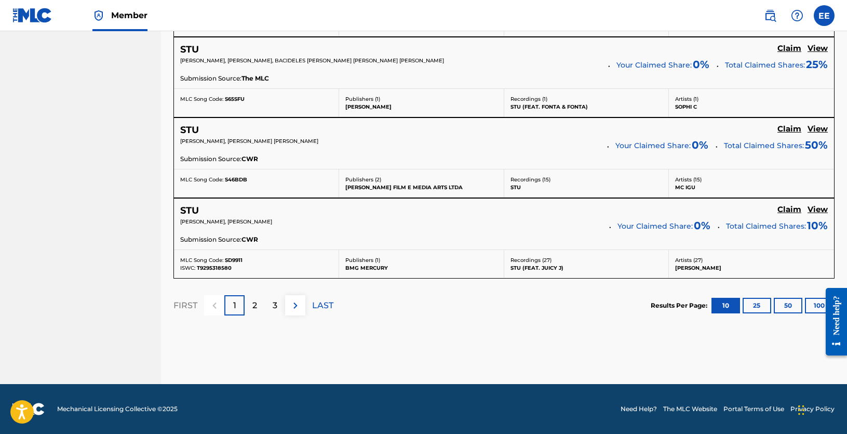
click at [256, 307] on p "2" at bounding box center [254, 305] width 5 height 12
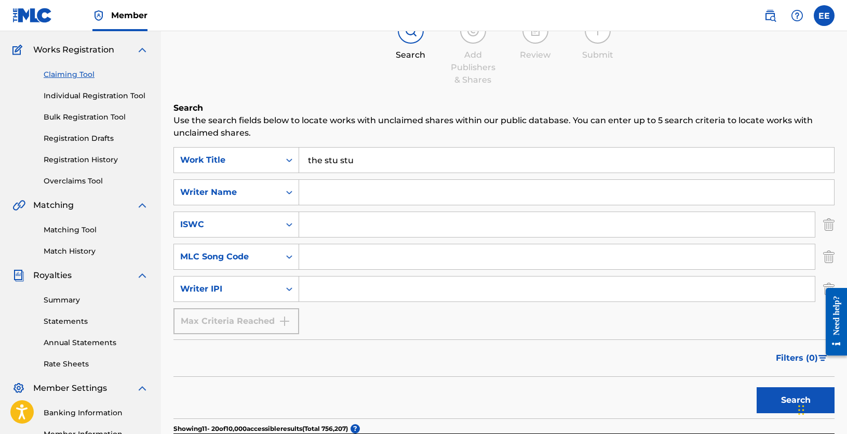
scroll to position [51, 0]
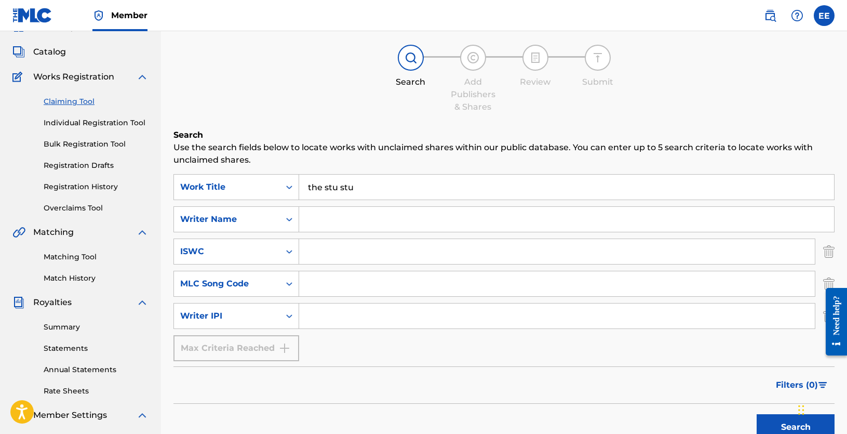
click at [88, 121] on link "Individual Registration Tool" at bounding box center [96, 122] width 105 height 11
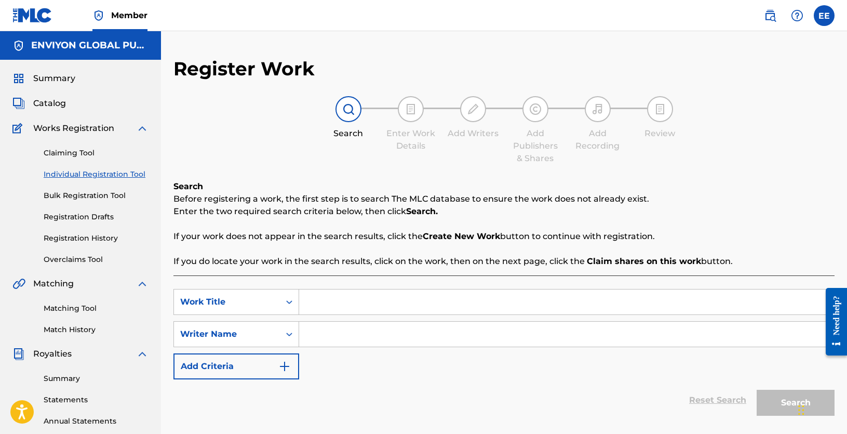
click at [362, 304] on input "Search Form" at bounding box center [566, 301] width 535 height 25
type input "the stu stu"
click at [364, 340] on input "Search Form" at bounding box center [566, 333] width 535 height 25
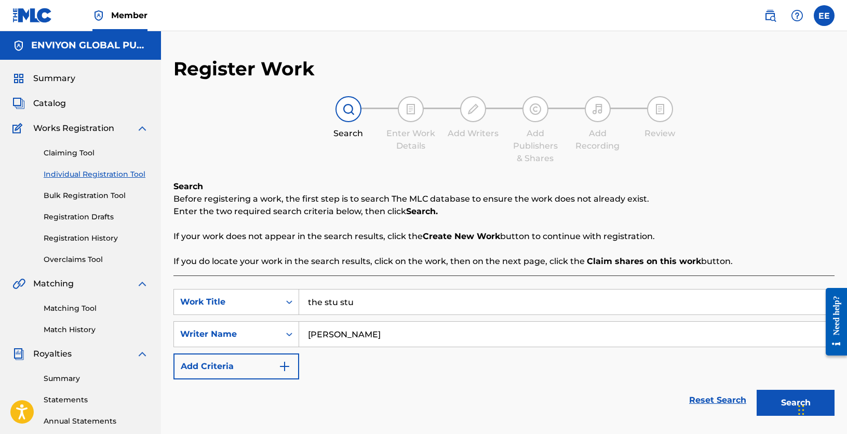
type input "[PERSON_NAME]"
click at [774, 400] on button "Search" at bounding box center [795, 402] width 78 height 26
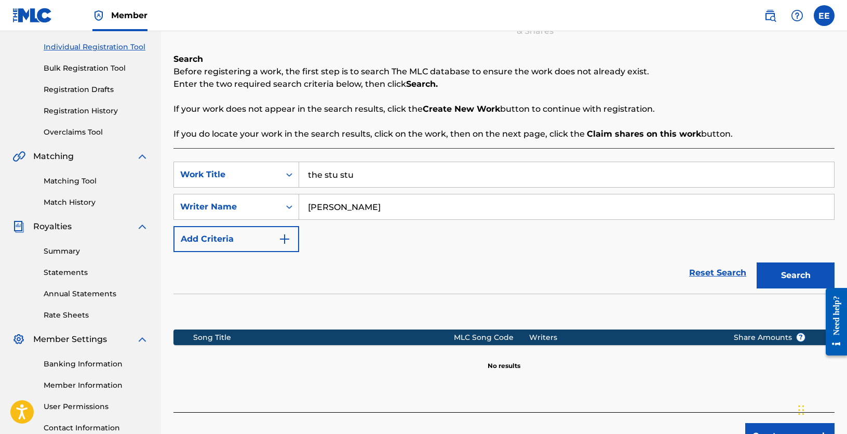
scroll to position [208, 0]
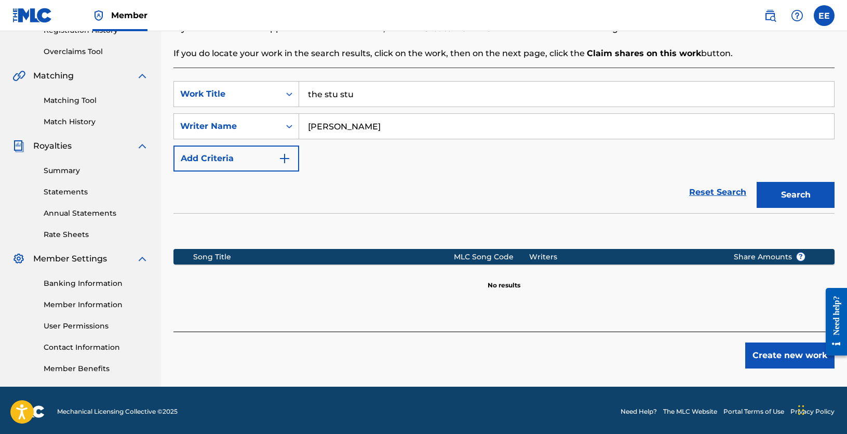
click at [782, 356] on button "Create new work" at bounding box center [789, 355] width 89 height 26
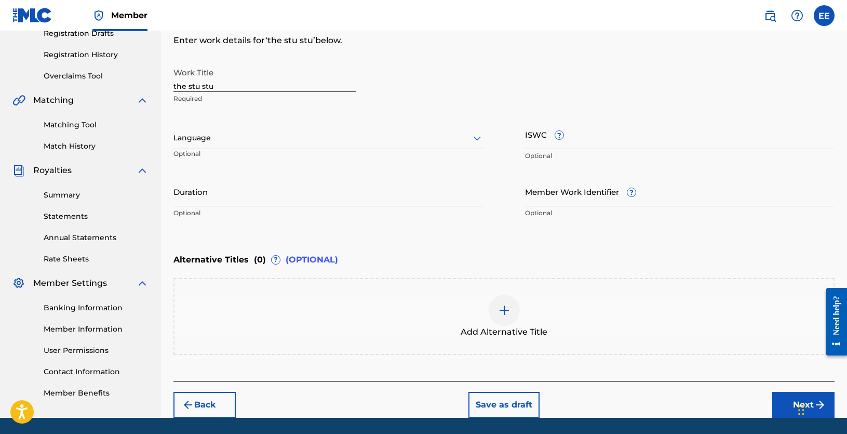
scroll to position [156, 0]
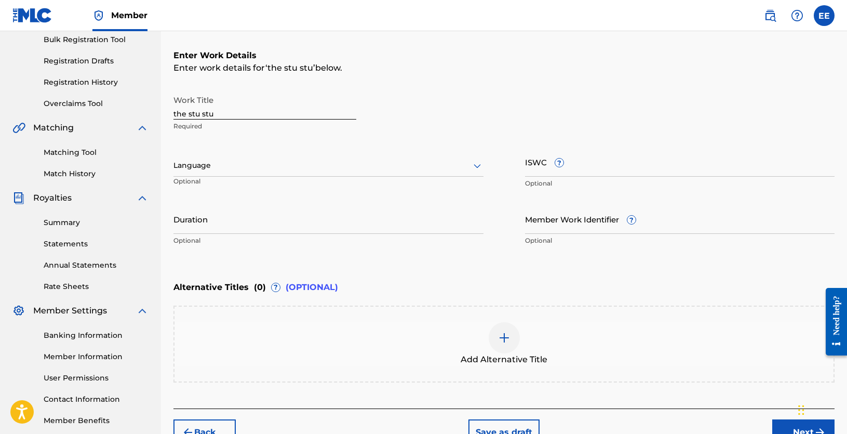
click at [536, 169] on input "ISWC ?" at bounding box center [680, 162] width 310 height 30
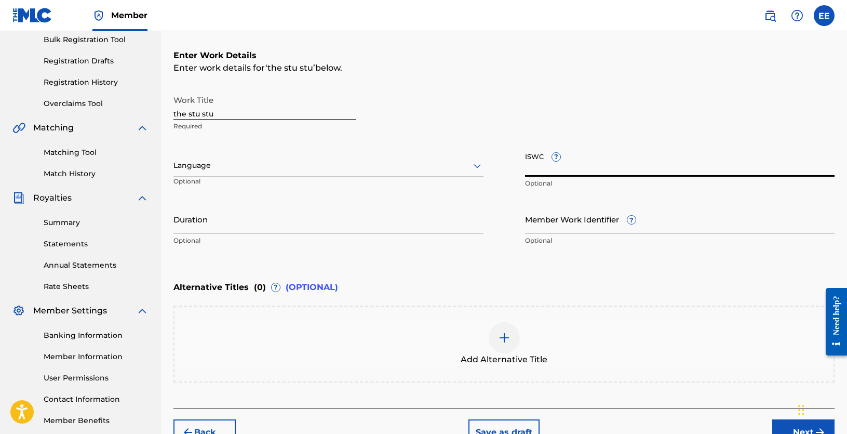
click at [254, 169] on div at bounding box center [328, 165] width 310 height 13
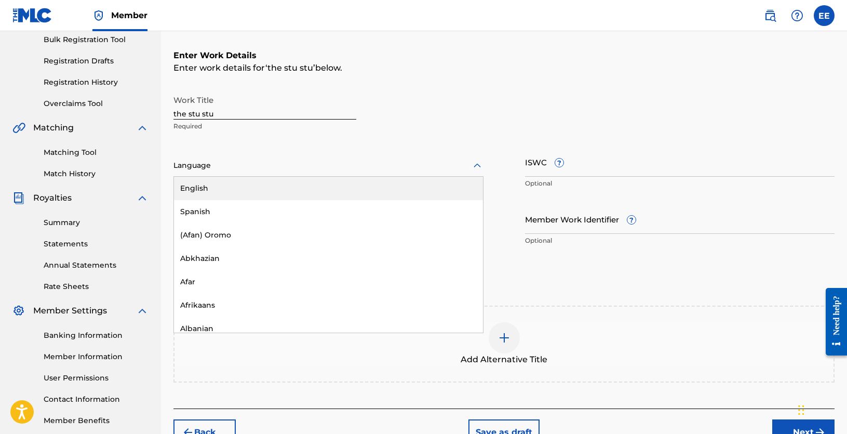
click at [217, 193] on div "English" at bounding box center [328, 188] width 309 height 23
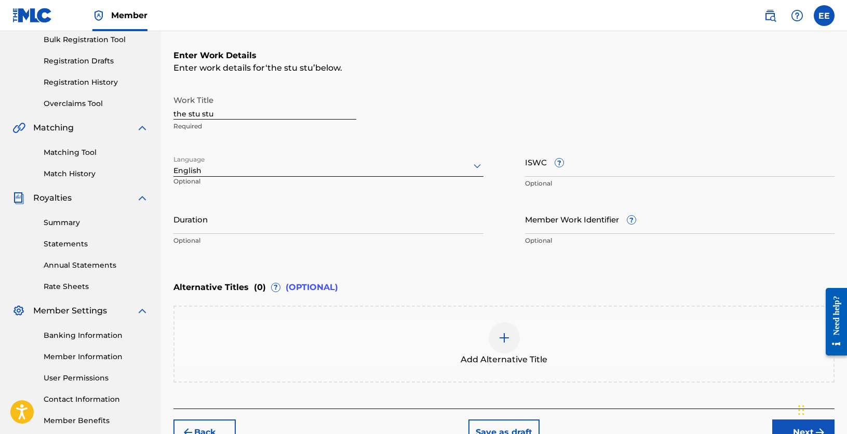
click at [256, 229] on input "Duration" at bounding box center [328, 219] width 310 height 30
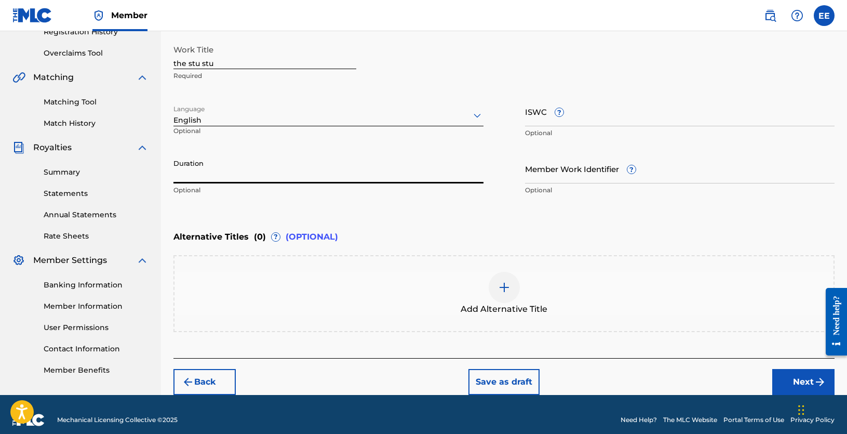
scroll to position [217, 0]
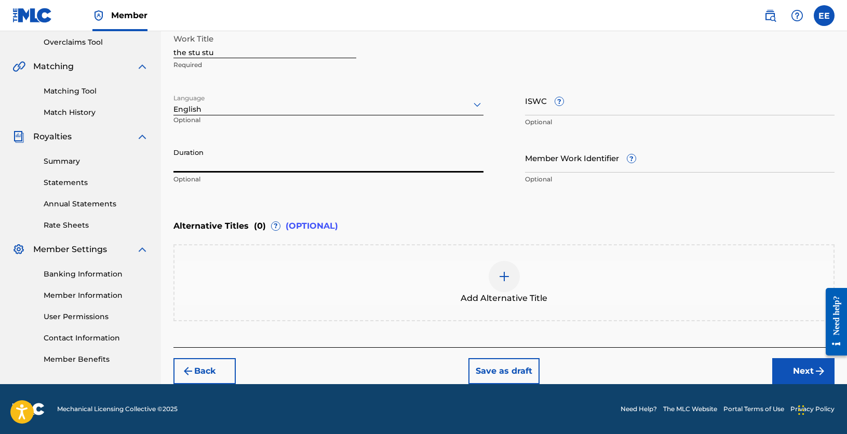
click at [503, 274] on img at bounding box center [504, 276] width 12 height 12
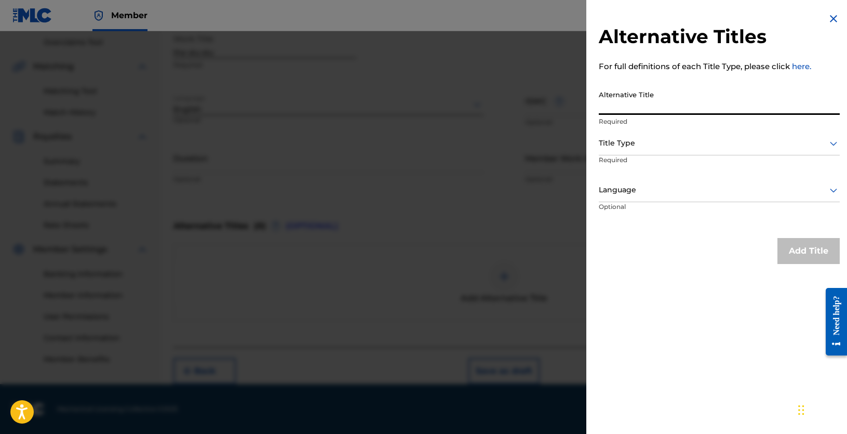
click at [632, 105] on input "Alternative Title" at bounding box center [719, 100] width 241 height 30
type input "STU STU"
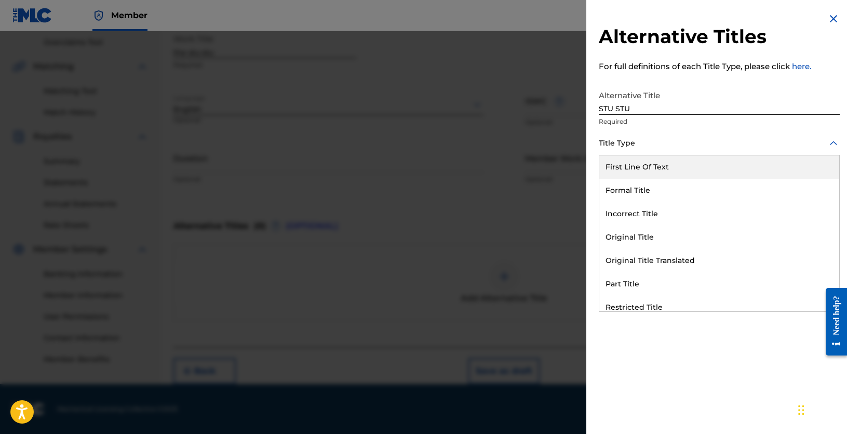
click at [646, 146] on div at bounding box center [719, 143] width 241 height 13
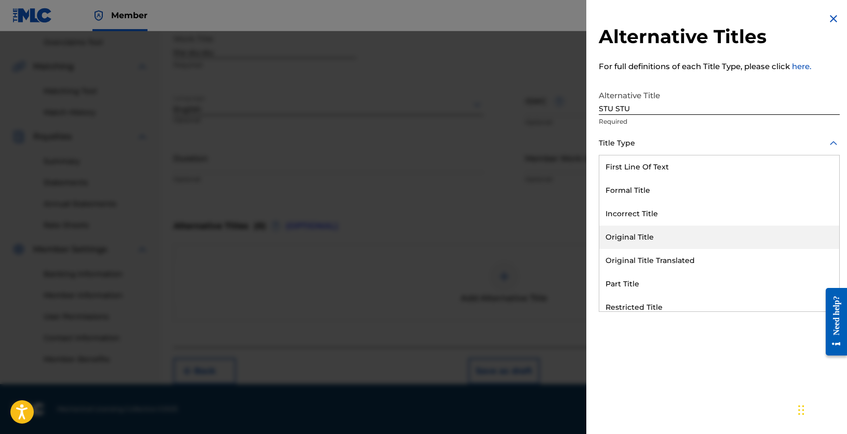
click at [655, 235] on div "Original Title" at bounding box center [719, 236] width 240 height 23
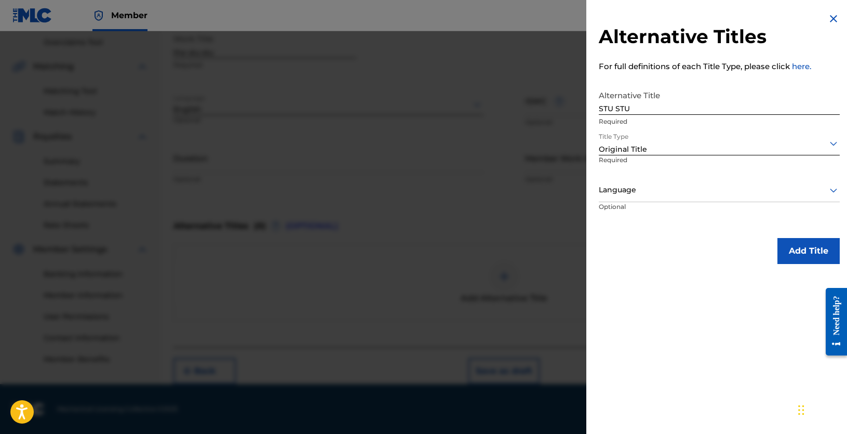
click at [659, 196] on div "Language" at bounding box center [719, 190] width 241 height 23
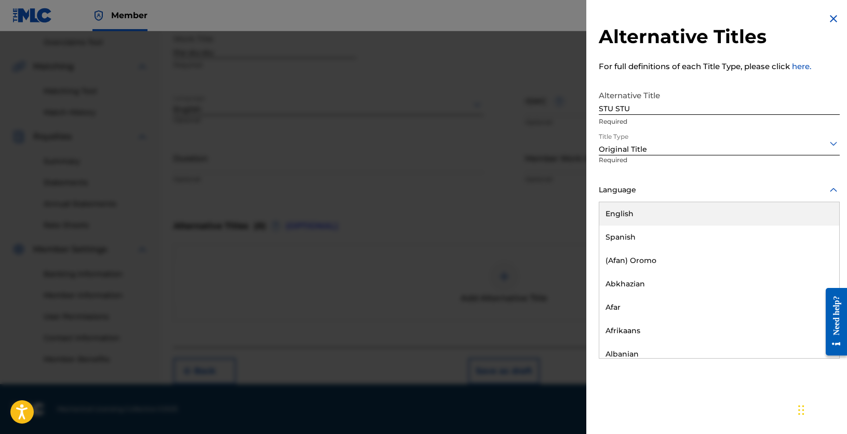
click at [641, 212] on div "English" at bounding box center [719, 213] width 240 height 23
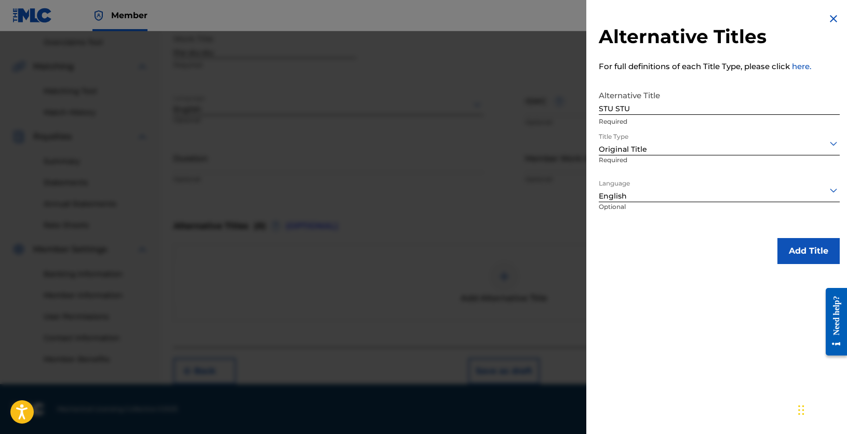
click at [789, 251] on button "Add Title" at bounding box center [808, 251] width 62 height 26
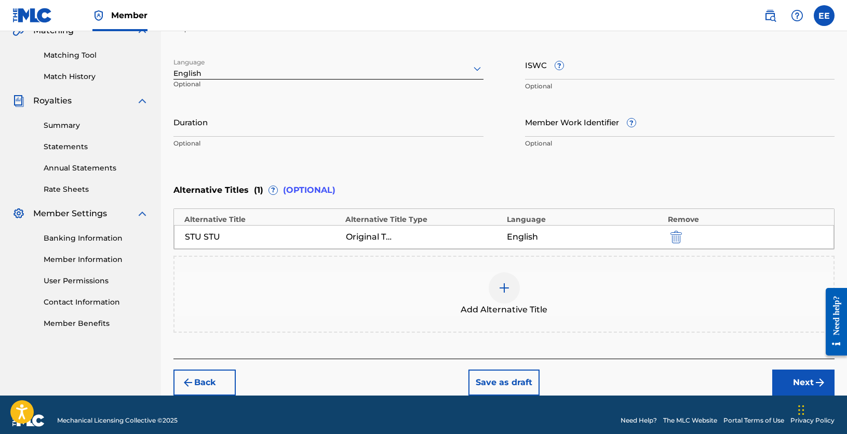
scroll to position [264, 0]
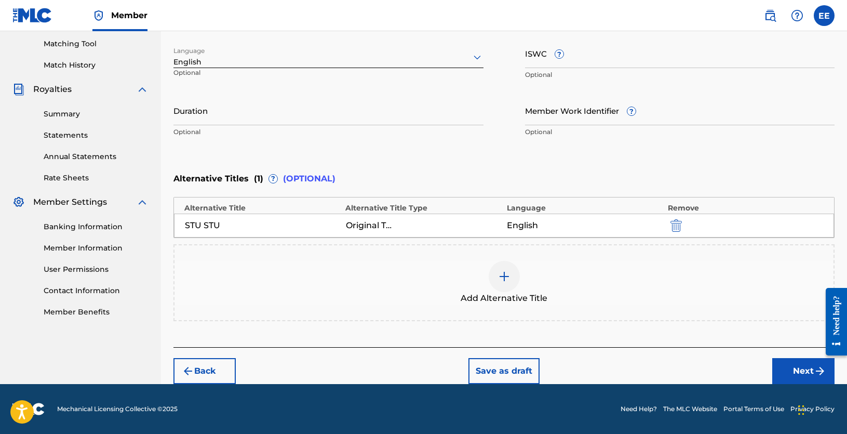
click at [503, 277] on img at bounding box center [504, 276] width 12 height 12
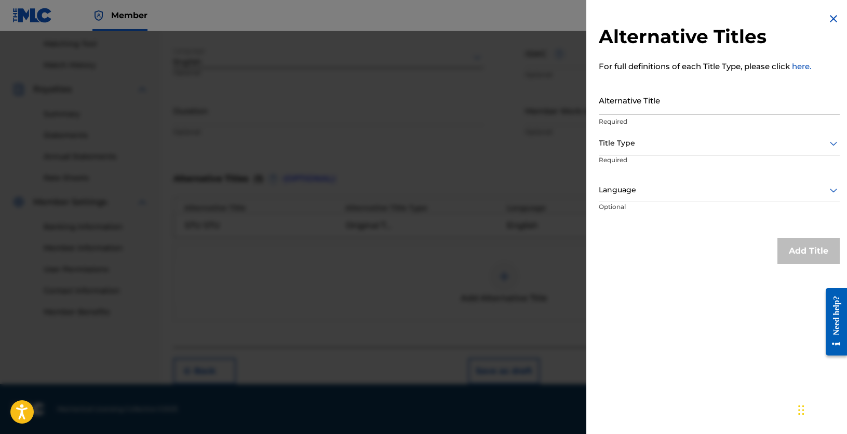
click at [827, 18] on img at bounding box center [833, 18] width 12 height 12
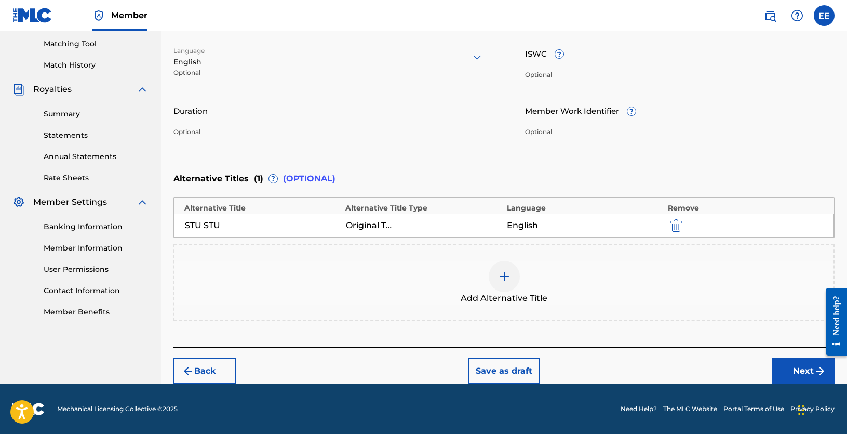
click at [794, 372] on button "Next" at bounding box center [803, 371] width 62 height 26
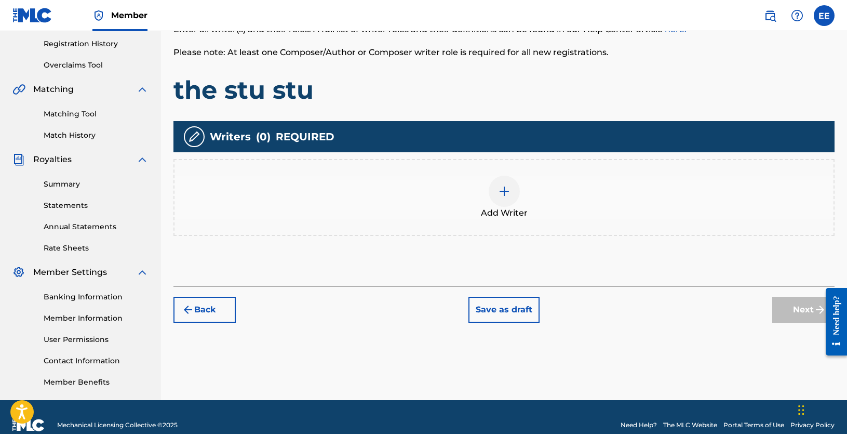
scroll to position [210, 0]
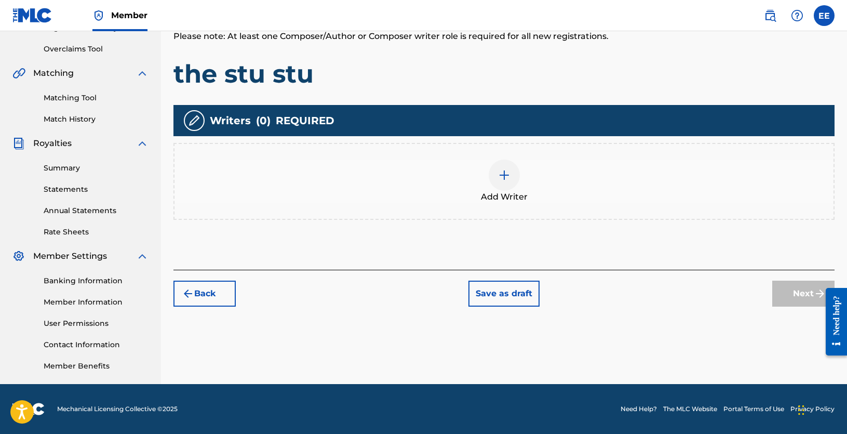
click at [499, 171] on img at bounding box center [504, 175] width 12 height 12
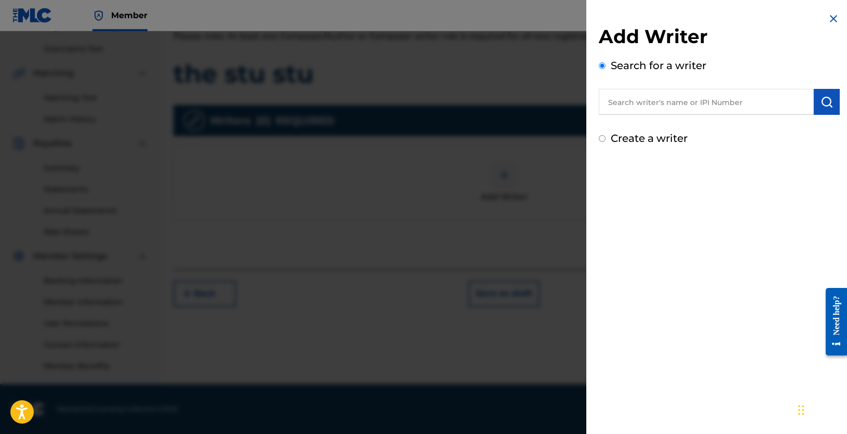
click at [655, 98] on input "text" at bounding box center [706, 102] width 215 height 26
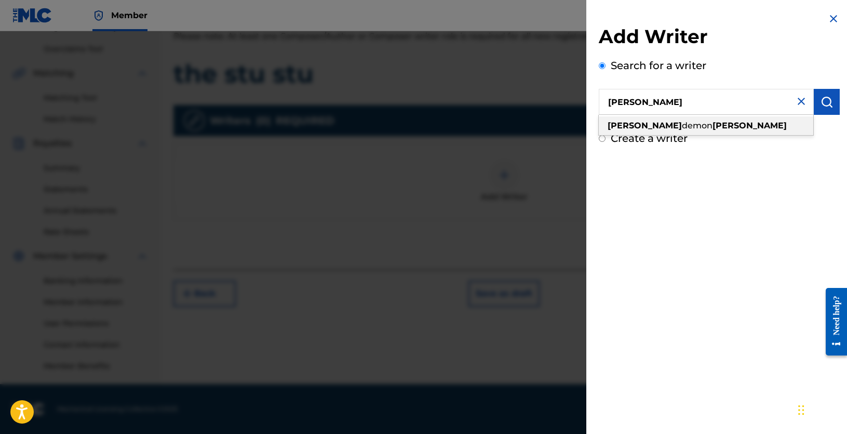
click at [682, 130] on span "demon" at bounding box center [697, 125] width 31 height 10
type input "[PERSON_NAME] demon [PERSON_NAME]"
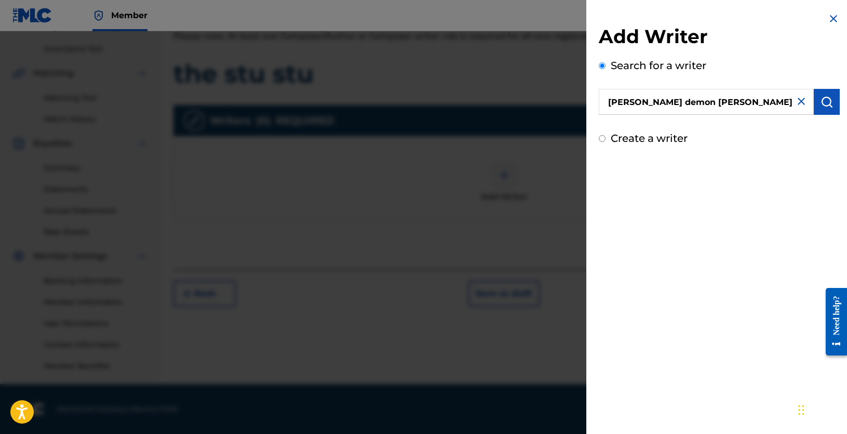
click at [826, 101] on img "submit" at bounding box center [826, 102] width 12 height 12
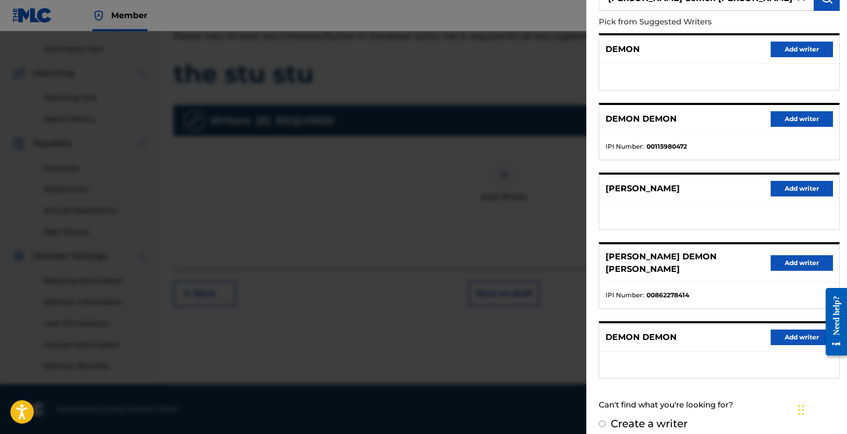
scroll to position [104, 0]
click at [800, 256] on button "Add writer" at bounding box center [802, 262] width 62 height 16
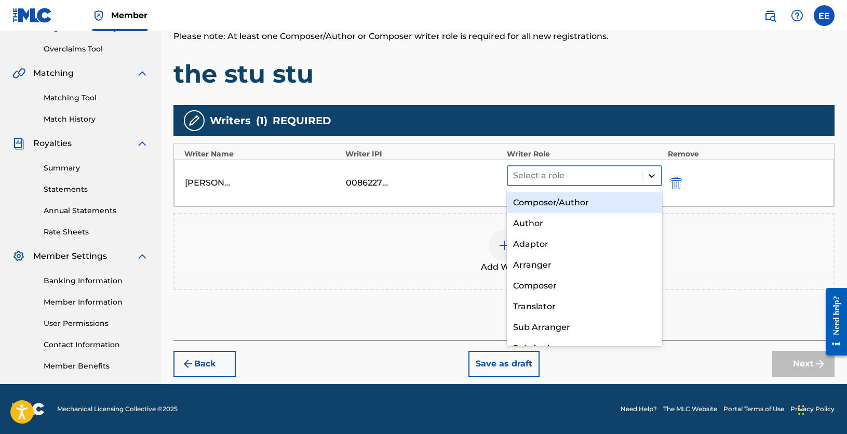
click at [649, 179] on icon at bounding box center [651, 175] width 10 height 10
click at [590, 201] on div "Composer/Author" at bounding box center [585, 202] width 156 height 21
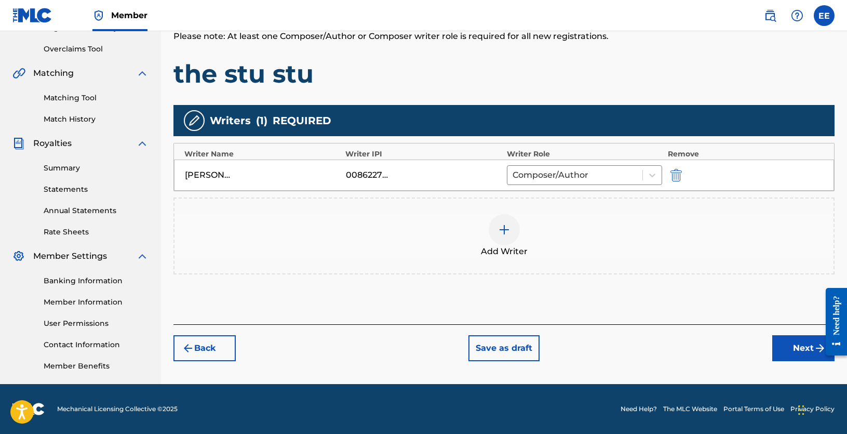
click at [791, 347] on button "Next" at bounding box center [803, 348] width 62 height 26
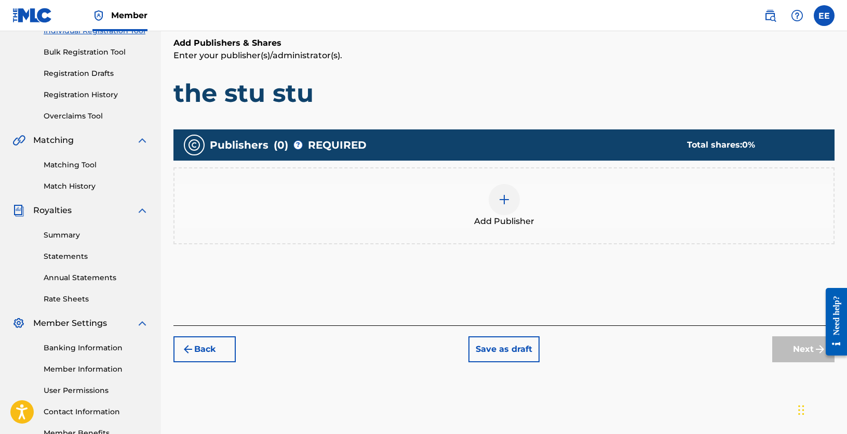
scroll to position [151, 0]
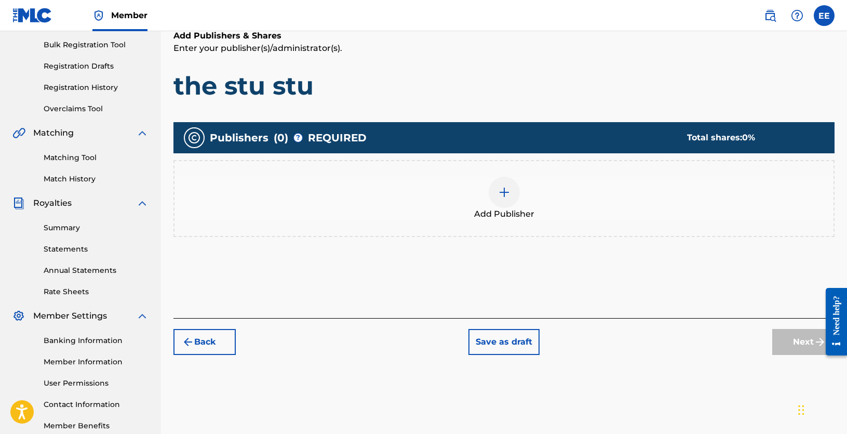
click at [510, 195] on img at bounding box center [504, 192] width 12 height 12
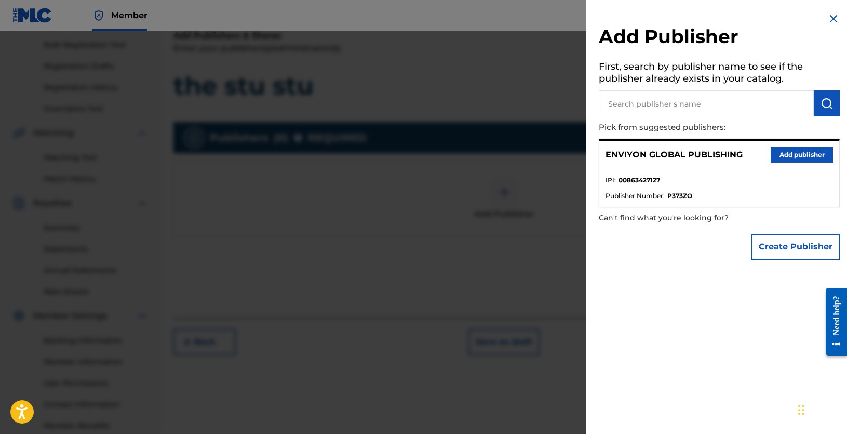
click at [778, 156] on button "Add publisher" at bounding box center [802, 155] width 62 height 16
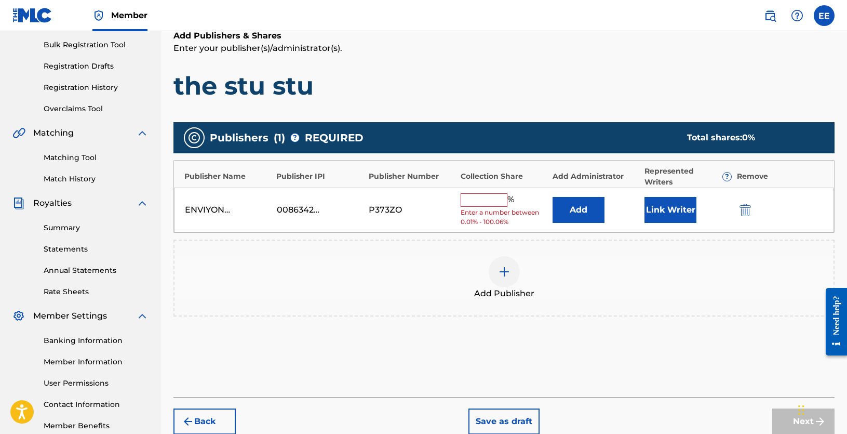
click at [496, 200] on input "text" at bounding box center [484, 199] width 47 height 13
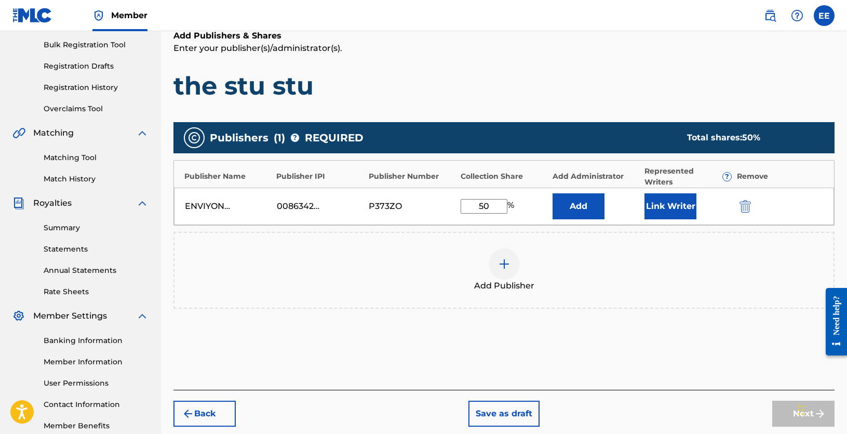
drag, startPoint x: 494, startPoint y: 202, endPoint x: 459, endPoint y: 203, distance: 35.3
click at [459, 203] on div "ENVIYON GLOBAL PUBLISHING 00863427127 P373ZO 50 % Add Link Writer" at bounding box center [504, 205] width 660 height 37
type input "100"
click at [649, 205] on button "Link Writer" at bounding box center [670, 206] width 52 height 26
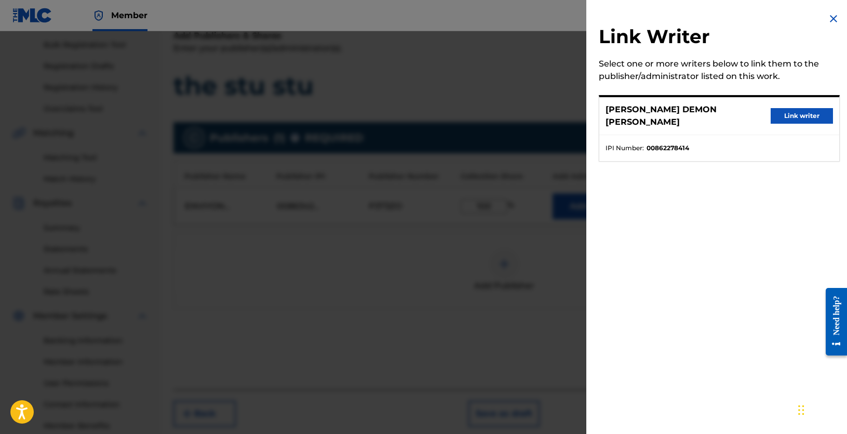
click at [785, 112] on button "Link writer" at bounding box center [802, 116] width 62 height 16
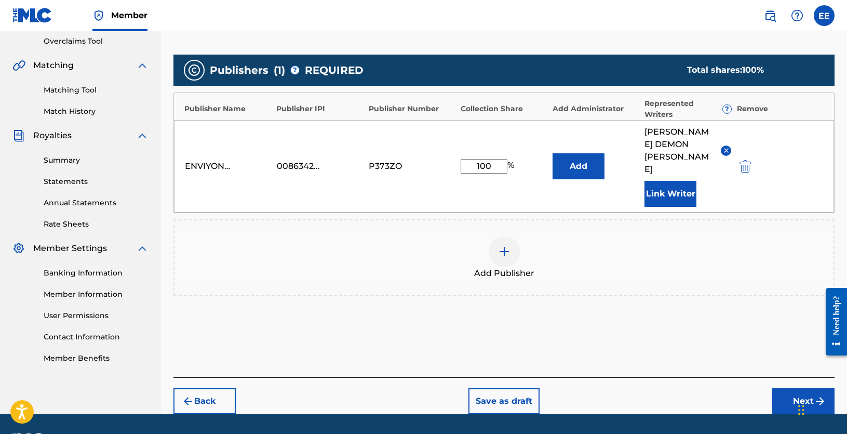
scroll to position [223, 0]
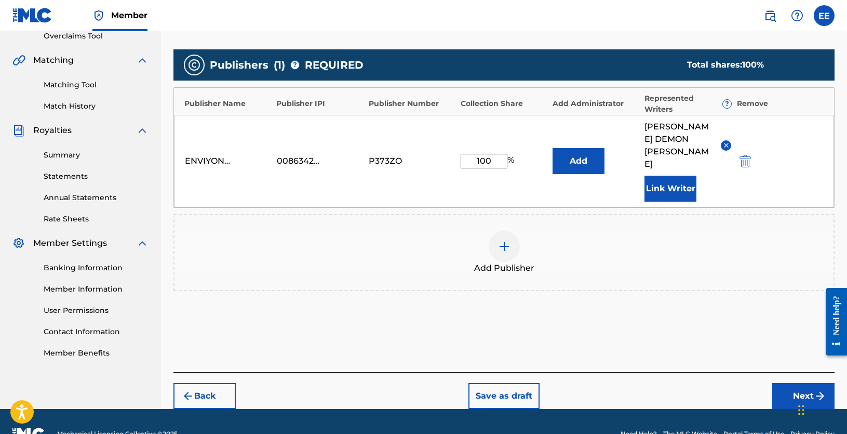
click at [798, 383] on button "Next" at bounding box center [803, 396] width 62 height 26
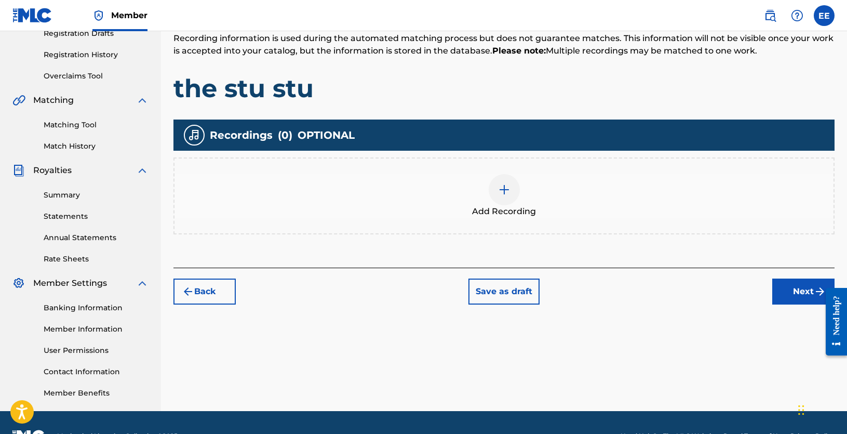
scroll to position [210, 0]
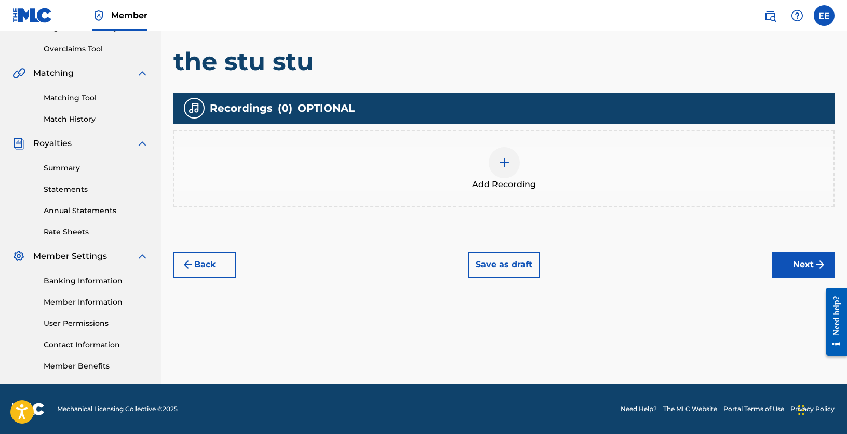
click at [496, 165] on div at bounding box center [504, 162] width 31 height 31
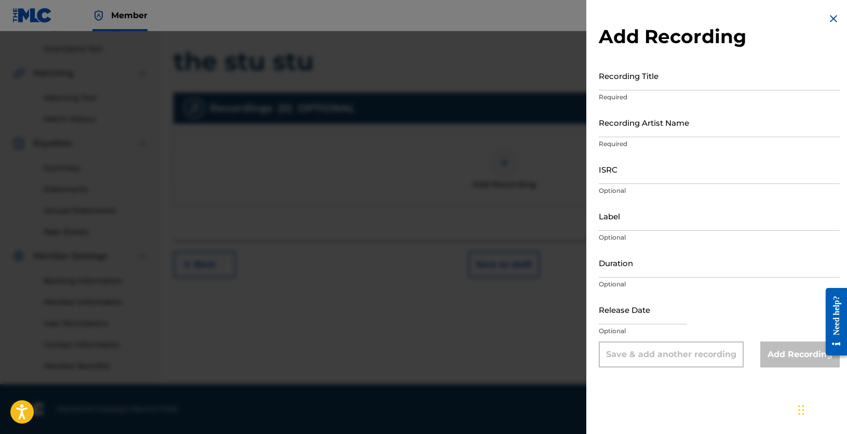
click at [626, 78] on input "Recording Title" at bounding box center [719, 76] width 241 height 30
type input "The stu stu"
click at [664, 129] on input "Recording Artist Name" at bounding box center [719, 122] width 241 height 30
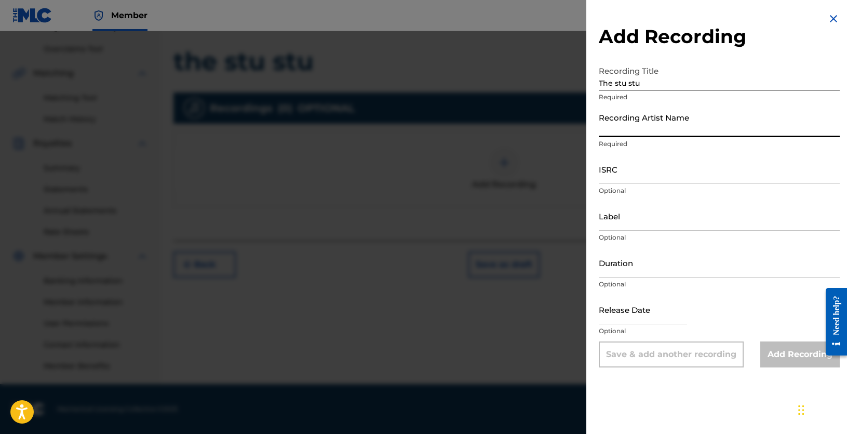
type input "WILL FROM ENVIYON"
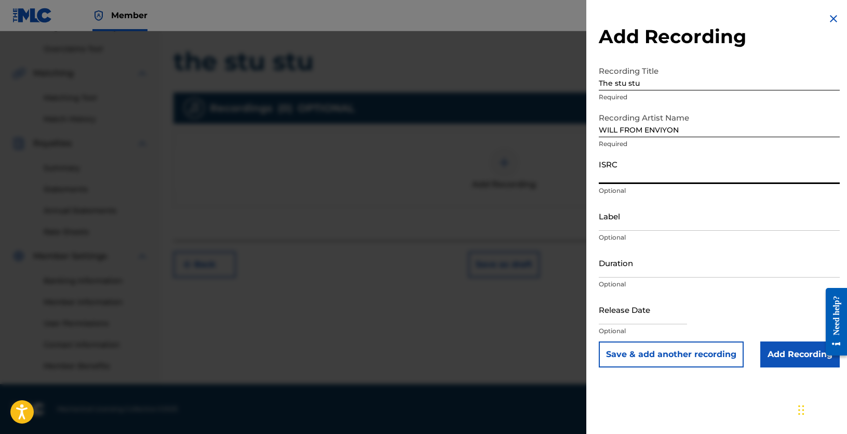
click at [635, 172] on input "ISRC" at bounding box center [719, 169] width 241 height 30
click at [644, 177] on input "ISRC" at bounding box center [719, 169] width 241 height 30
paste input "QZMEP2312262"
type input "QZMEP2312262"
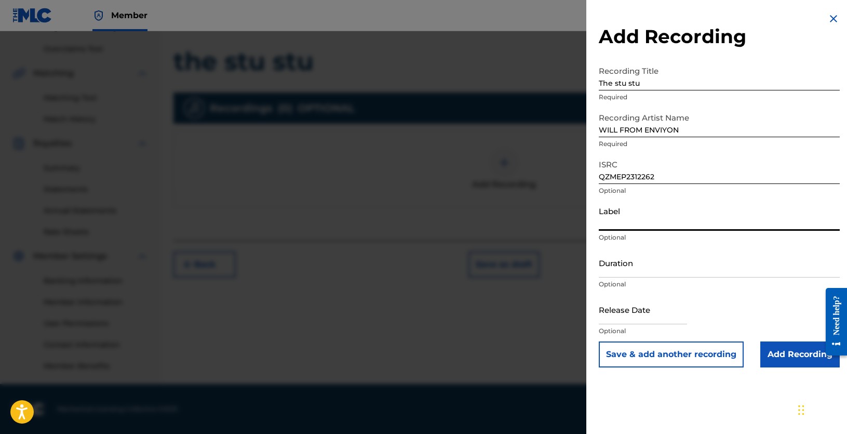
click at [648, 223] on input "Label" at bounding box center [719, 216] width 241 height 30
type input "Enviyon Entertainment LLC"
click at [640, 267] on input "Duration" at bounding box center [719, 263] width 241 height 30
click at [592, 303] on div "Add Recording Recording Title The stu stu Required Recording Artist Name [PERSO…" at bounding box center [719, 190] width 266 height 380
click at [796, 354] on input "Add Recording" at bounding box center [799, 354] width 79 height 26
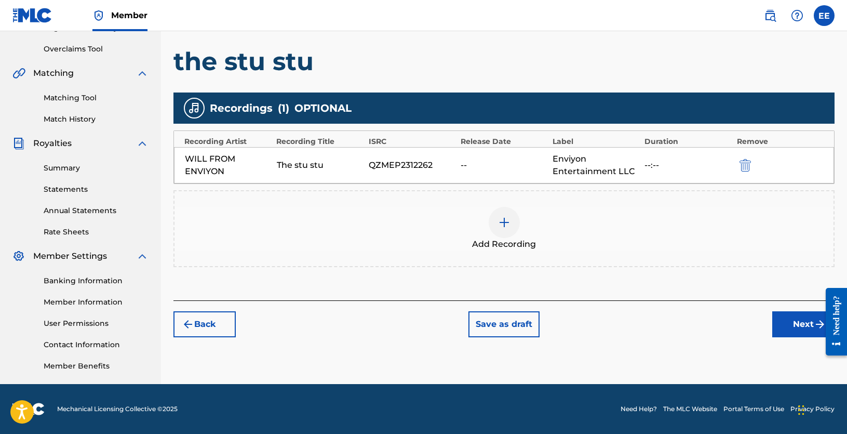
click at [802, 322] on button "Next" at bounding box center [803, 324] width 62 height 26
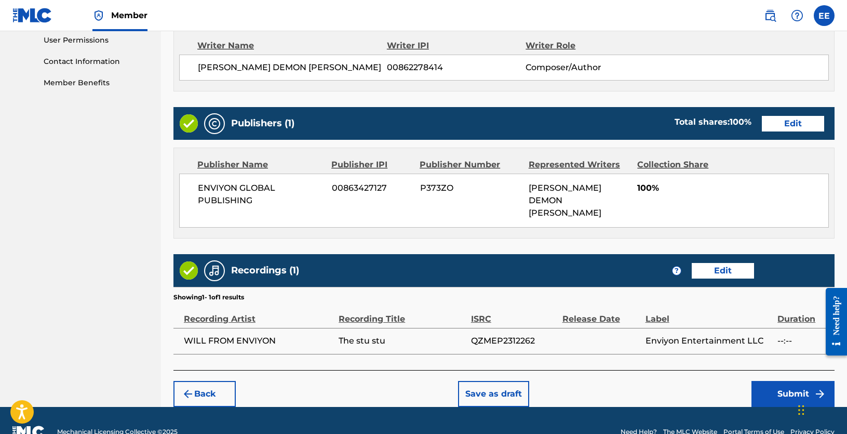
scroll to position [504, 0]
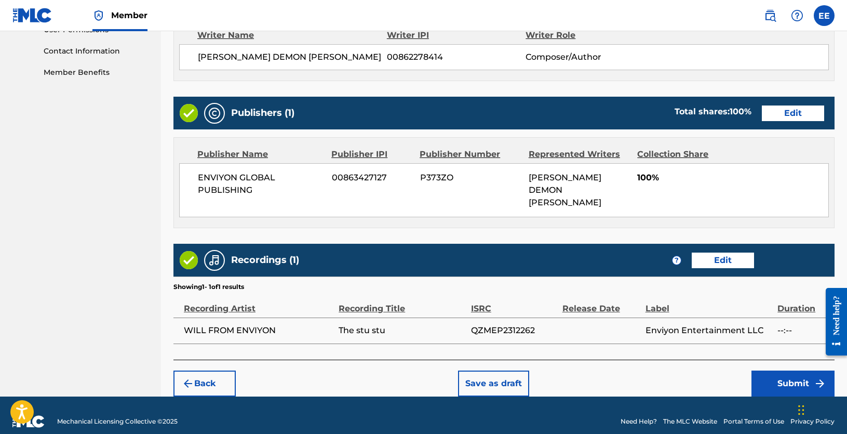
click at [787, 375] on button "Submit" at bounding box center [792, 383] width 83 height 26
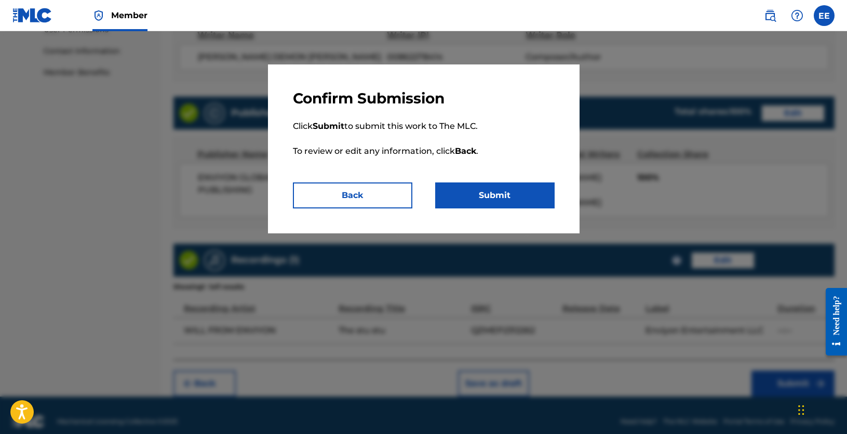
click at [501, 196] on button "Submit" at bounding box center [494, 195] width 119 height 26
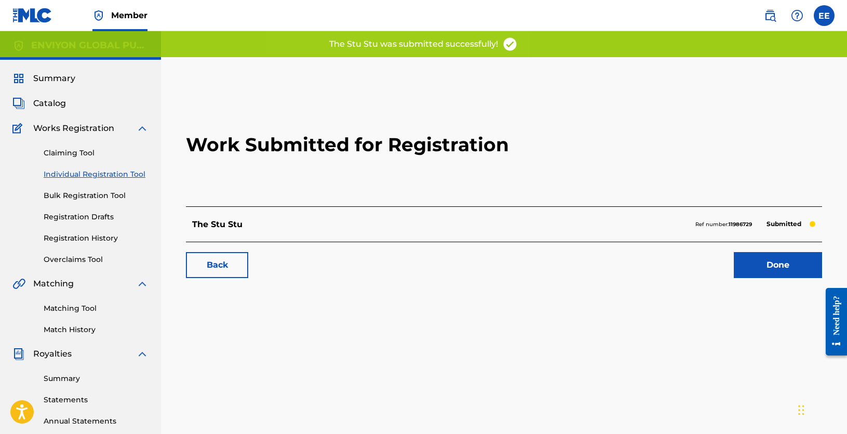
click at [780, 271] on link "Done" at bounding box center [778, 265] width 88 height 26
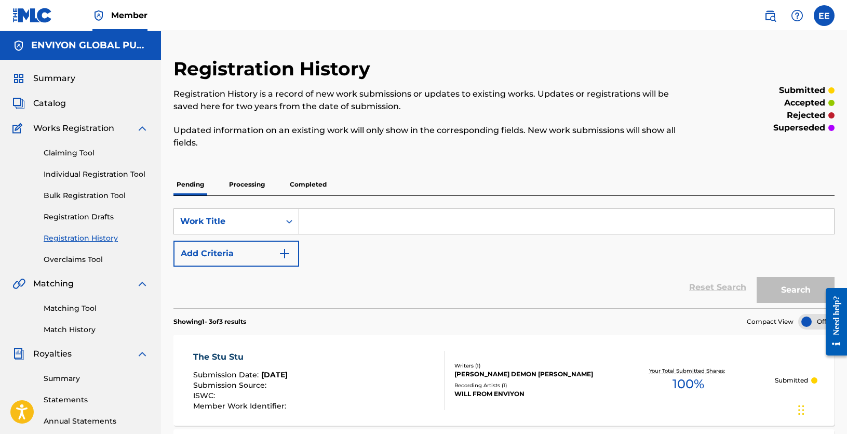
click at [88, 171] on link "Individual Registration Tool" at bounding box center [96, 174] width 105 height 11
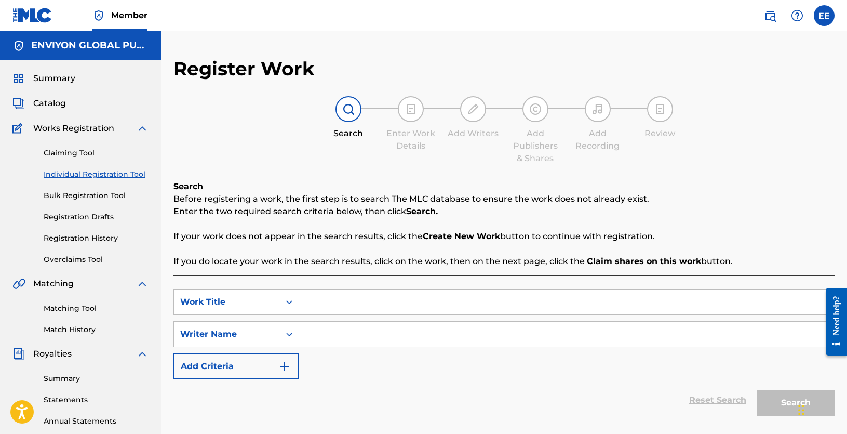
click at [335, 302] on input "Search Form" at bounding box center [566, 301] width 535 height 25
type input "why why why"
click at [331, 332] on input "Search Form" at bounding box center [566, 333] width 535 height 25
click at [376, 325] on input "Search Form" at bounding box center [566, 333] width 535 height 25
paste input "Dramagirl"
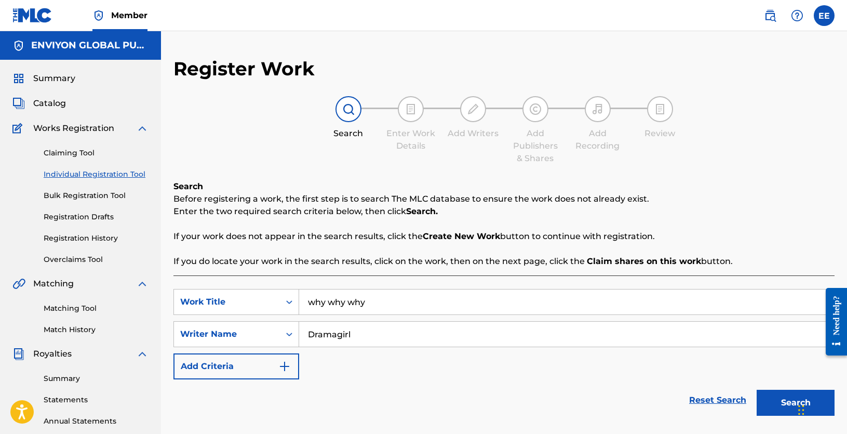
type input "Dramagirl"
click at [778, 398] on button "Search" at bounding box center [795, 402] width 78 height 26
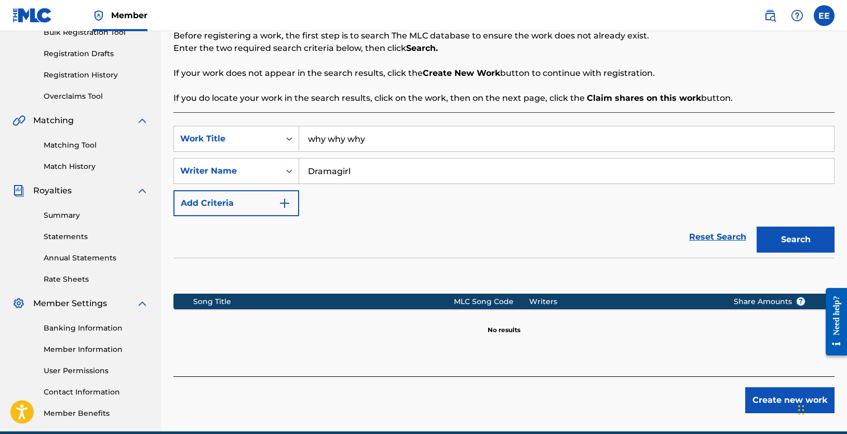
scroll to position [208, 0]
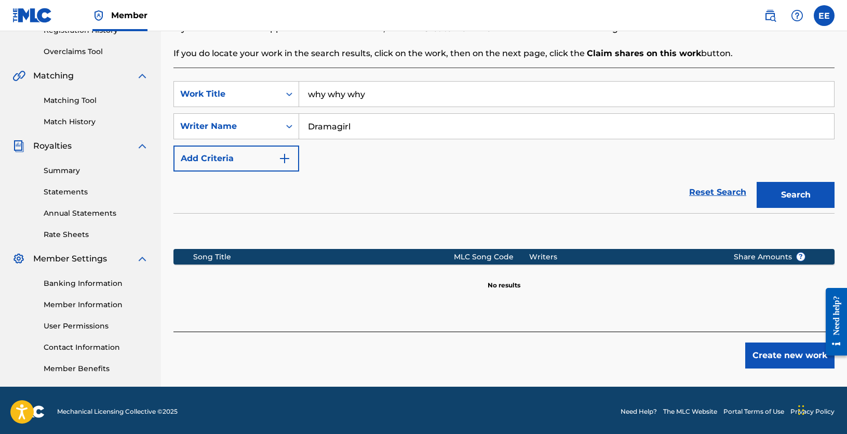
click at [785, 349] on button "Create new work" at bounding box center [789, 355] width 89 height 26
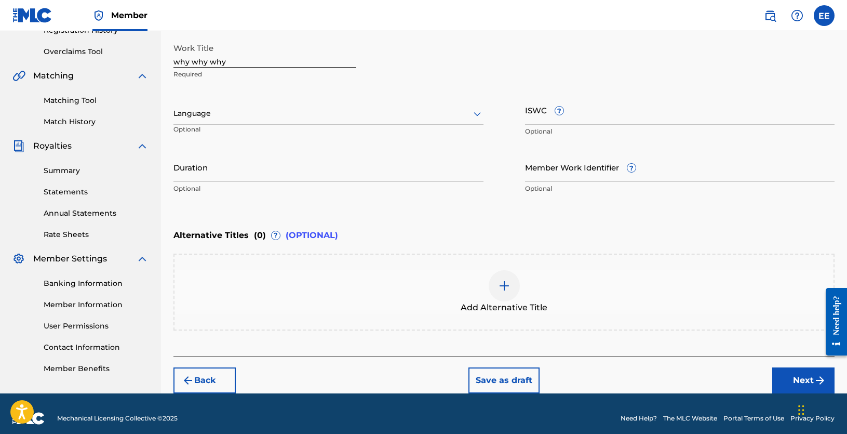
click at [525, 114] on input "ISWC ?" at bounding box center [680, 110] width 310 height 30
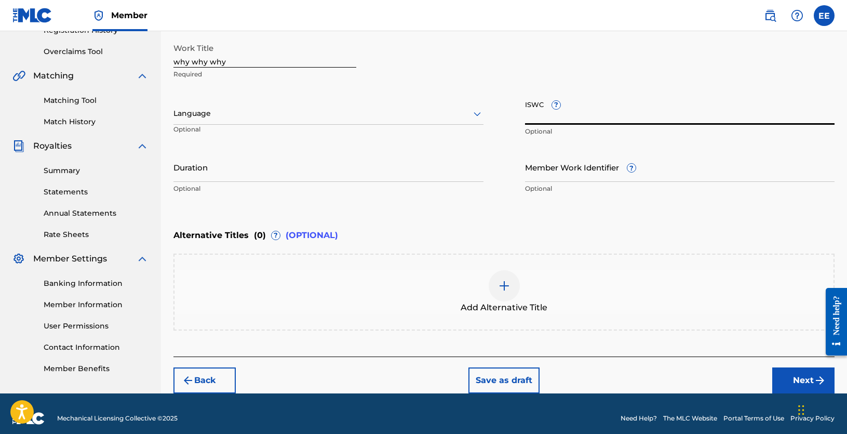
paste input "T-931.771.850-6"
type input "T-931.771.850-6"
click at [237, 159] on input "Duration" at bounding box center [328, 167] width 310 height 30
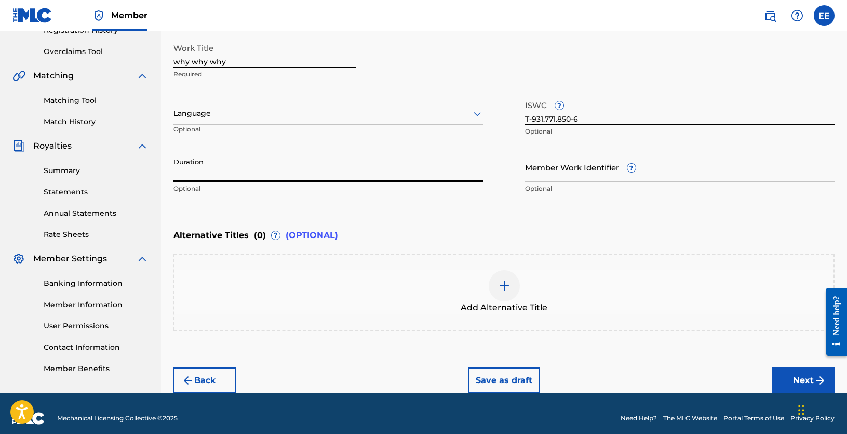
click at [470, 118] on div at bounding box center [328, 113] width 310 height 13
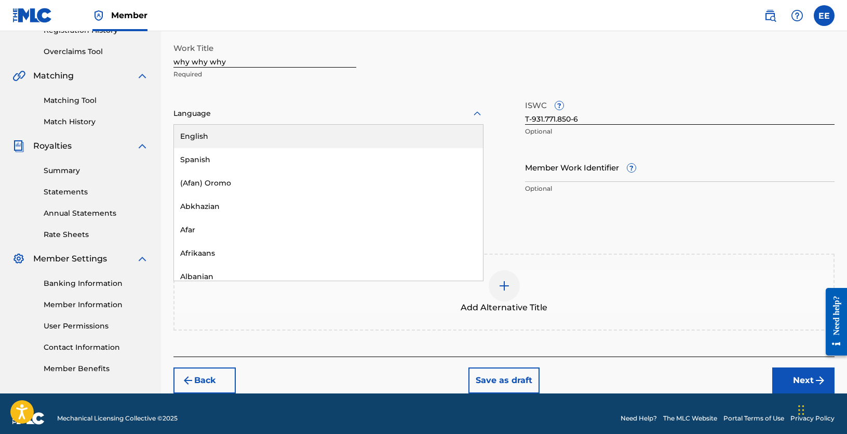
click at [263, 134] on div "English" at bounding box center [328, 136] width 309 height 23
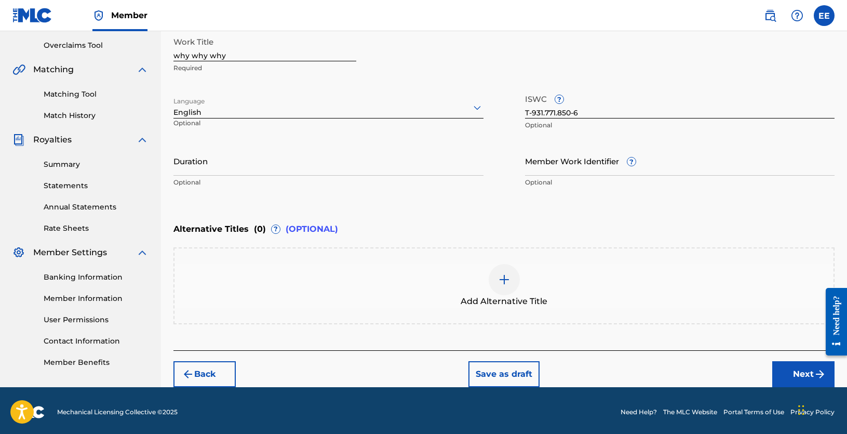
scroll to position [217, 0]
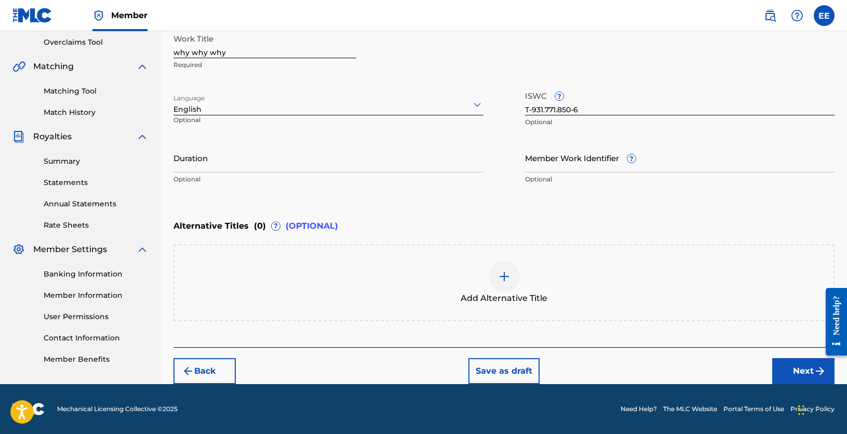
click at [799, 370] on button "Next" at bounding box center [803, 371] width 62 height 26
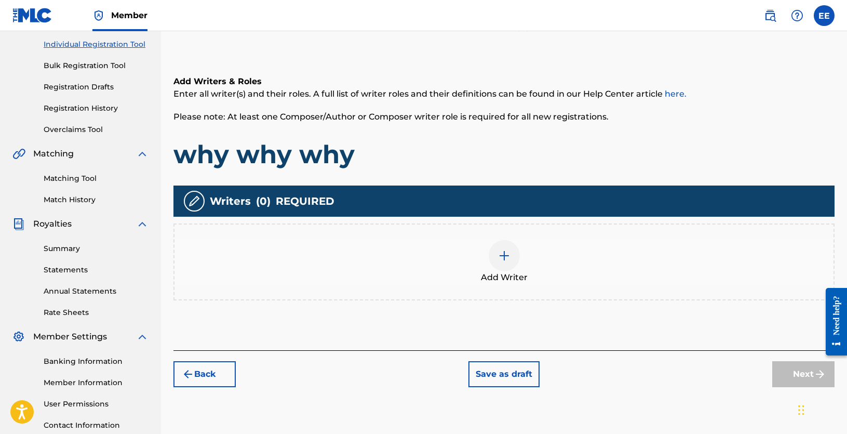
scroll to position [202, 0]
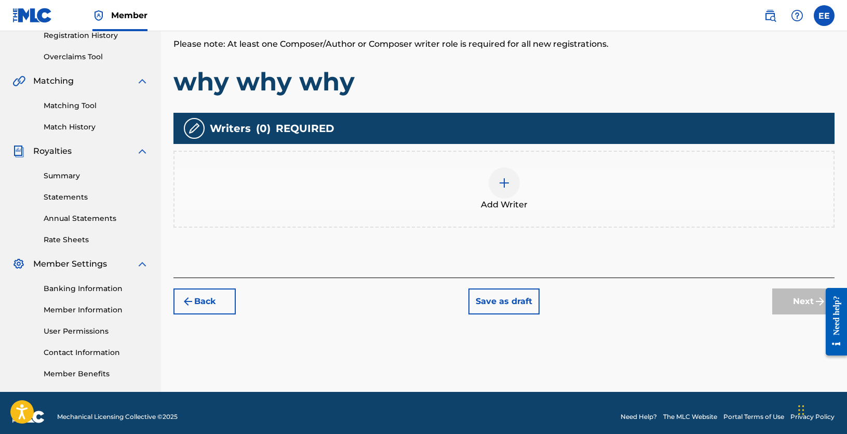
click at [502, 191] on div at bounding box center [504, 182] width 31 height 31
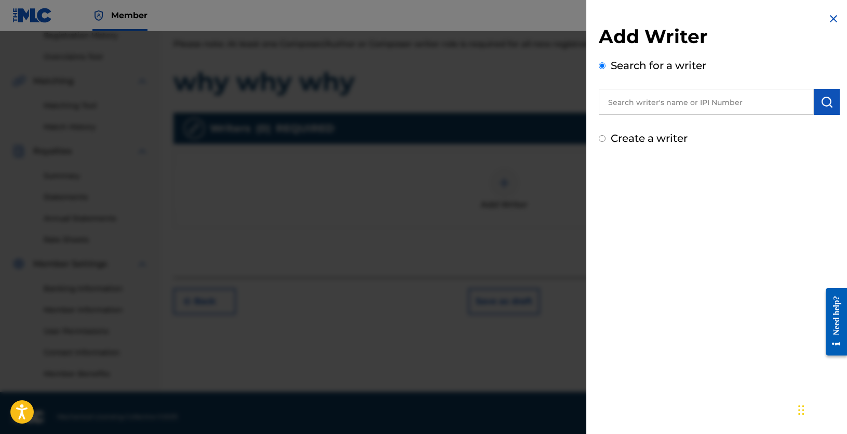
click at [660, 99] on input "text" at bounding box center [706, 102] width 215 height 26
click at [688, 108] on input "text" at bounding box center [706, 102] width 215 height 26
paste input "[PERSON_NAME]"
type input "[PERSON_NAME]"
click at [820, 102] on img "submit" at bounding box center [826, 102] width 12 height 12
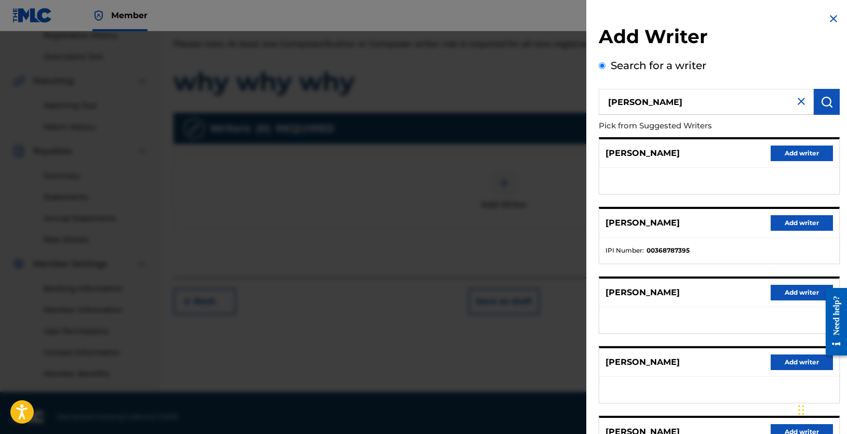
click at [796, 220] on button "Add writer" at bounding box center [802, 223] width 62 height 16
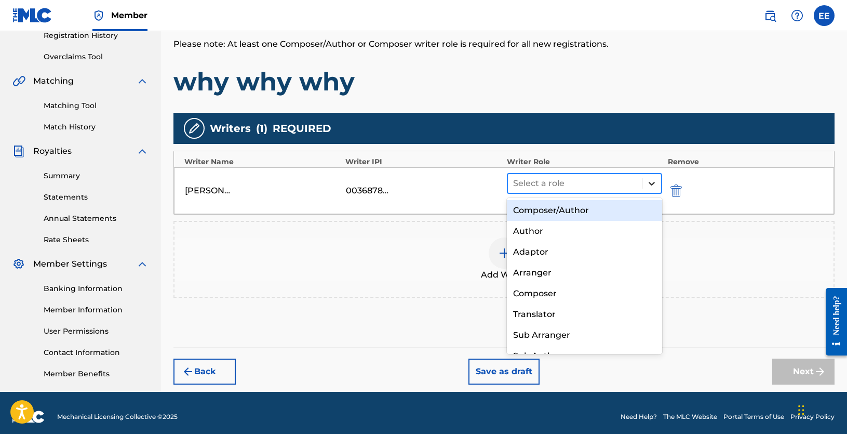
click at [651, 182] on icon at bounding box center [651, 183] width 10 height 10
click at [556, 211] on div "Composer/Author" at bounding box center [585, 210] width 156 height 21
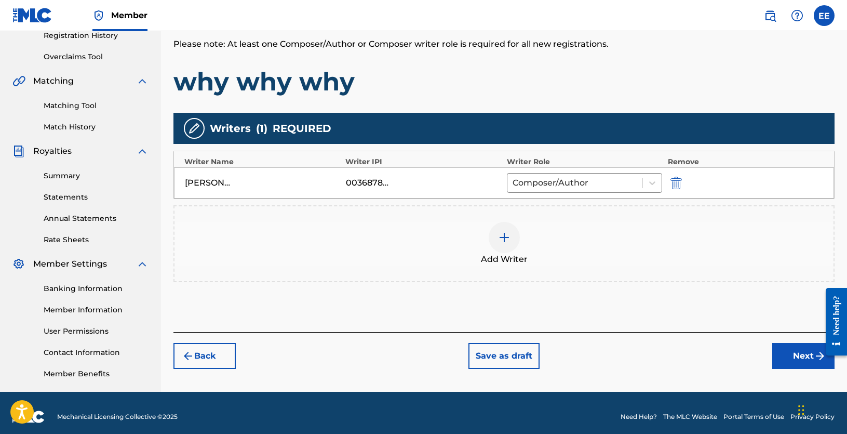
click at [796, 359] on button "Next" at bounding box center [803, 356] width 62 height 26
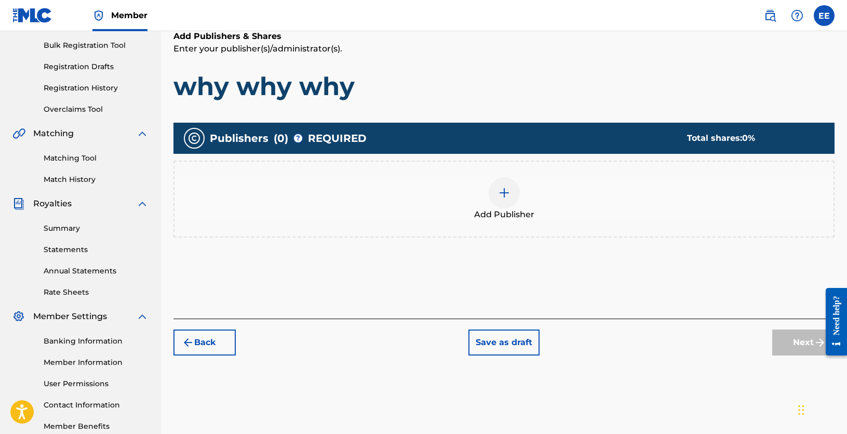
scroll to position [151, 0]
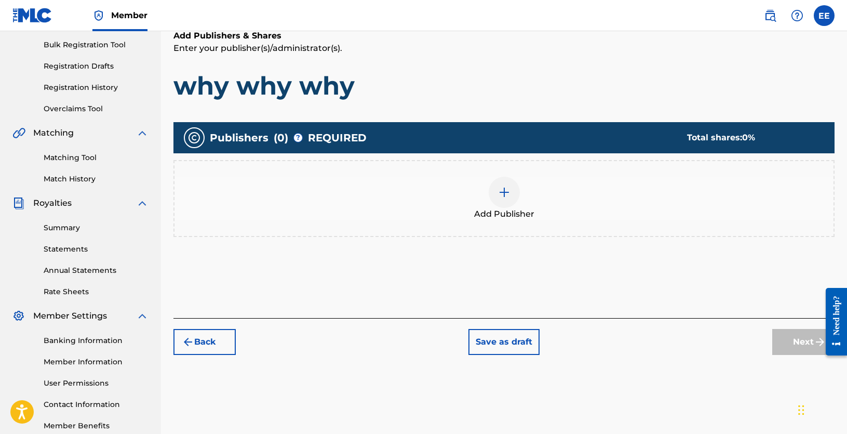
click at [497, 208] on span "Add Publisher" at bounding box center [504, 214] width 60 height 12
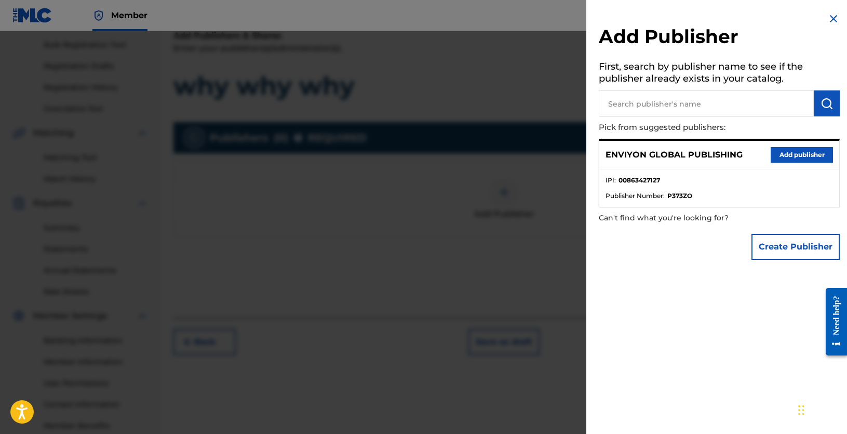
click at [788, 152] on button "Add publisher" at bounding box center [802, 155] width 62 height 16
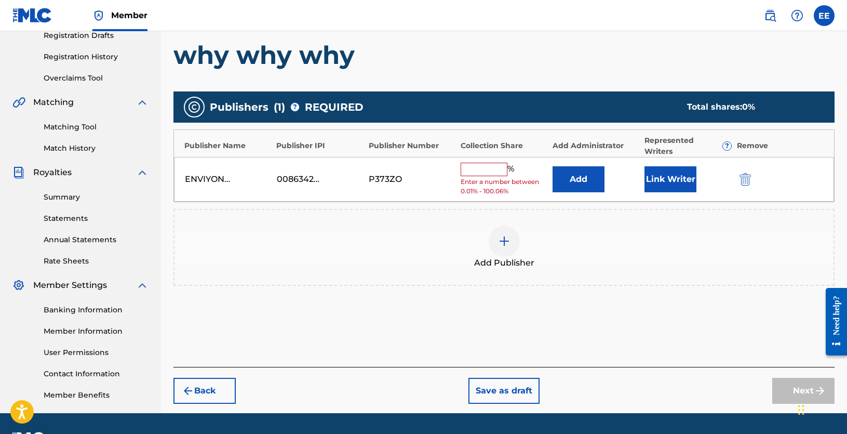
scroll to position [202, 0]
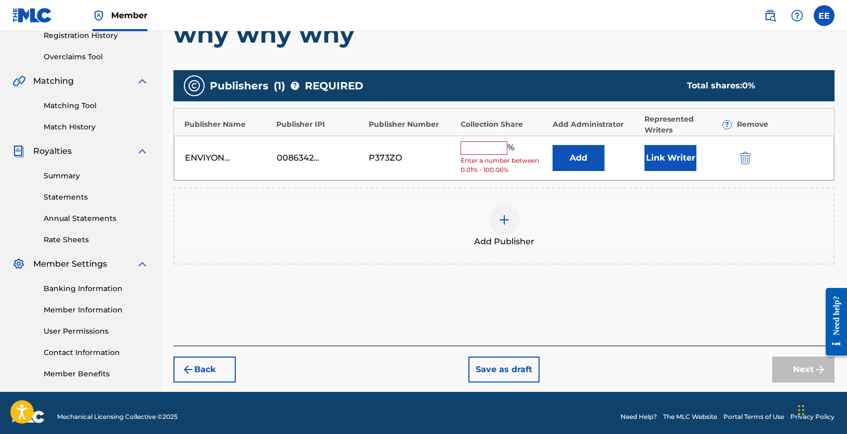
click at [493, 146] on input "text" at bounding box center [484, 147] width 47 height 13
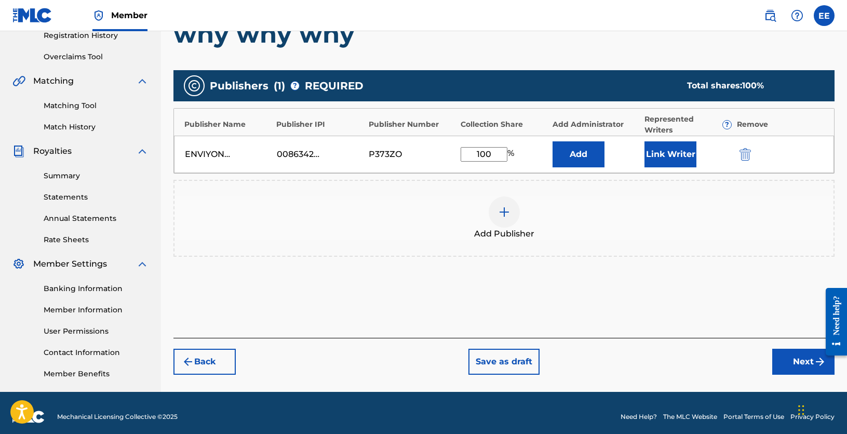
type input "100"
click at [681, 154] on button "Link Writer" at bounding box center [670, 154] width 52 height 26
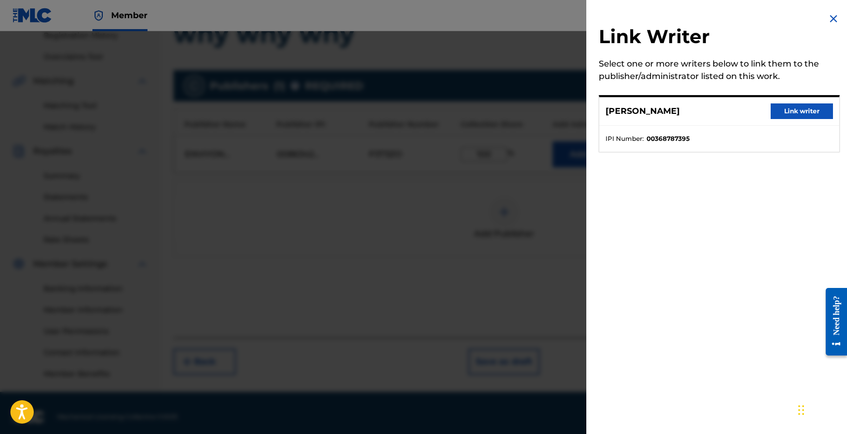
click at [802, 109] on button "Link writer" at bounding box center [802, 111] width 62 height 16
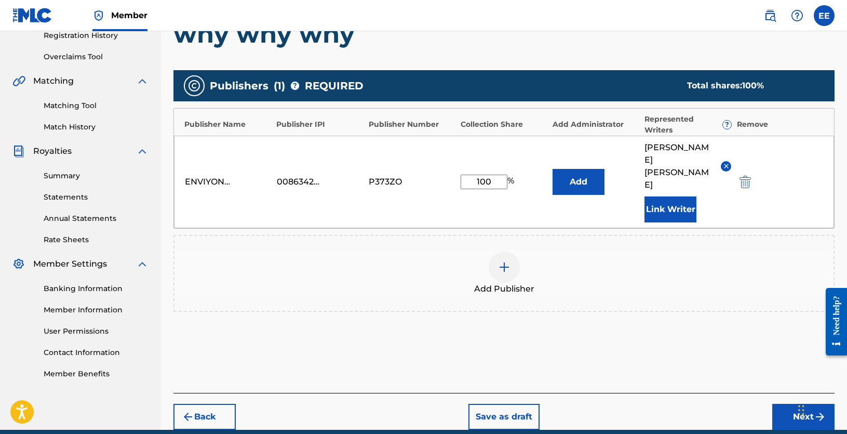
click at [789, 406] on button "Next" at bounding box center [803, 416] width 62 height 26
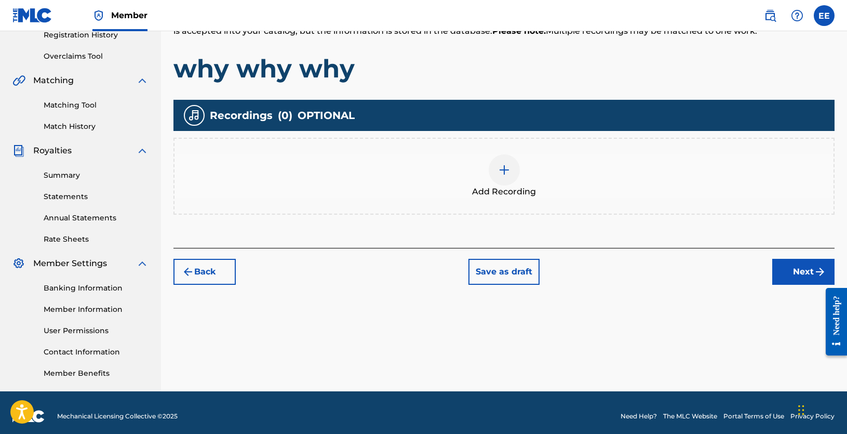
scroll to position [210, 0]
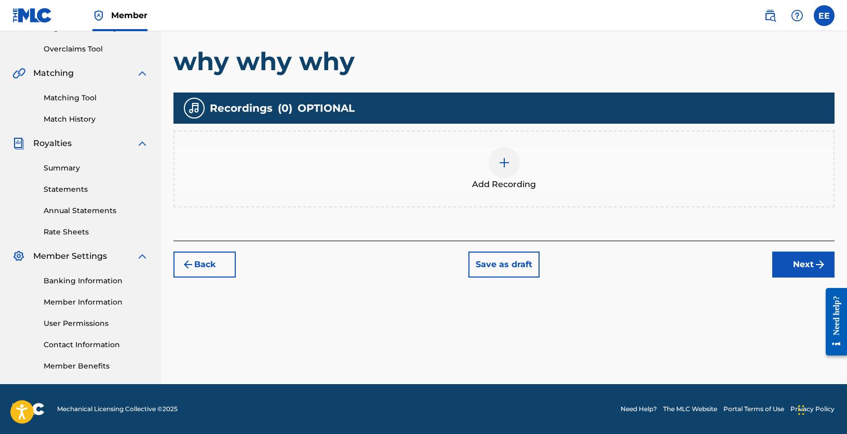
click at [499, 175] on div at bounding box center [504, 162] width 31 height 31
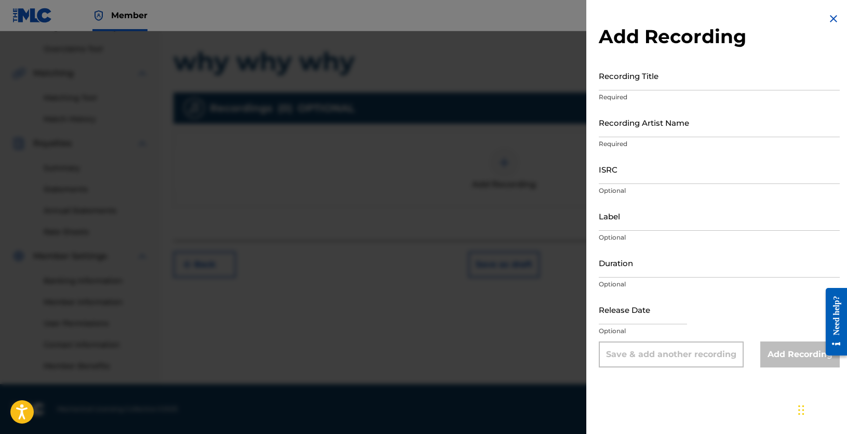
click at [649, 89] on input "Recording Title" at bounding box center [719, 76] width 241 height 30
type input "Why why why"
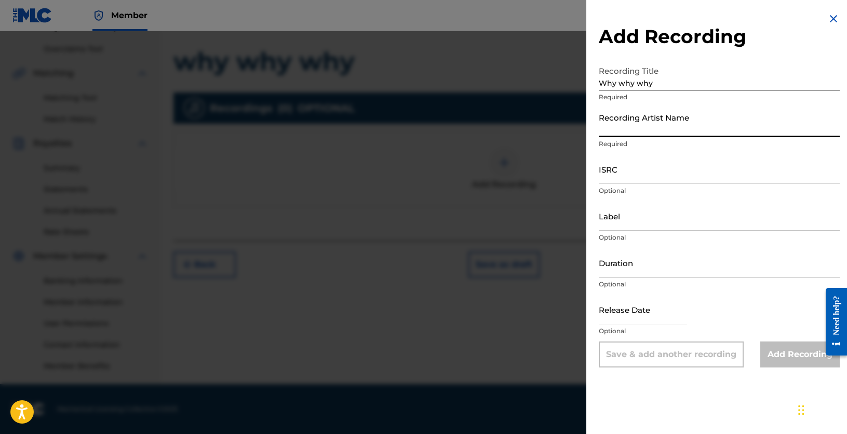
click at [669, 131] on input "Recording Artist Name" at bounding box center [719, 122] width 241 height 30
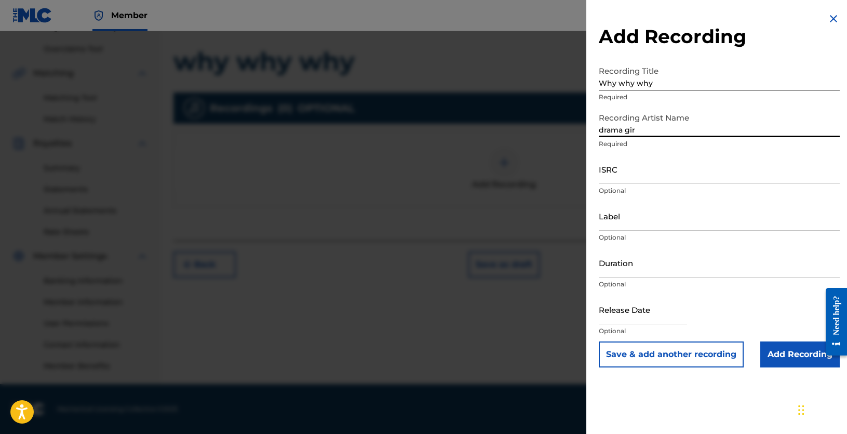
type input "drama girl"
drag, startPoint x: 657, startPoint y: 130, endPoint x: 550, endPoint y: 123, distance: 106.7
click at [550, 123] on div "Add Recording Recording Title Why why why Required Recording Artist Name drama …" at bounding box center [423, 232] width 847 height 402
type input "DRAMA GIRL"
click at [651, 183] on input "ISRC" at bounding box center [719, 169] width 241 height 30
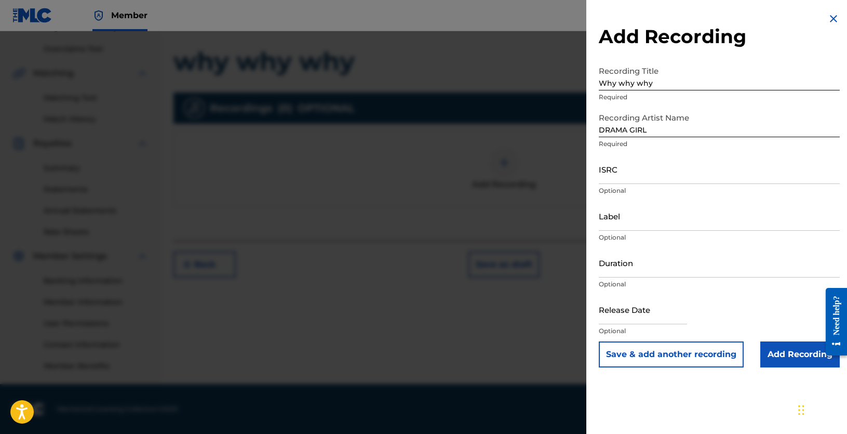
click at [788, 355] on input "Add Recording" at bounding box center [799, 354] width 79 height 26
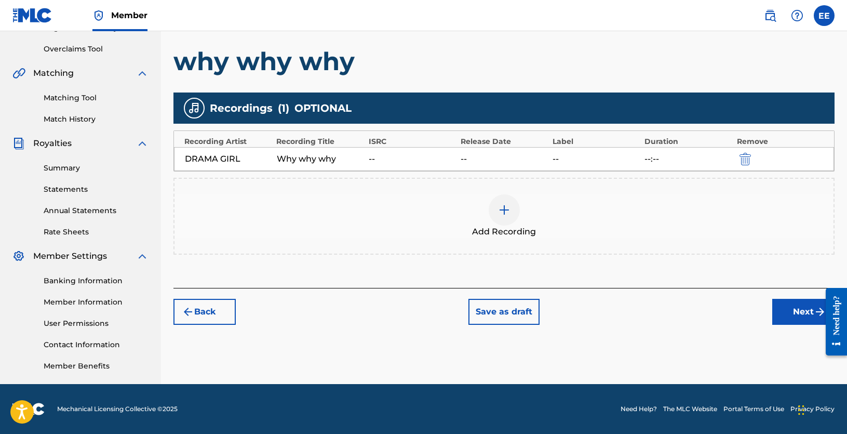
click at [791, 312] on button "Next" at bounding box center [803, 312] width 62 height 26
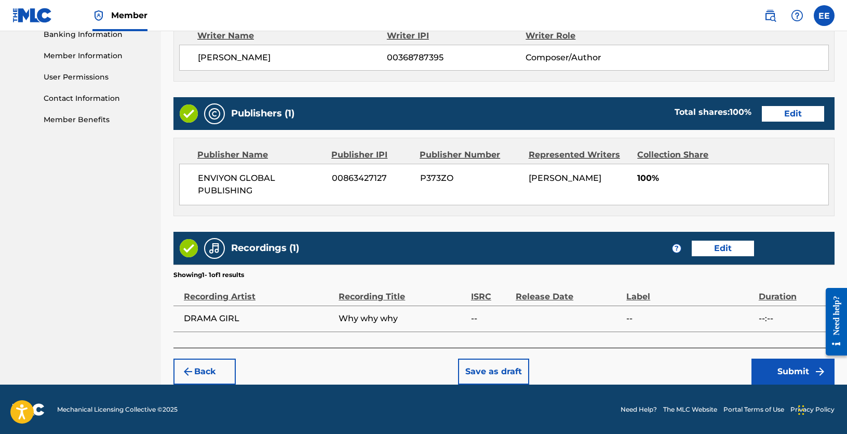
scroll to position [457, 0]
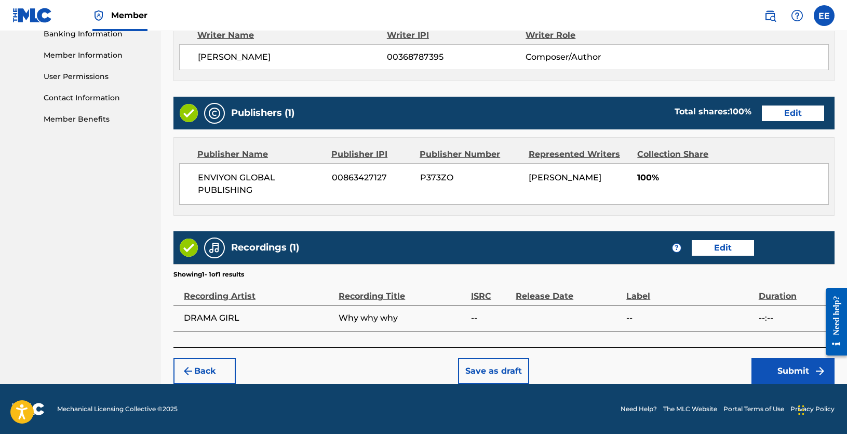
click at [790, 373] on button "Submit" at bounding box center [792, 371] width 83 height 26
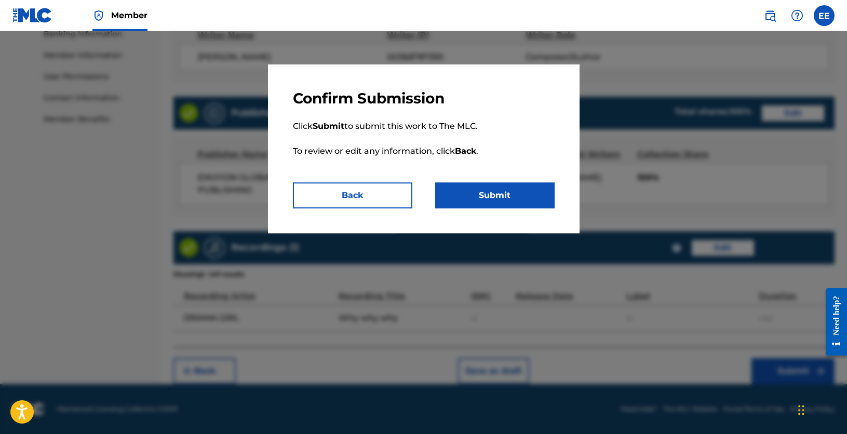
click at [456, 193] on button "Submit" at bounding box center [494, 195] width 119 height 26
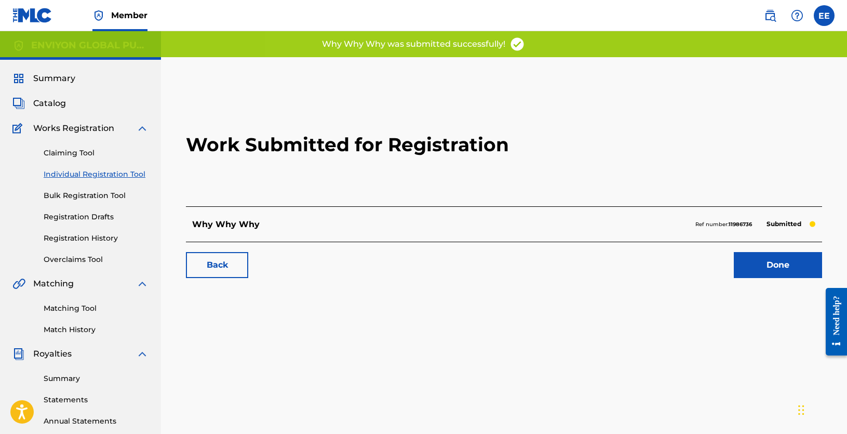
click at [738, 260] on link "Done" at bounding box center [778, 265] width 88 height 26
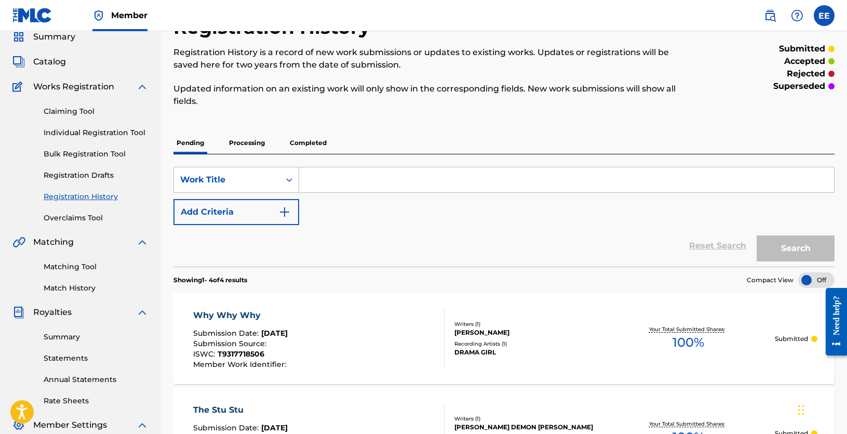
scroll to position [156, 0]
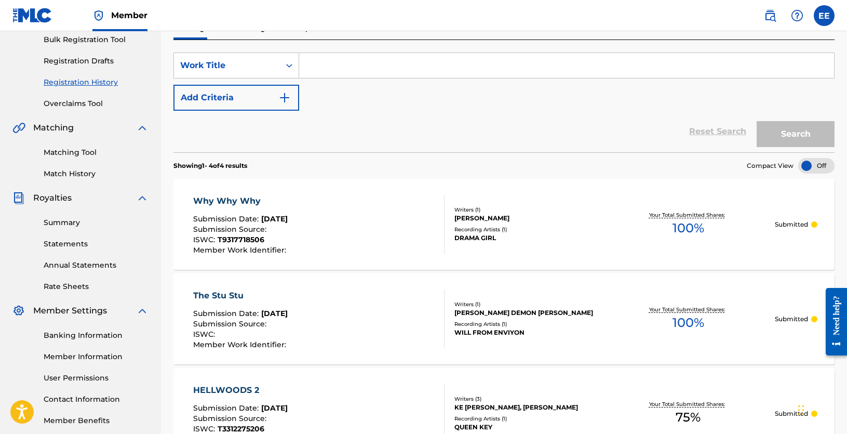
click at [62, 244] on link "Statements" at bounding box center [96, 243] width 105 height 11
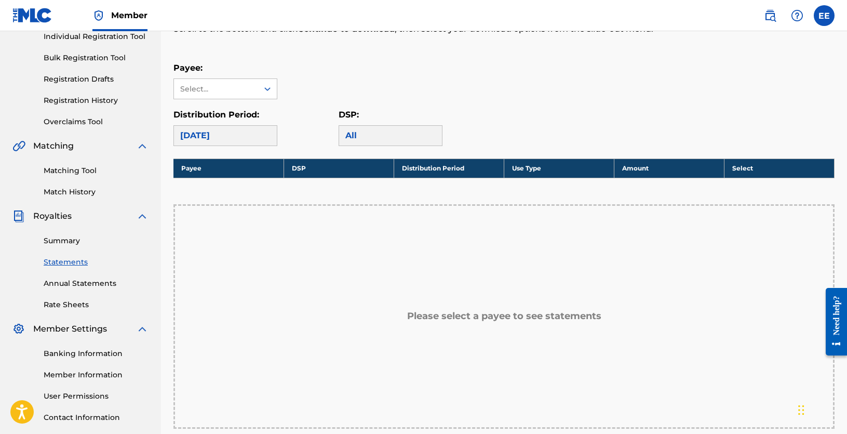
scroll to position [208, 0]
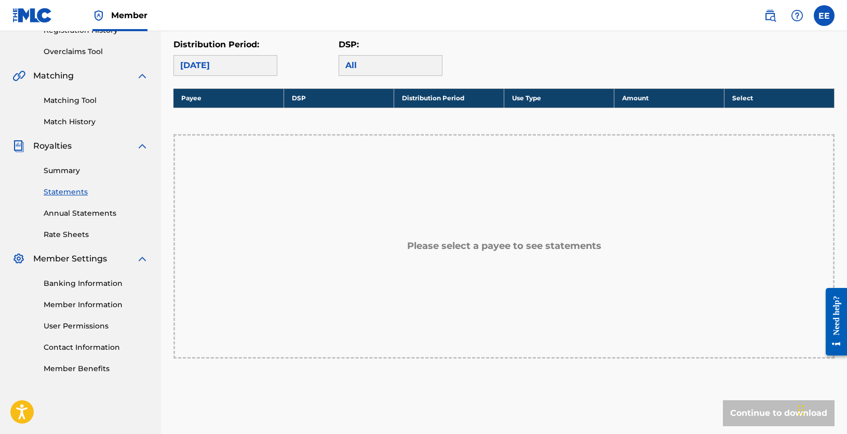
click at [343, 64] on div "All" at bounding box center [391, 65] width 104 height 21
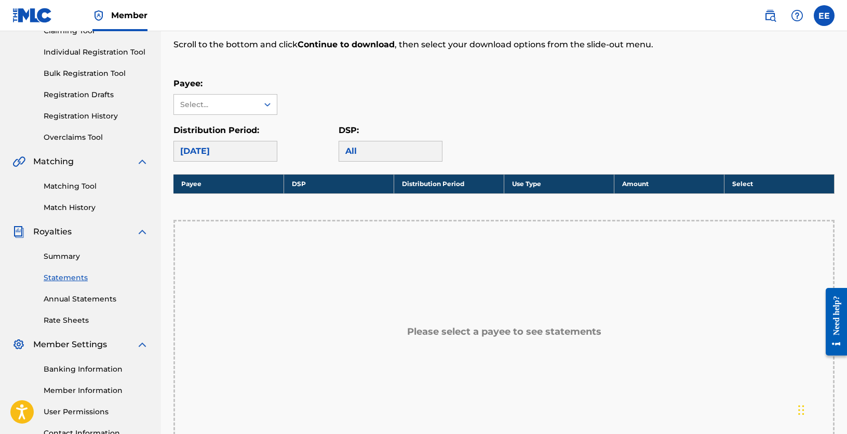
scroll to position [104, 0]
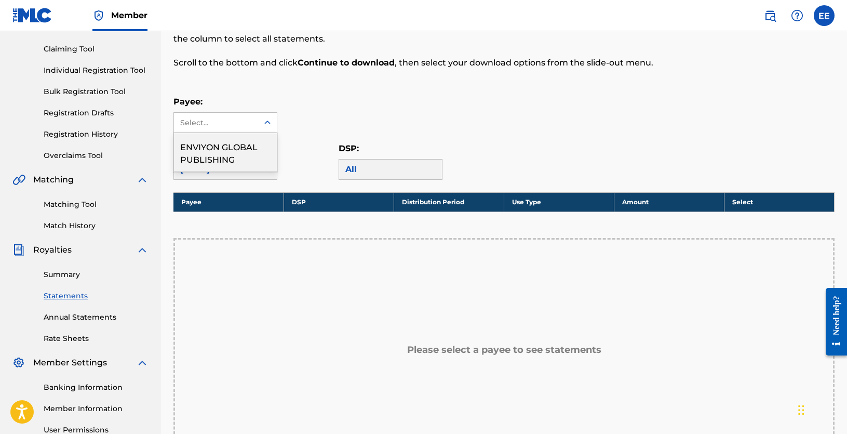
click at [232, 117] on div "Select..." at bounding box center [215, 122] width 71 height 11
click at [224, 151] on div "ENVIYON GLOBAL PUBLISHING" at bounding box center [225, 152] width 103 height 38
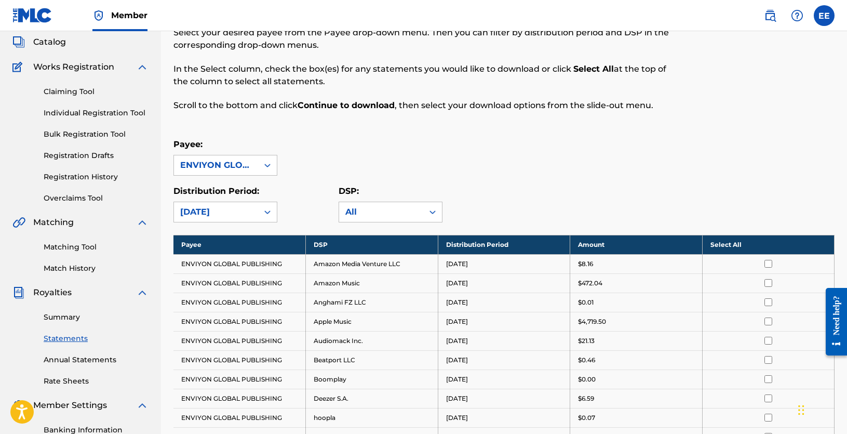
scroll to position [52, 0]
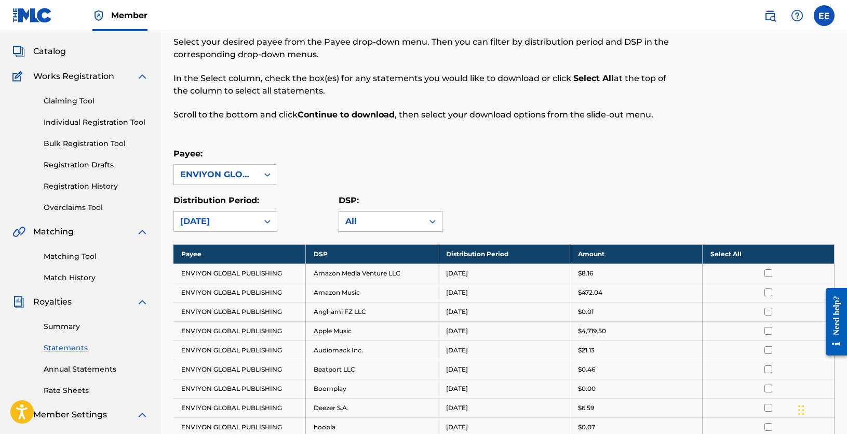
click at [429, 223] on icon at bounding box center [432, 221] width 10 height 10
click at [522, 215] on div "Distribution Period: [DATE] DSP: All" at bounding box center [503, 212] width 661 height 37
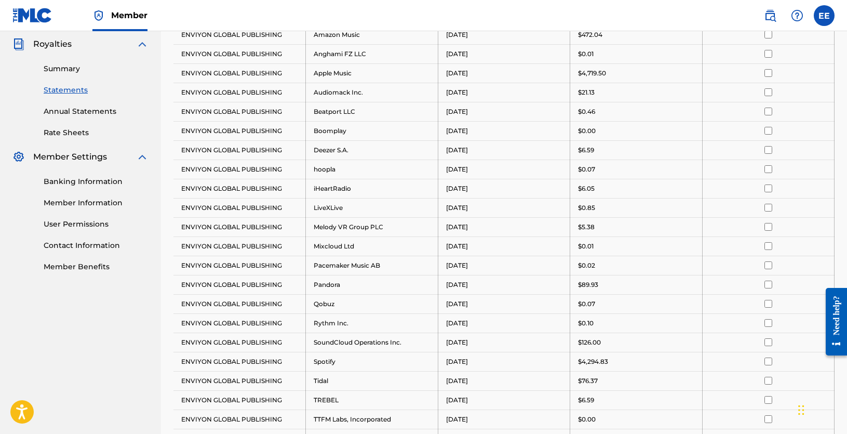
scroll to position [260, 0]
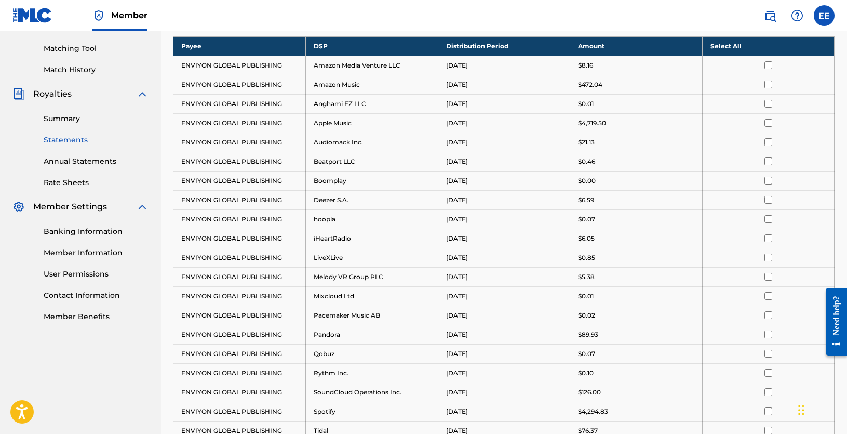
click at [768, 83] on input "checkbox" at bounding box center [768, 84] width 8 height 8
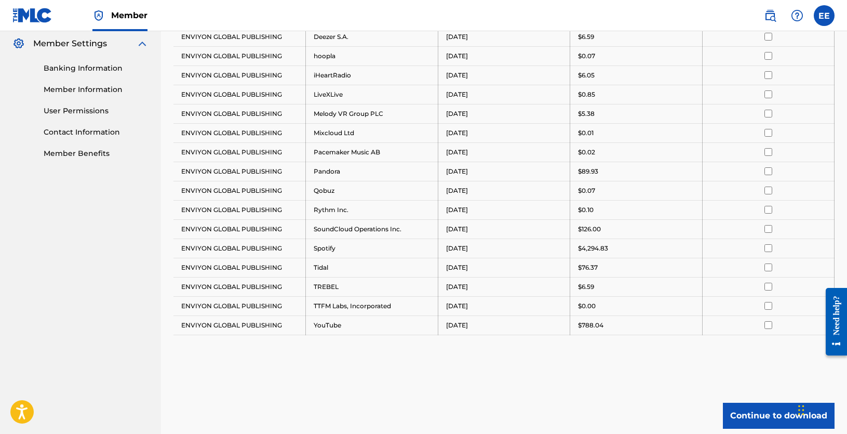
scroll to position [509, 0]
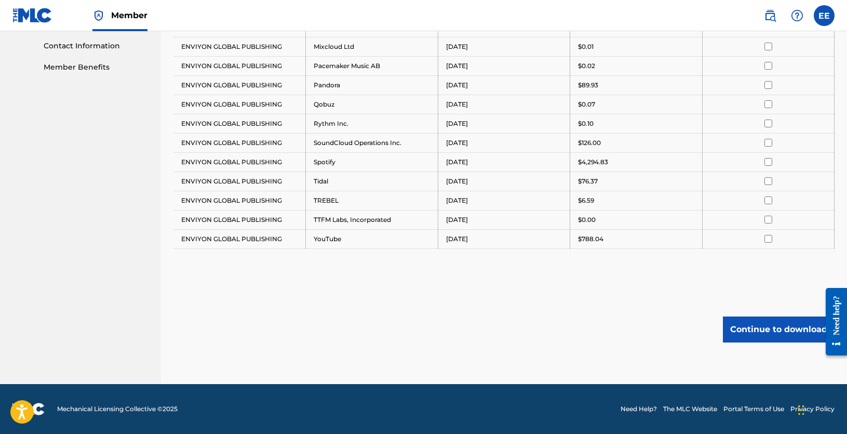
click at [780, 331] on button "Continue to download" at bounding box center [779, 329] width 112 height 26
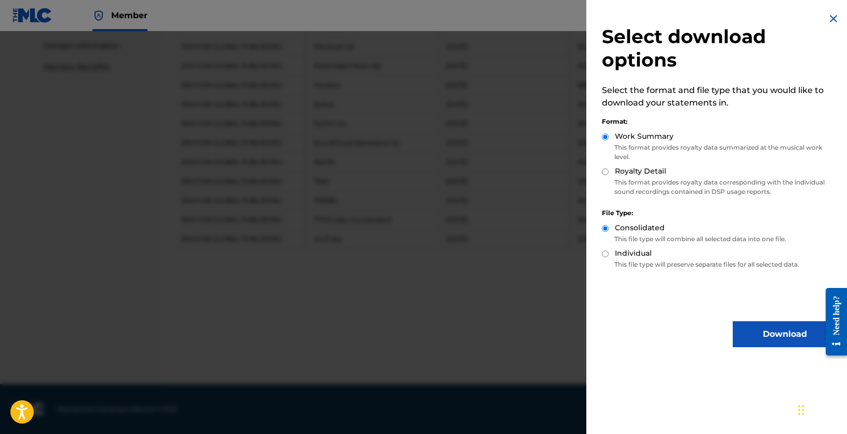
click at [604, 255] on input "Individual" at bounding box center [605, 253] width 7 height 7
radio input "true"
click at [605, 171] on input "Royalty Detail" at bounding box center [605, 171] width 7 height 7
radio input "true"
click at [783, 335] on button "Download" at bounding box center [785, 334] width 104 height 26
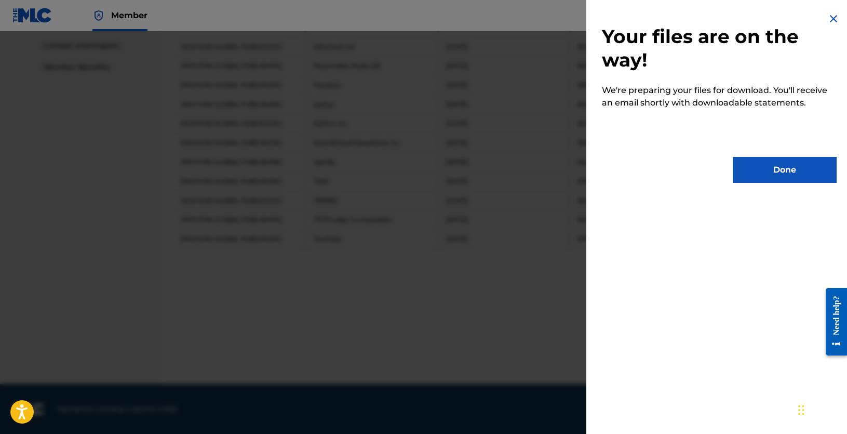
click at [771, 174] on button "Done" at bounding box center [785, 170] width 104 height 26
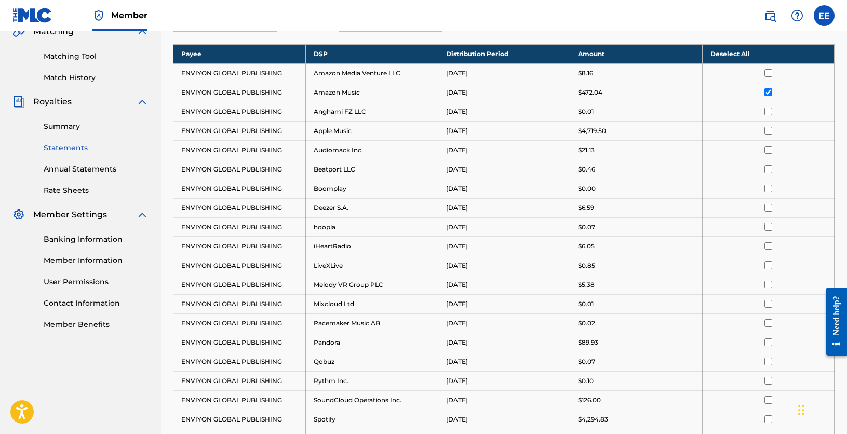
scroll to position [249, 0]
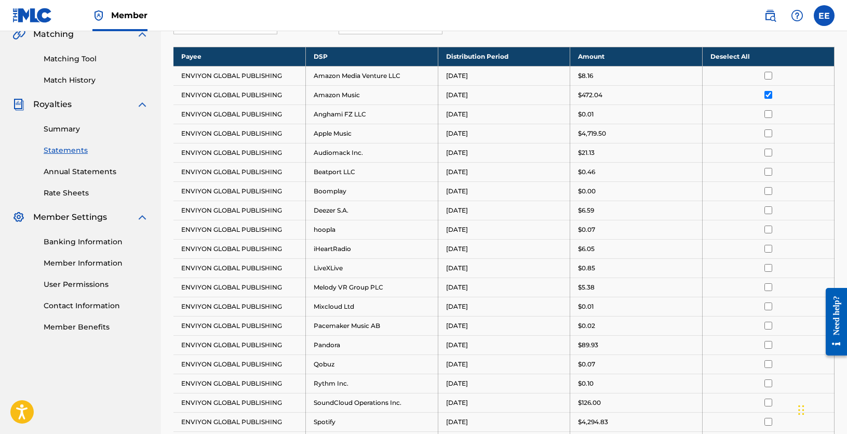
click at [767, 93] on input "checkbox" at bounding box center [768, 95] width 8 height 8
click at [768, 135] on input "checkbox" at bounding box center [768, 133] width 8 height 8
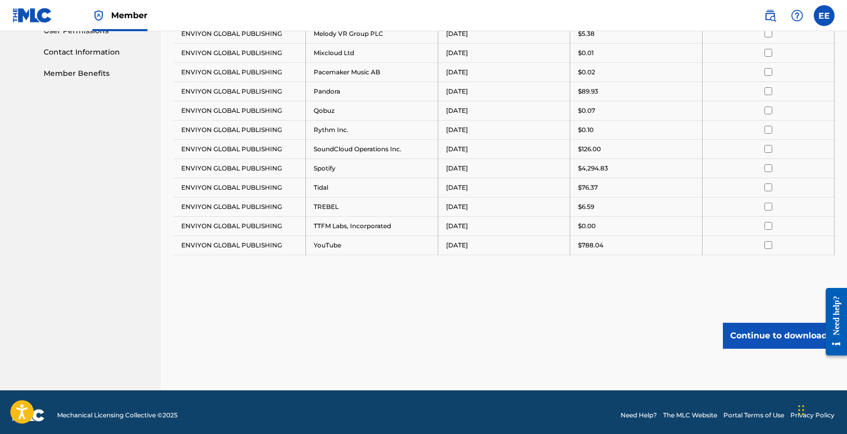
scroll to position [509, 0]
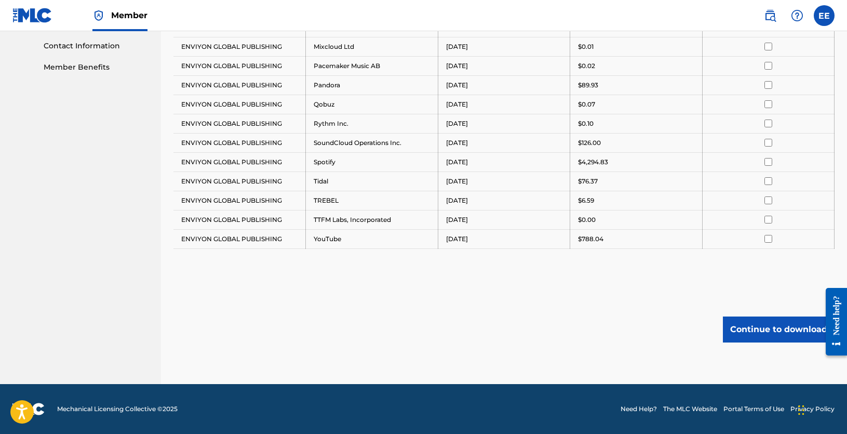
click at [783, 325] on button "Continue to download" at bounding box center [779, 329] width 112 height 26
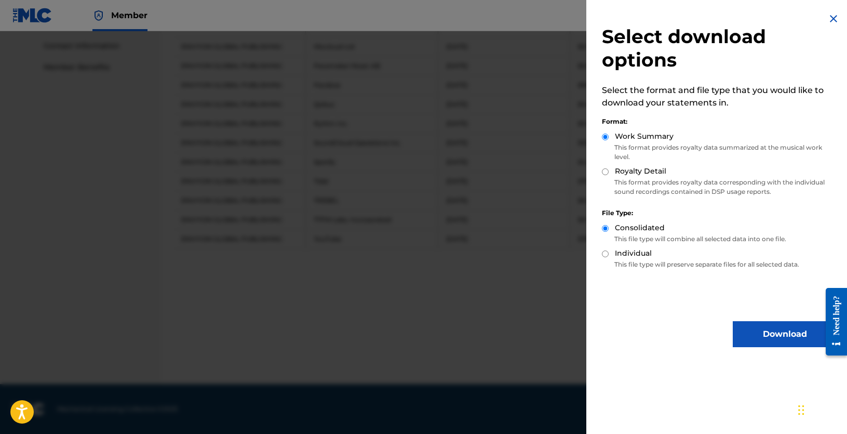
click at [602, 170] on input "Royalty Detail" at bounding box center [605, 171] width 7 height 7
radio input "true"
click at [605, 252] on input "Individual" at bounding box center [605, 253] width 7 height 7
radio input "true"
click at [778, 331] on button "Download" at bounding box center [785, 334] width 104 height 26
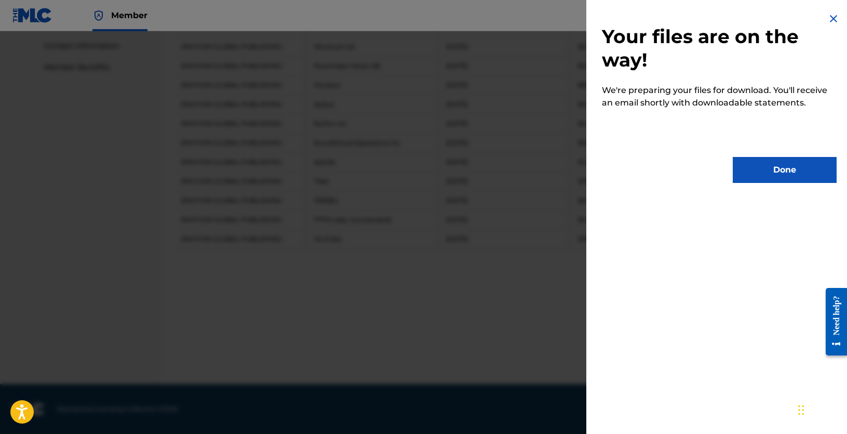
click at [772, 166] on button "Done" at bounding box center [785, 170] width 104 height 26
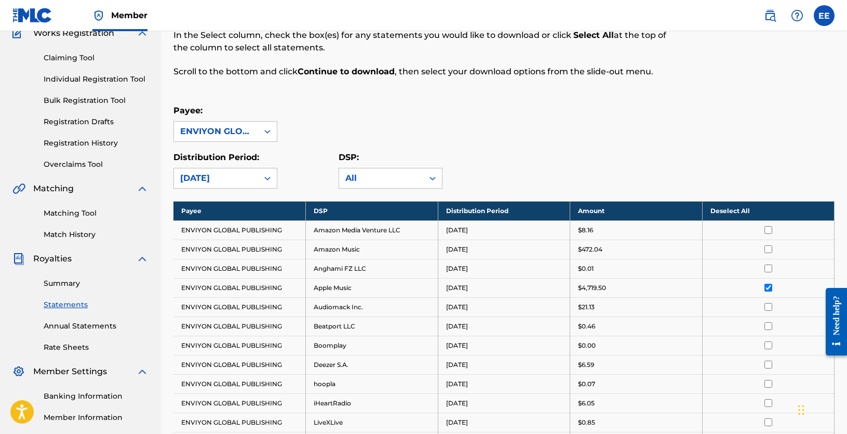
scroll to position [93, 0]
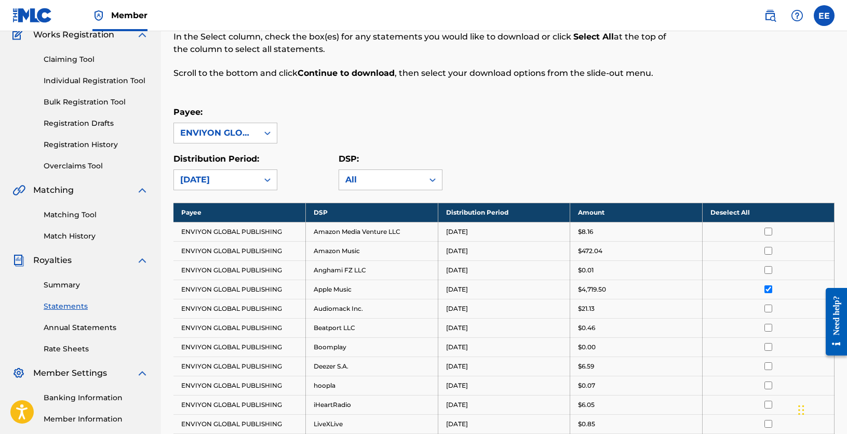
click at [769, 290] on input "checkbox" at bounding box center [768, 289] width 8 height 8
click at [768, 230] on input "checkbox" at bounding box center [768, 231] width 8 height 8
click at [742, 213] on th "Select All" at bounding box center [768, 211] width 132 height 19
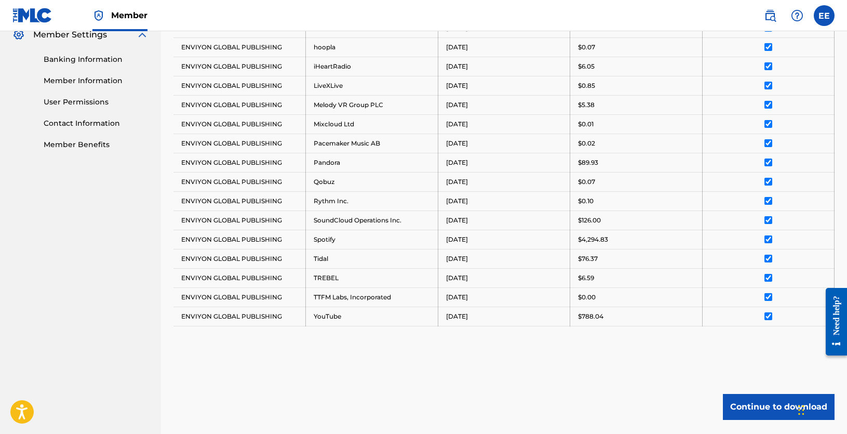
scroll to position [509, 0]
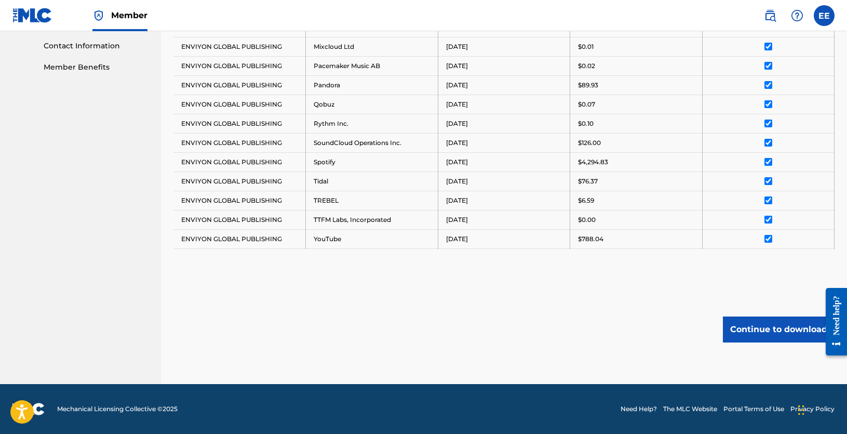
click at [762, 330] on button "Continue to download" at bounding box center [779, 329] width 112 height 26
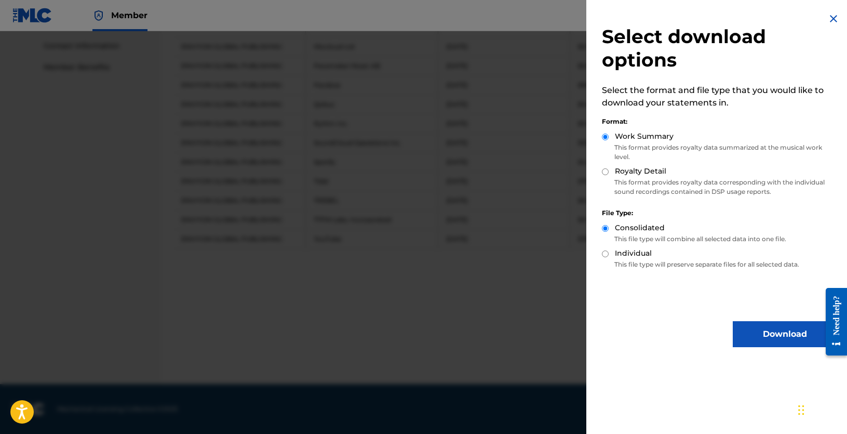
click at [605, 255] on input "Individual" at bounding box center [605, 253] width 7 height 7
radio input "true"
click at [606, 171] on input "Royalty Detail" at bounding box center [605, 171] width 7 height 7
radio input "true"
click at [604, 174] on input "Royalty Detail" at bounding box center [605, 171] width 7 height 7
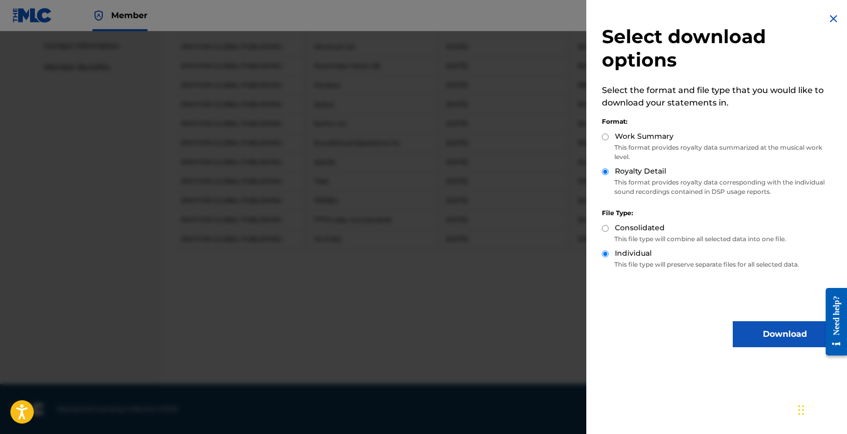
click at [795, 339] on button "Download" at bounding box center [785, 334] width 104 height 26
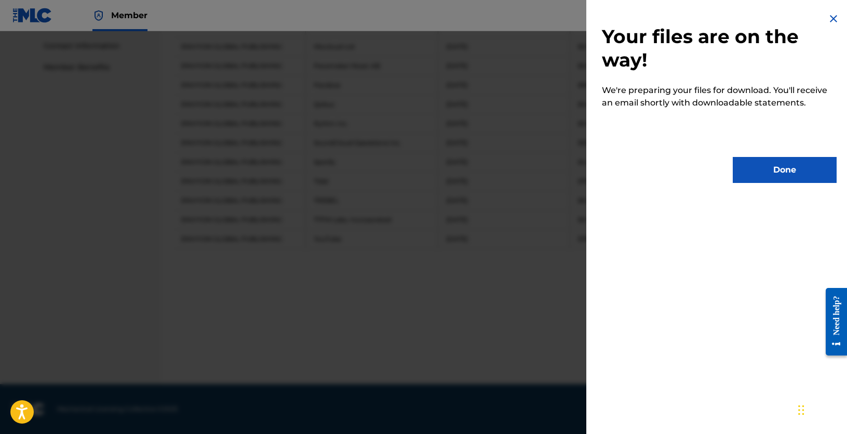
click at [767, 167] on button "Done" at bounding box center [785, 170] width 104 height 26
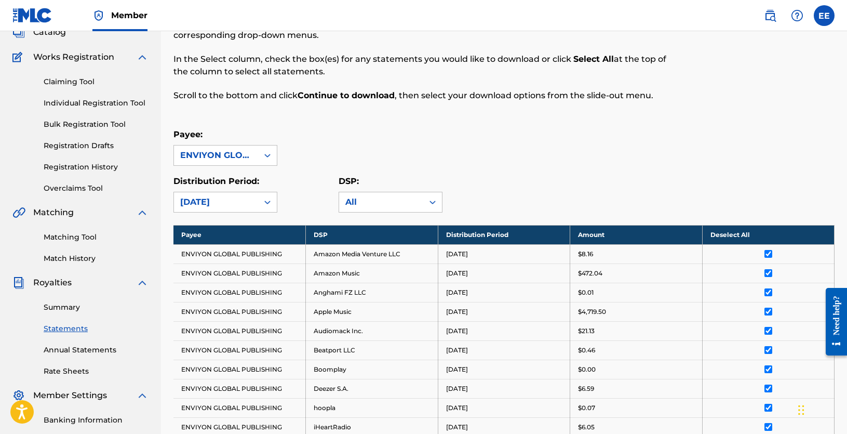
scroll to position [93, 0]
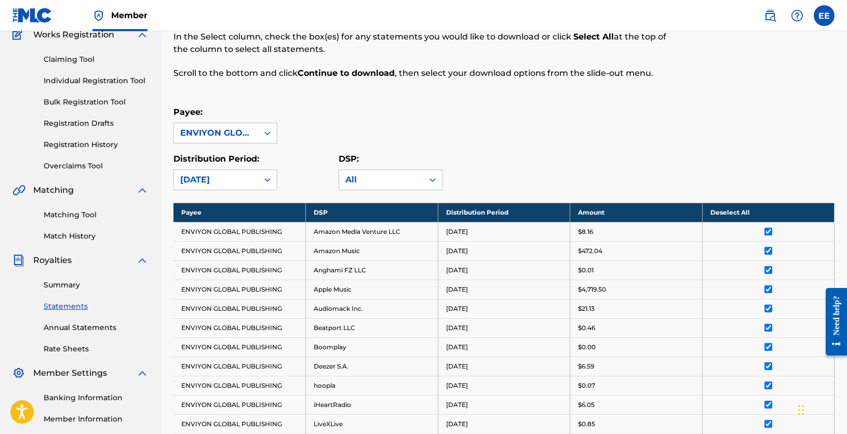
click at [65, 348] on link "Rate Sheets" at bounding box center [96, 348] width 105 height 11
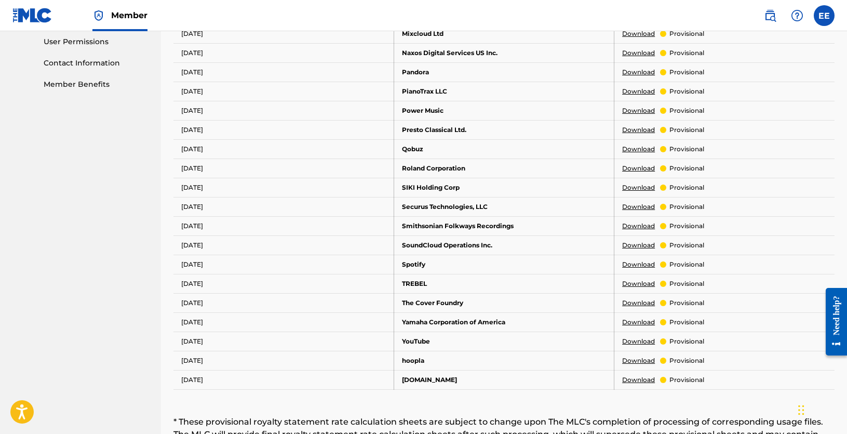
scroll to position [519, 0]
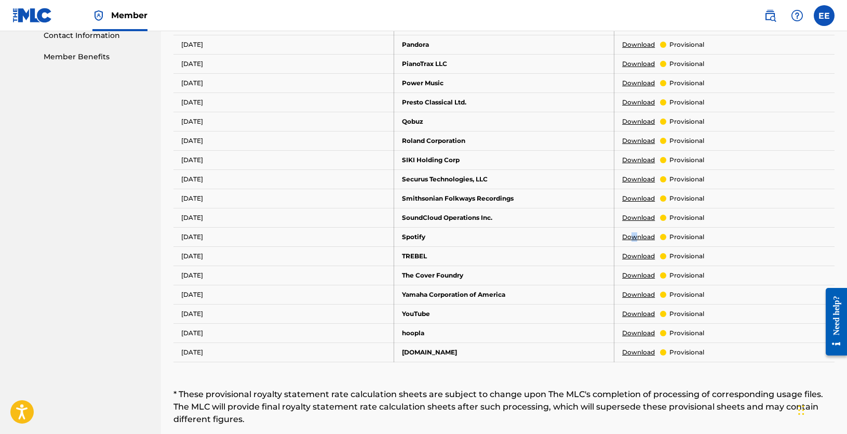
click at [633, 240] on link "Download" at bounding box center [638, 236] width 33 height 9
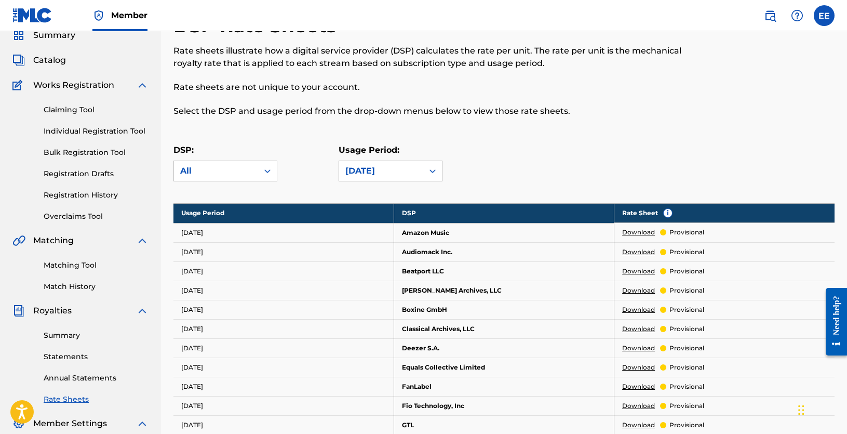
scroll to position [104, 0]
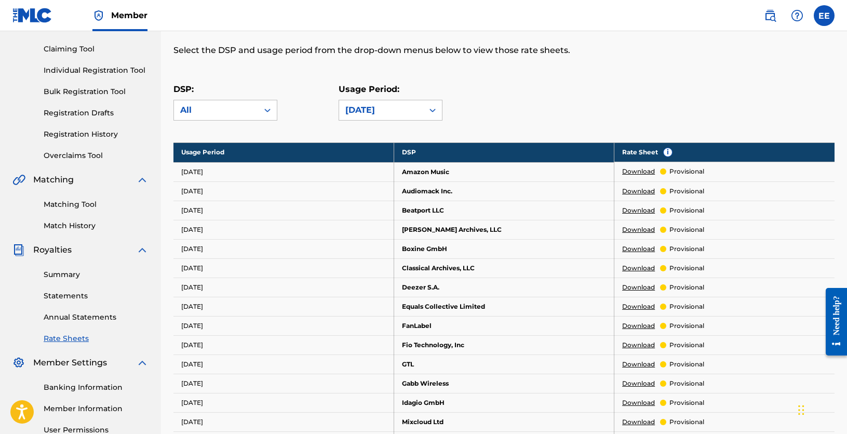
click at [67, 299] on link "Statements" at bounding box center [96, 295] width 105 height 11
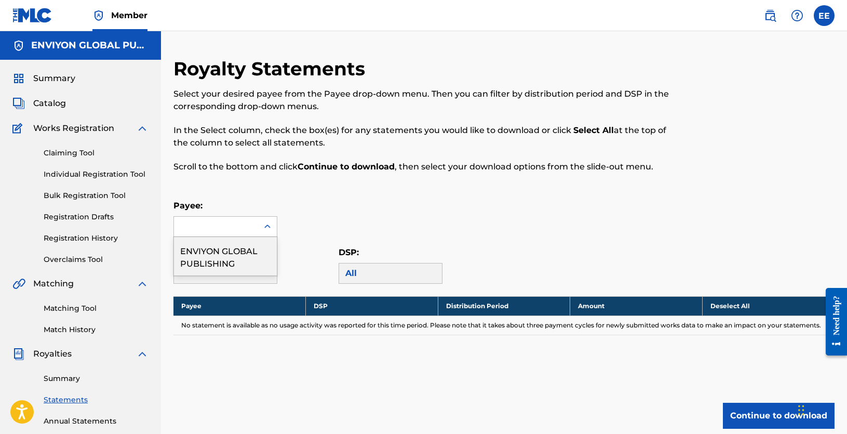
click at [236, 232] on div at bounding box center [216, 227] width 84 height 20
click at [234, 257] on div "ENVIYON GLOBAL PUBLISHING" at bounding box center [225, 256] width 103 height 38
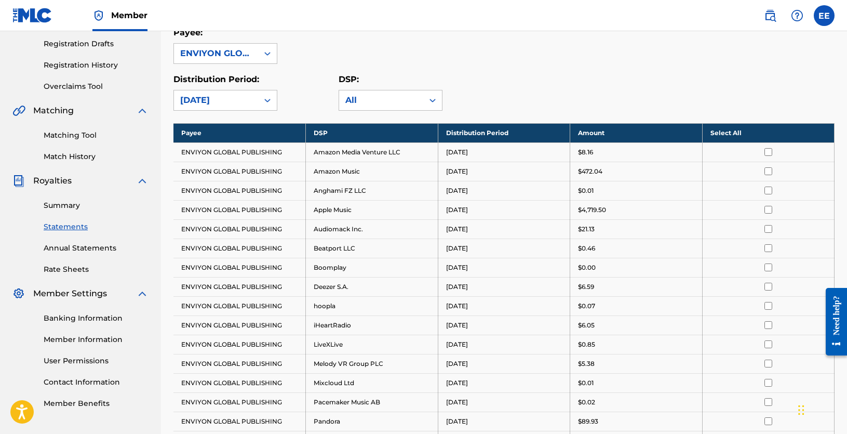
scroll to position [208, 0]
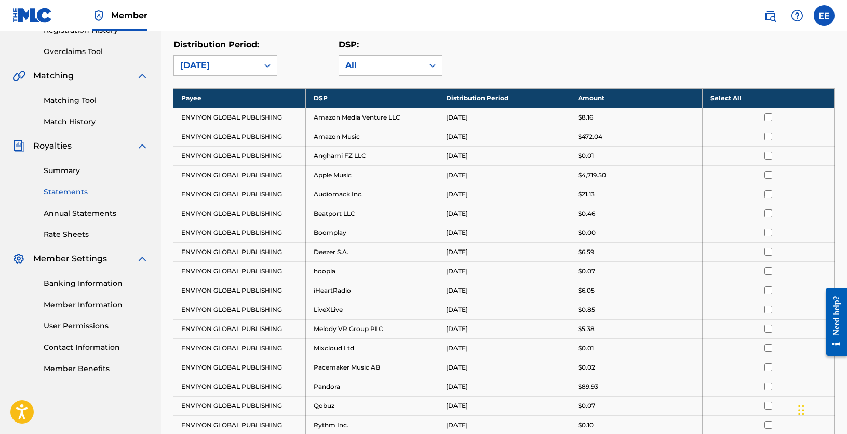
click at [732, 97] on th "Select All" at bounding box center [768, 97] width 132 height 19
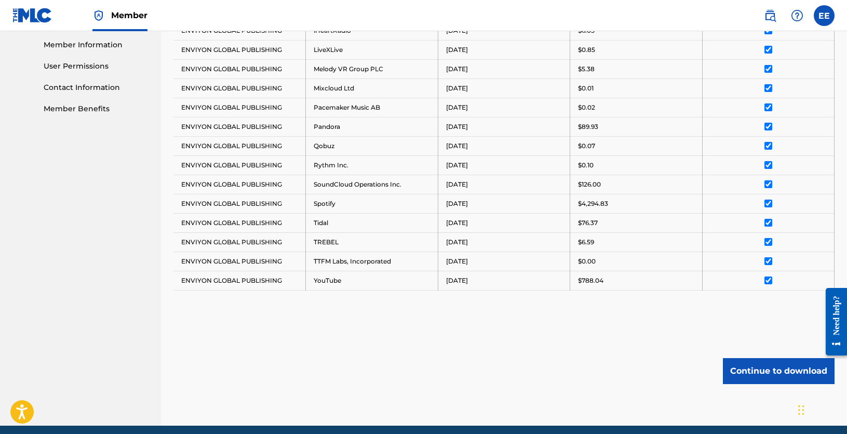
scroll to position [509, 0]
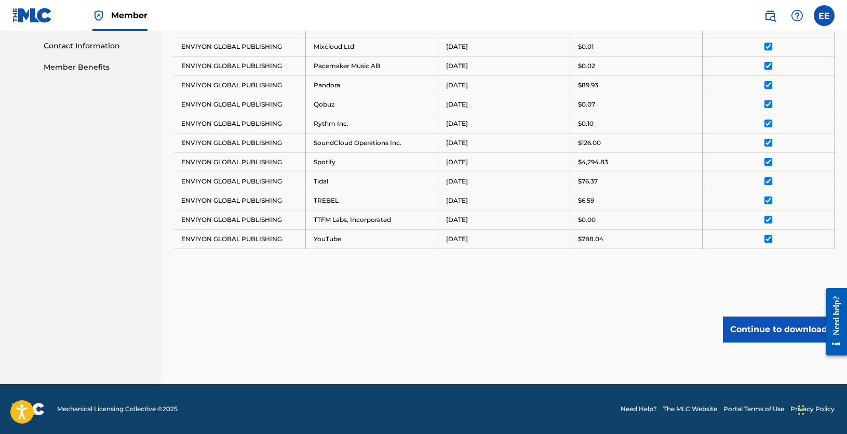
click at [774, 336] on button "Continue to download" at bounding box center [779, 329] width 112 height 26
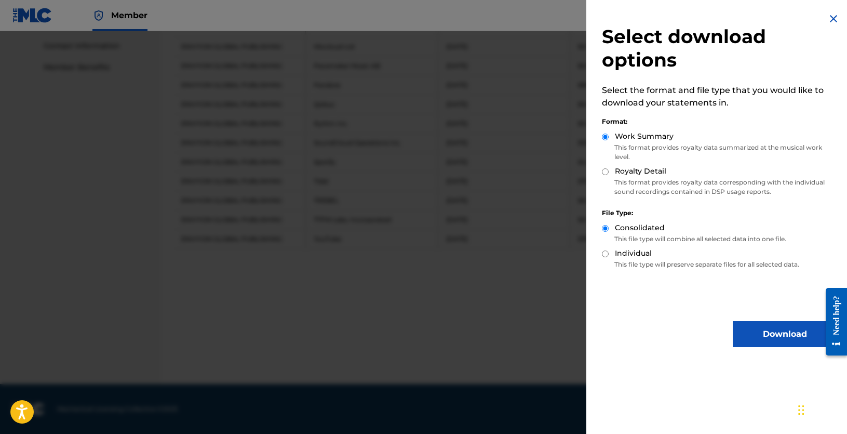
click at [609, 174] on div "Royalty Detail" at bounding box center [719, 172] width 235 height 12
click at [605, 169] on input "Royalty Detail" at bounding box center [605, 171] width 7 height 7
radio input "true"
click at [773, 333] on button "Download" at bounding box center [785, 334] width 104 height 26
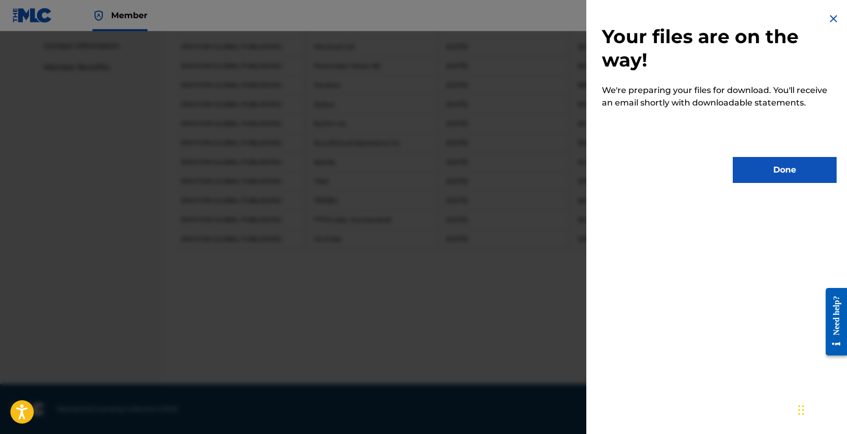
click at [779, 171] on button "Done" at bounding box center [785, 170] width 104 height 26
